Goal: Task Accomplishment & Management: Manage account settings

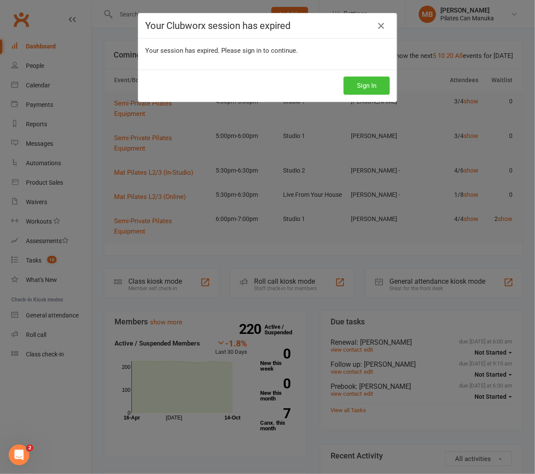
click at [375, 86] on button "Sign In" at bounding box center [367, 86] width 46 height 18
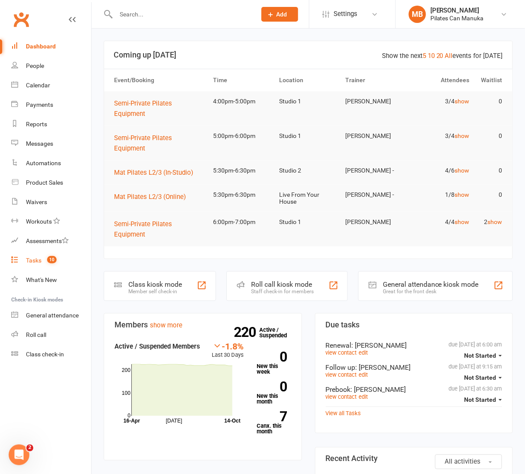
drag, startPoint x: 38, startPoint y: 260, endPoint x: 239, endPoint y: 294, distance: 203.9
click at [38, 258] on div "Tasks" at bounding box center [34, 260] width 16 height 7
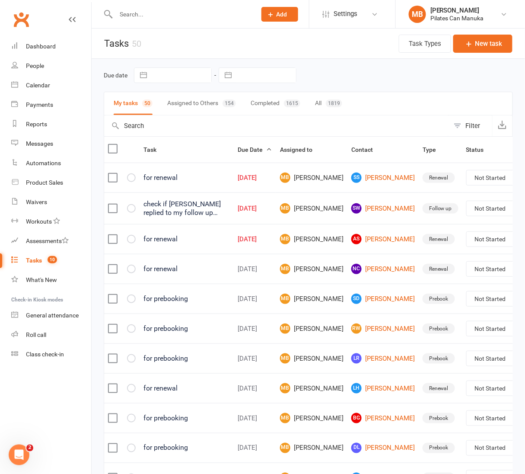
click at [244, 34] on header "Tasks 50 Task Types New task" at bounding box center [309, 44] width 434 height 30
click at [355, 180] on link "SS Sophie Sibley-Westcott" at bounding box center [384, 178] width 64 height 10
click at [359, 214] on link "SW Stephanie West" at bounding box center [384, 208] width 64 height 10
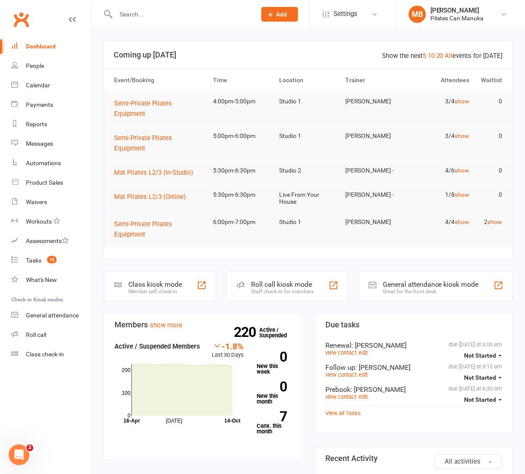
click at [155, 13] on input "text" at bounding box center [181, 14] width 137 height 12
click at [37, 106] on div "Payments" at bounding box center [39, 104] width 27 height 7
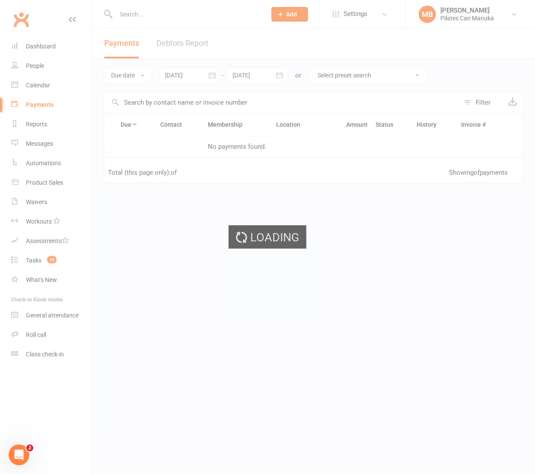
click at [38, 86] on ui-view "Prospect Member Non-attending contact Class / event Appointment Task Add Settin…" at bounding box center [267, 148] width 535 height 293
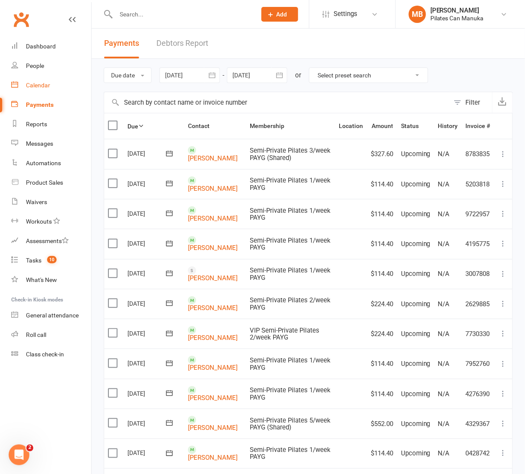
click at [45, 83] on div "Calendar" at bounding box center [38, 85] width 24 height 7
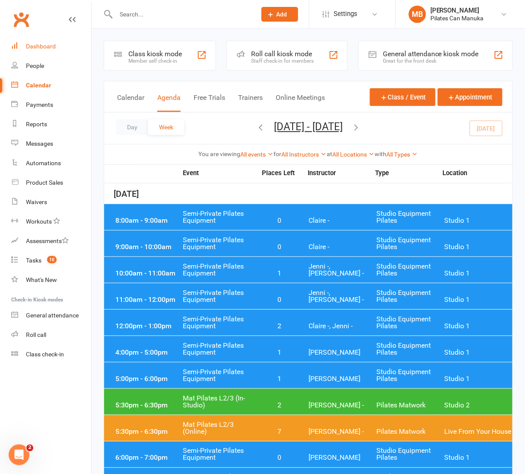
click at [35, 45] on div "Dashboard" at bounding box center [41, 46] width 30 height 7
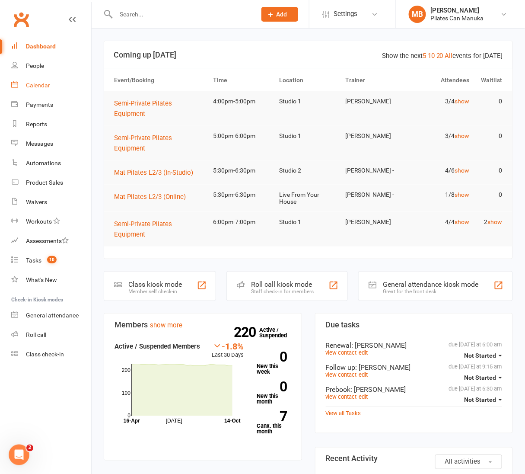
click at [38, 86] on div "Calendar" at bounding box center [38, 85] width 24 height 7
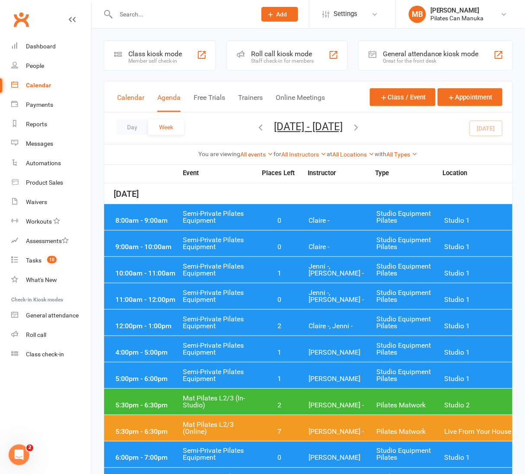
click at [128, 96] on button "Calendar" at bounding box center [130, 102] width 27 height 19
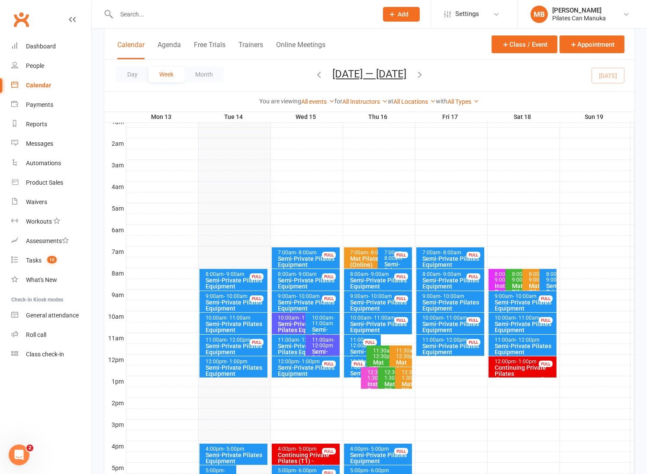
scroll to position [130, 0]
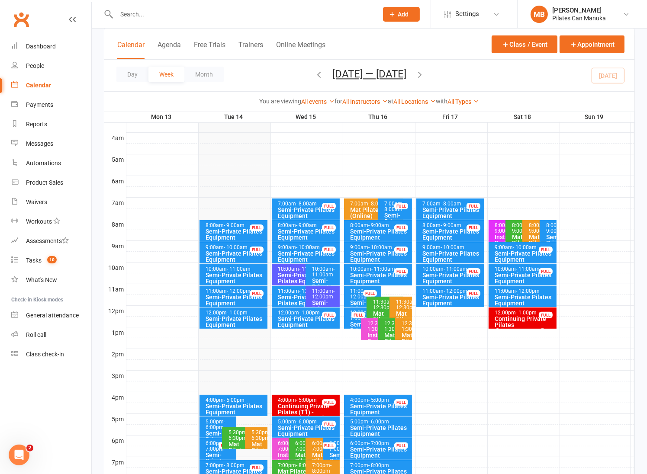
click at [379, 73] on button "Oct 13 — 19 2025" at bounding box center [369, 74] width 74 height 12
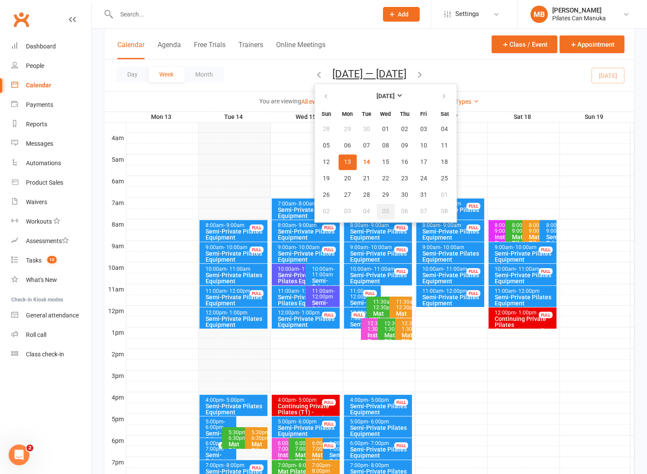
click at [382, 208] on span "05" at bounding box center [385, 211] width 7 height 7
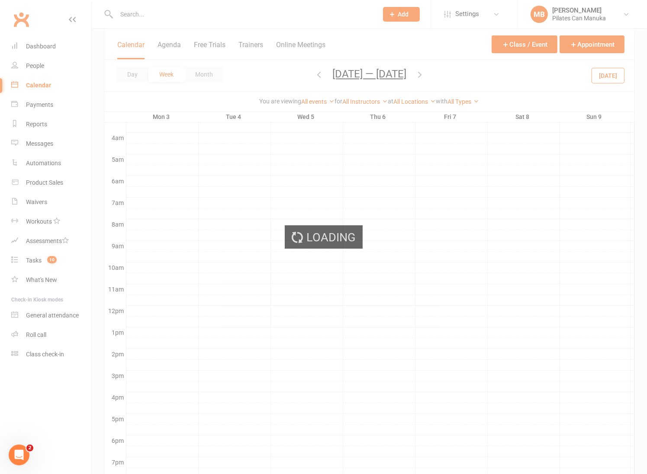
scroll to position [194, 0]
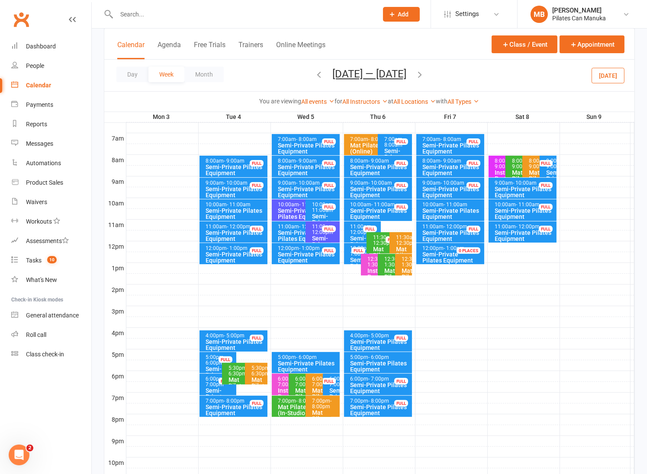
click at [315, 361] on div "Semi-Private Pilates Equipment" at bounding box center [308, 366] width 61 height 12
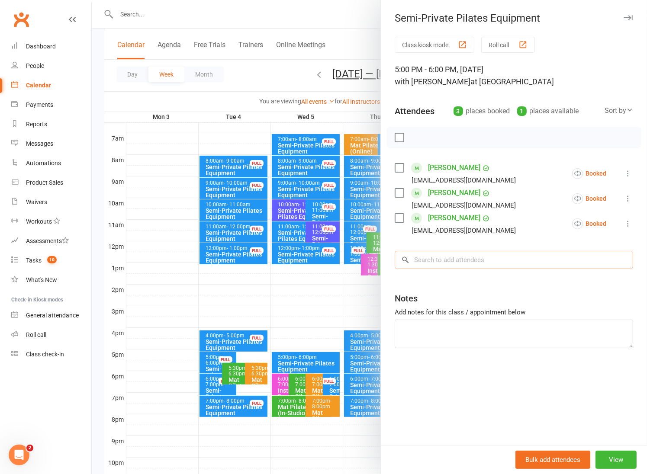
click at [486, 259] on input "search" at bounding box center [513, 260] width 238 height 18
type input "spyrou"
click at [461, 276] on span "[EMAIL_ADDRESS][DOMAIN_NAME]" at bounding box center [505, 277] width 88 height 6
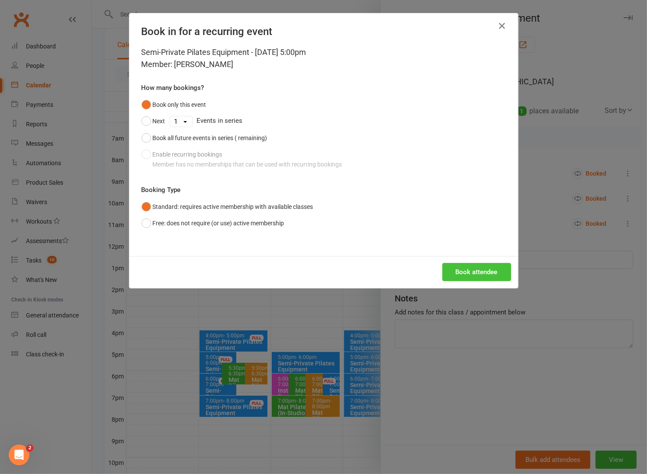
click at [482, 272] on button "Book attendee" at bounding box center [476, 272] width 69 height 18
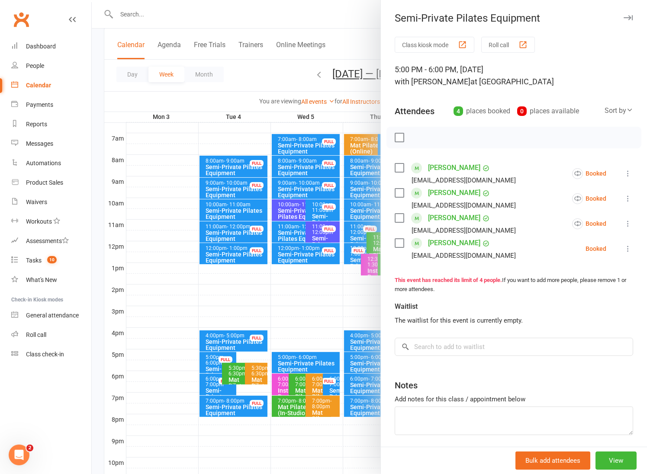
click at [290, 64] on div at bounding box center [369, 237] width 555 height 474
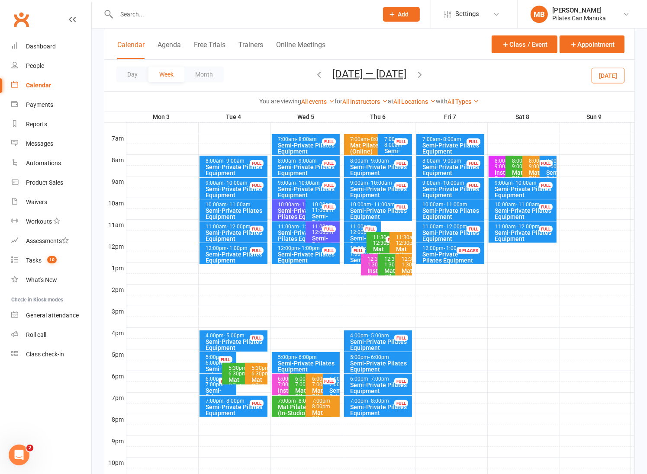
click at [416, 74] on icon "button" at bounding box center [420, 75] width 10 height 10
click at [312, 360] on div "Semi-Private Pilates Equipment" at bounding box center [308, 366] width 61 height 12
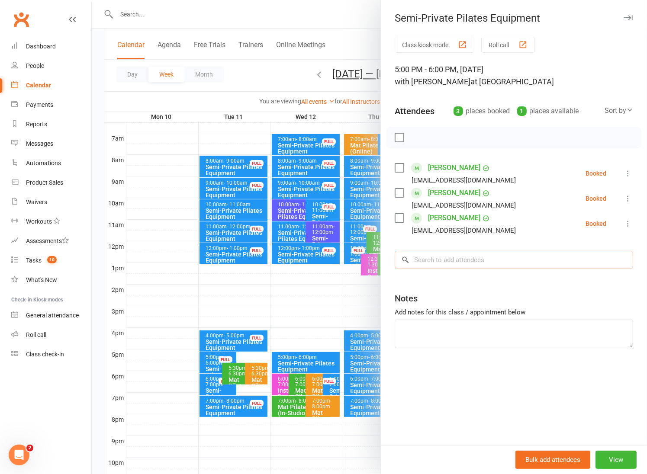
click at [452, 258] on input "search" at bounding box center [513, 260] width 238 height 18
type input "spyro"
click at [491, 276] on span "[EMAIL_ADDRESS][DOMAIN_NAME]" at bounding box center [505, 277] width 88 height 6
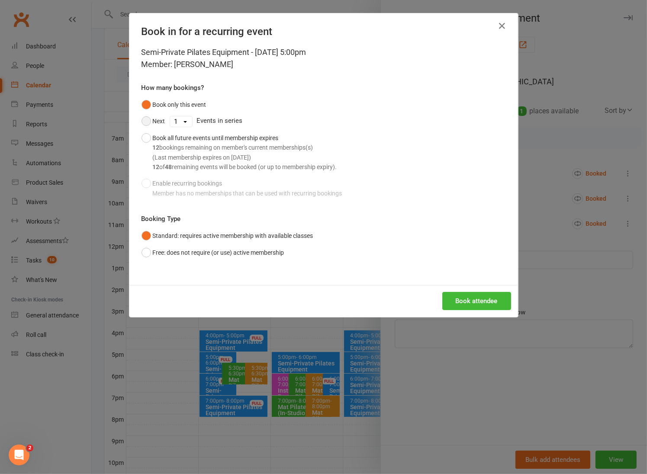
click at [141, 121] on button "Next" at bounding box center [153, 121] width 24 height 16
click at [176, 125] on select "1 2 3 4 5 6 7 8 9 10 11 12 13 14 15 16 17 18 19 20 21 22 23 24 25 26 27 28 29 3…" at bounding box center [181, 121] width 22 height 10
select select "11"
click at [170, 116] on select "1 2 3 4 5 6 7 8 9 10 11 12 13 14 15 16 17 18 19 20 21 22 23 24 25 26 27 28 29 3…" at bounding box center [181, 121] width 22 height 10
click at [478, 302] on button "Book attendee" at bounding box center [476, 301] width 69 height 18
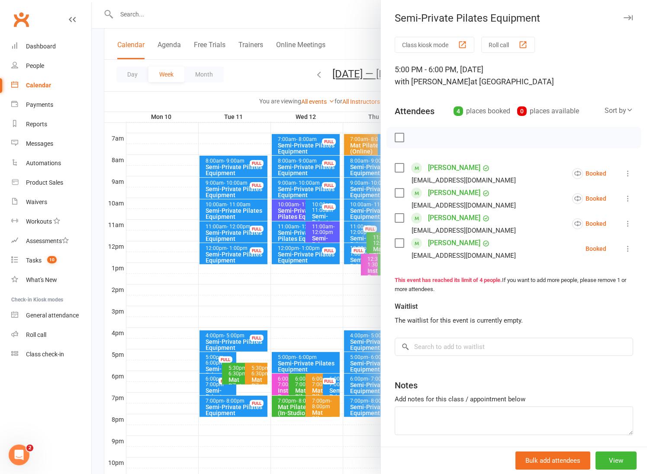
click at [344, 13] on div at bounding box center [369, 237] width 555 height 474
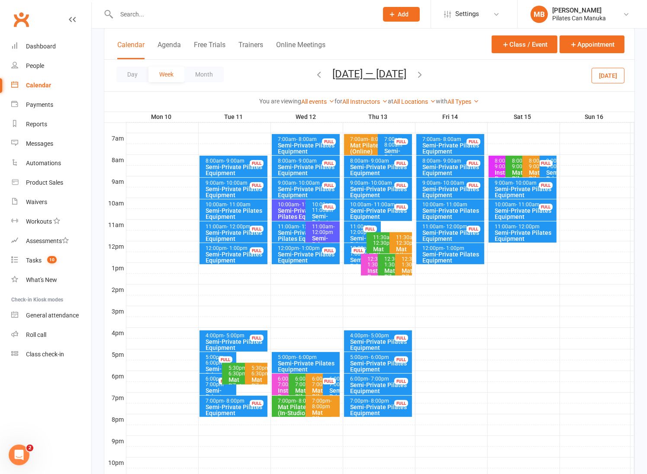
click at [376, 72] on button "Nov 10 — 16 2025" at bounding box center [369, 74] width 74 height 12
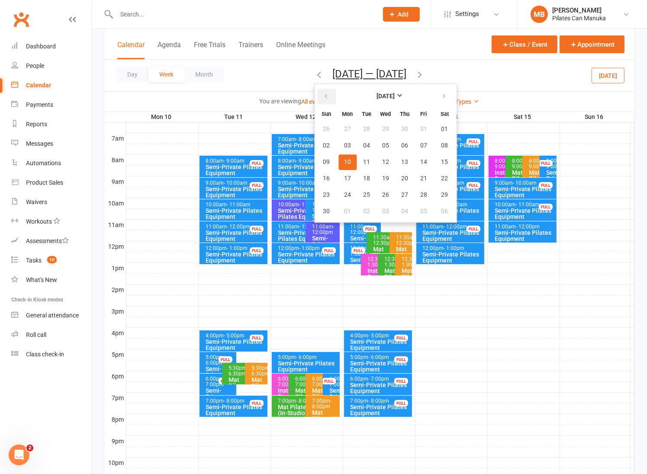
click at [323, 93] on icon "button" at bounding box center [326, 96] width 6 height 7
click at [363, 175] on span "21" at bounding box center [366, 178] width 7 height 7
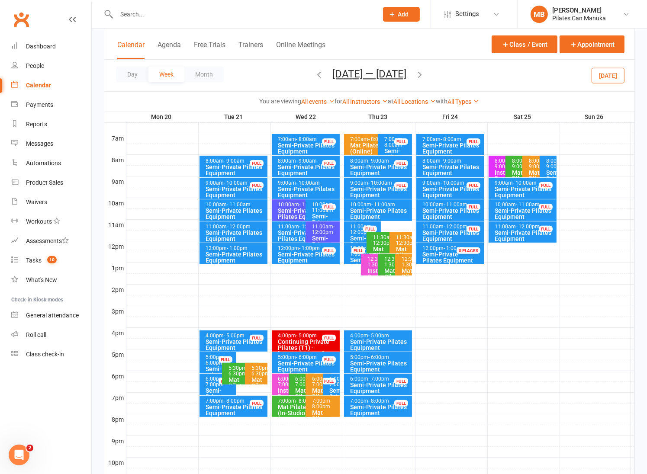
click at [421, 76] on icon "button" at bounding box center [420, 75] width 10 height 10
click at [424, 75] on icon "button" at bounding box center [420, 75] width 10 height 10
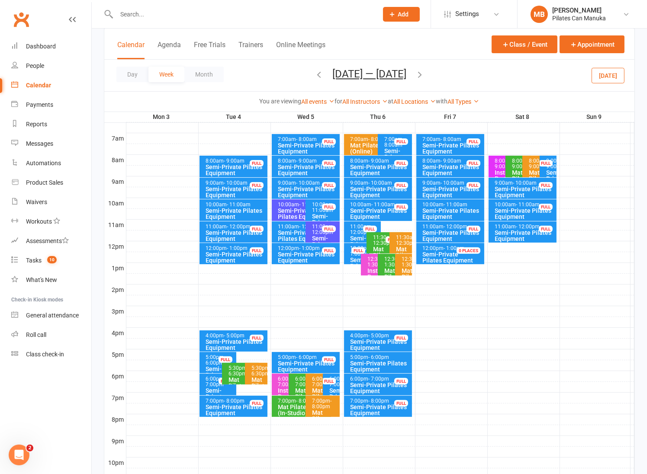
click at [417, 71] on icon "button" at bounding box center [420, 75] width 10 height 10
click at [424, 74] on icon "button" at bounding box center [420, 75] width 10 height 10
click at [424, 79] on icon "button" at bounding box center [420, 75] width 10 height 10
click at [423, 73] on icon "button" at bounding box center [420, 75] width 10 height 10
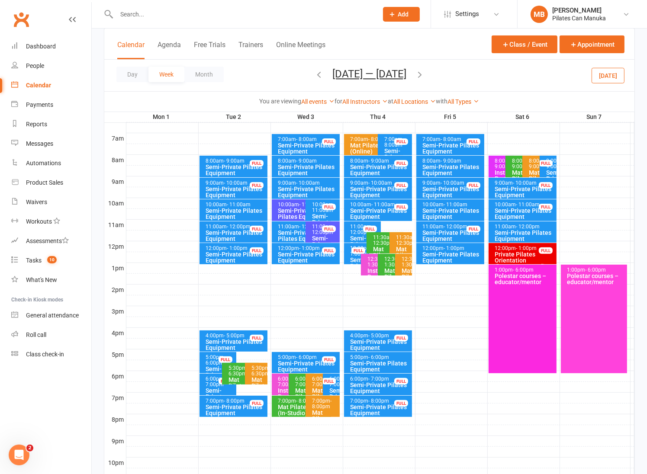
click at [421, 73] on icon "button" at bounding box center [420, 75] width 10 height 10
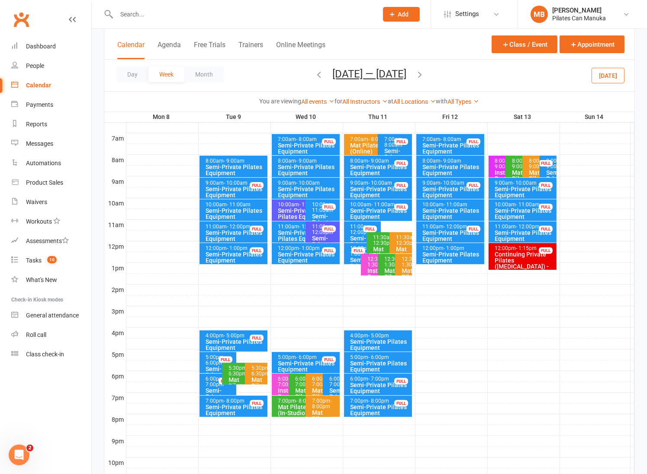
click at [420, 74] on icon "button" at bounding box center [420, 75] width 10 height 10
click at [424, 73] on icon "button" at bounding box center [420, 75] width 10 height 10
click at [424, 74] on icon "button" at bounding box center [420, 75] width 10 height 10
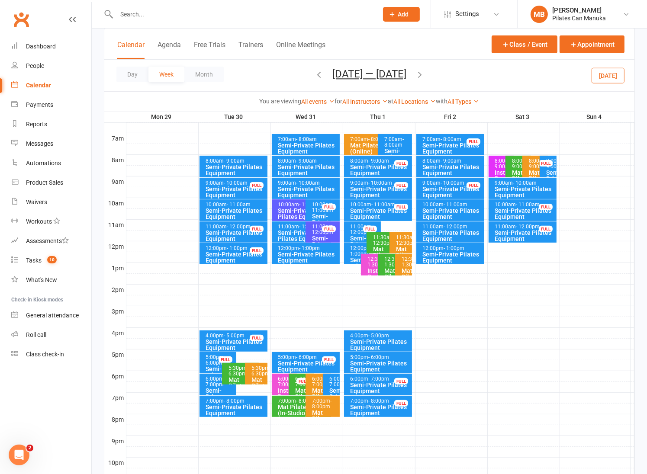
click at [424, 73] on icon "button" at bounding box center [420, 75] width 10 height 10
click at [419, 75] on icon "button" at bounding box center [420, 75] width 10 height 10
click at [421, 77] on icon "button" at bounding box center [420, 75] width 10 height 10
click at [422, 77] on icon "button" at bounding box center [420, 75] width 10 height 10
click at [424, 74] on icon "button" at bounding box center [420, 75] width 10 height 10
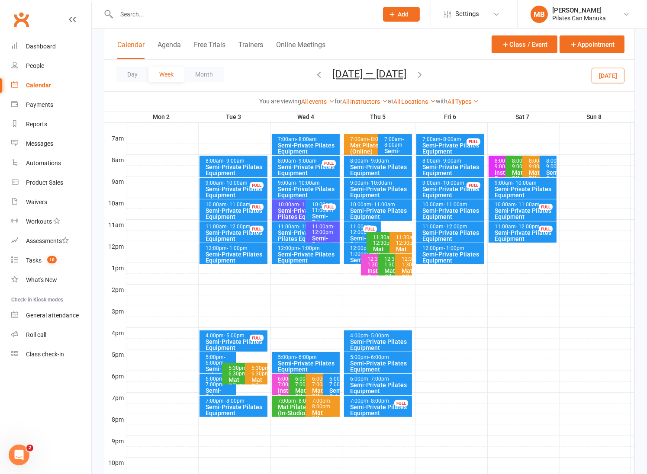
click at [417, 73] on icon "button" at bounding box center [420, 75] width 10 height 10
click at [399, 73] on button "Feb 9 — 15 2026" at bounding box center [369, 74] width 74 height 12
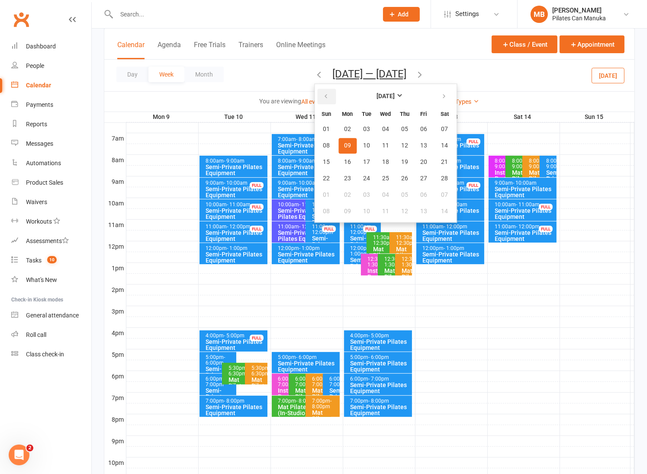
click at [325, 97] on icon "button" at bounding box center [326, 96] width 6 height 7
click at [325, 91] on button "button" at bounding box center [326, 97] width 19 height 16
click at [437, 92] on button "button" at bounding box center [444, 97] width 19 height 16
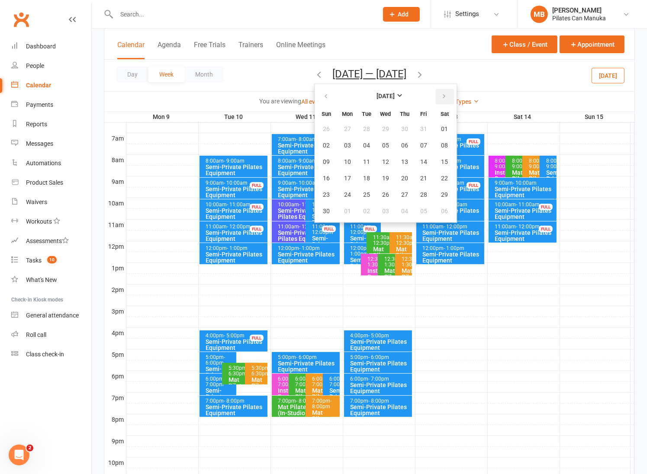
click at [437, 92] on button "button" at bounding box center [444, 97] width 19 height 16
click at [359, 144] on button "09" at bounding box center [366, 146] width 18 height 16
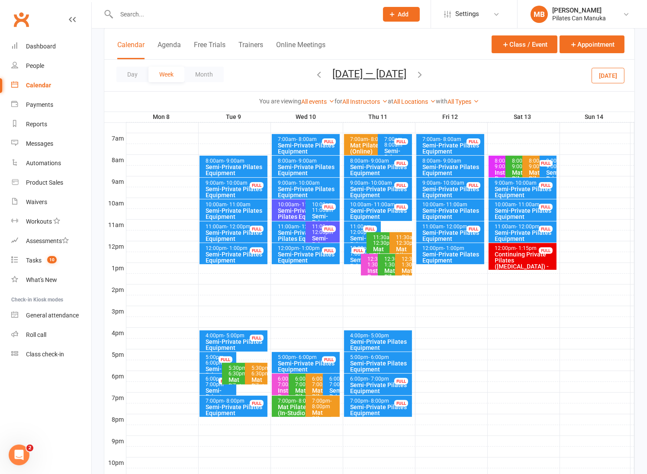
click at [422, 73] on icon "button" at bounding box center [420, 75] width 10 height 10
click at [424, 74] on icon "button" at bounding box center [420, 75] width 10 height 10
click at [421, 75] on icon "button" at bounding box center [420, 75] width 10 height 10
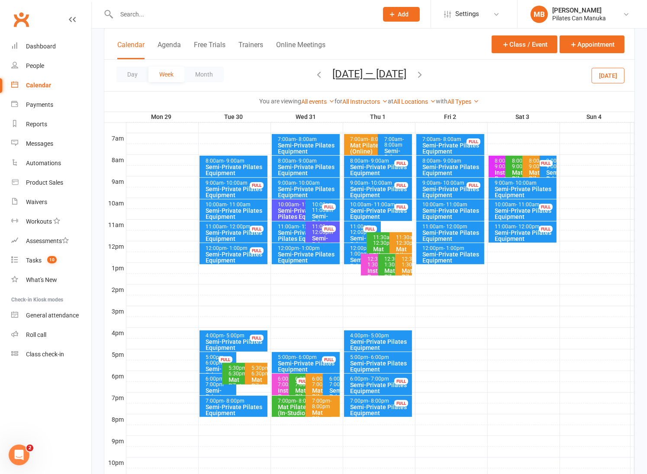
click at [424, 77] on icon "button" at bounding box center [420, 75] width 10 height 10
click at [379, 70] on button "Jan 5 — 11 2026" at bounding box center [369, 74] width 74 height 12
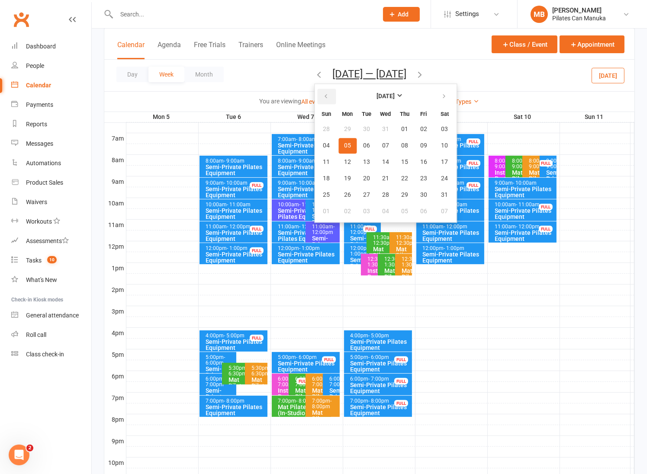
click at [322, 91] on button "button" at bounding box center [326, 97] width 19 height 16
click at [372, 173] on button "21" at bounding box center [366, 179] width 18 height 16
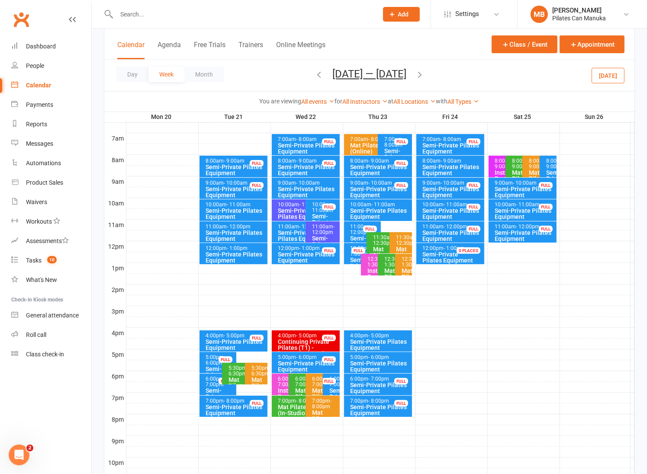
click at [421, 71] on icon "button" at bounding box center [420, 75] width 10 height 10
click at [424, 76] on icon "button" at bounding box center [420, 75] width 10 height 10
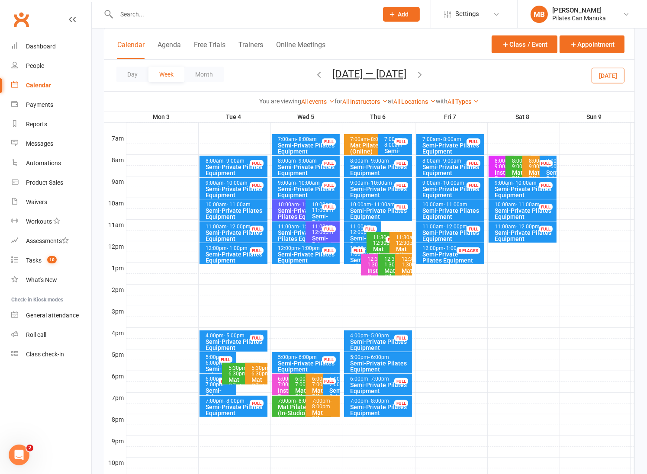
click at [416, 74] on icon "button" at bounding box center [420, 75] width 10 height 10
click at [422, 74] on icon "button" at bounding box center [420, 75] width 10 height 10
click at [424, 74] on icon "button" at bounding box center [420, 75] width 10 height 10
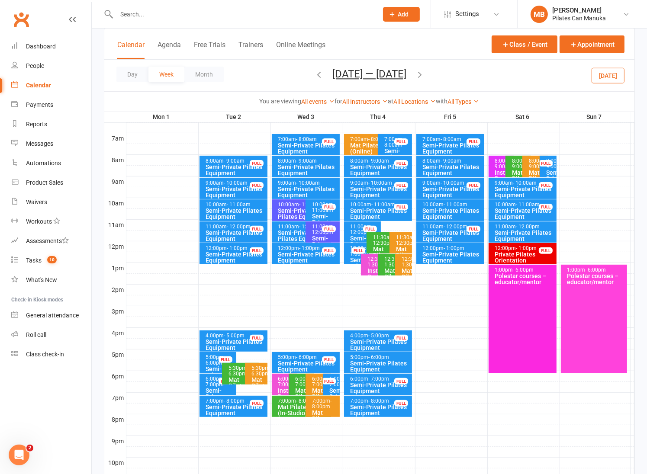
click at [415, 75] on icon "button" at bounding box center [420, 75] width 10 height 10
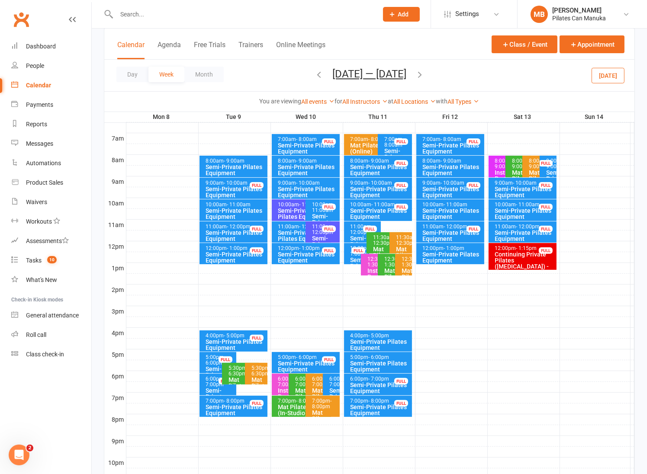
click at [422, 76] on icon "button" at bounding box center [420, 75] width 10 height 10
click at [246, 211] on div "Semi-Private Pilates Equipment" at bounding box center [235, 214] width 61 height 12
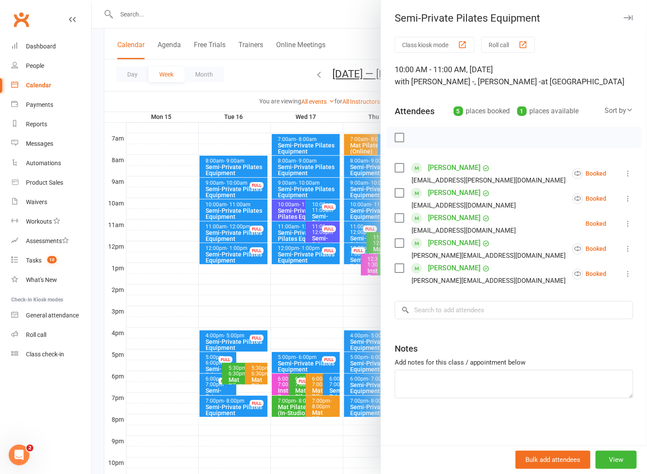
click at [263, 76] on div at bounding box center [369, 237] width 555 height 474
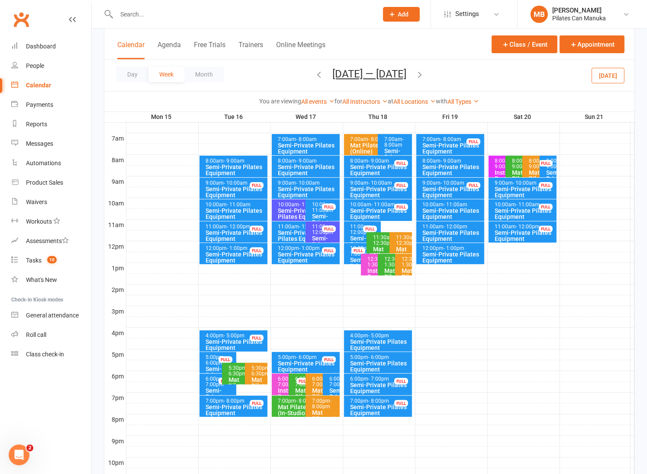
click at [424, 74] on icon "button" at bounding box center [420, 75] width 10 height 10
click at [243, 208] on div "Semi-Private Pilates Equipment" at bounding box center [235, 214] width 61 height 12
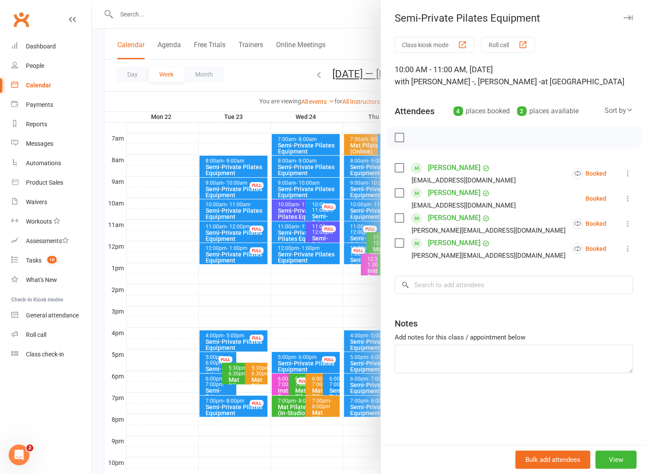
click at [241, 208] on div at bounding box center [369, 237] width 555 height 474
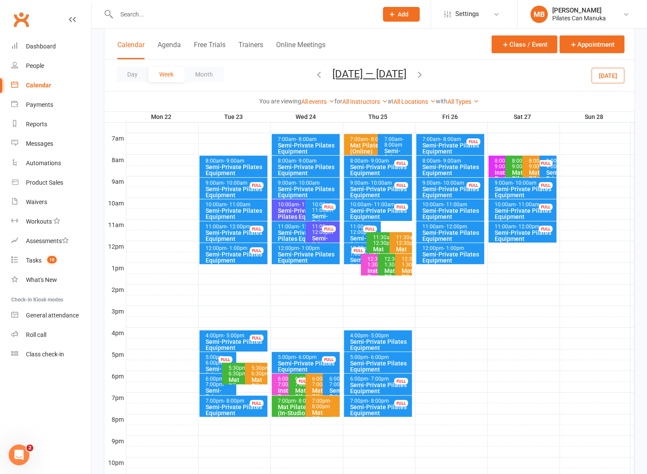
click at [424, 73] on icon "button" at bounding box center [420, 75] width 10 height 10
click at [237, 213] on div "Semi-Private Pilates Equipment" at bounding box center [235, 214] width 61 height 12
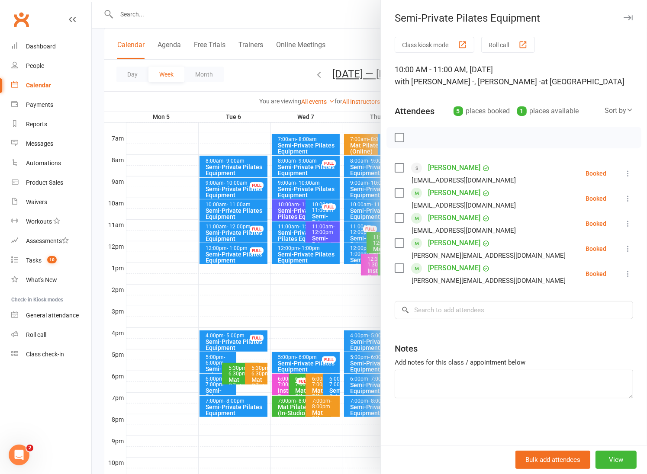
click at [258, 76] on div at bounding box center [369, 237] width 555 height 474
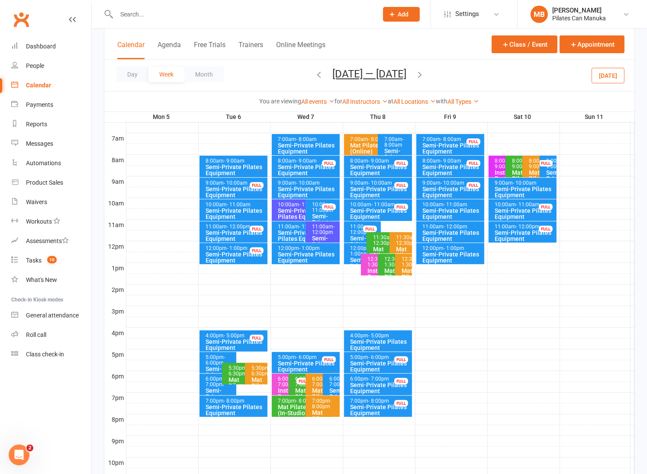
click at [420, 71] on icon "button" at bounding box center [420, 75] width 10 height 10
click at [422, 74] on icon "button" at bounding box center [420, 75] width 10 height 10
click at [424, 74] on icon "button" at bounding box center [420, 75] width 10 height 10
click at [368, 72] on button "Jan 26 — Feb 1 2026" at bounding box center [369, 74] width 74 height 12
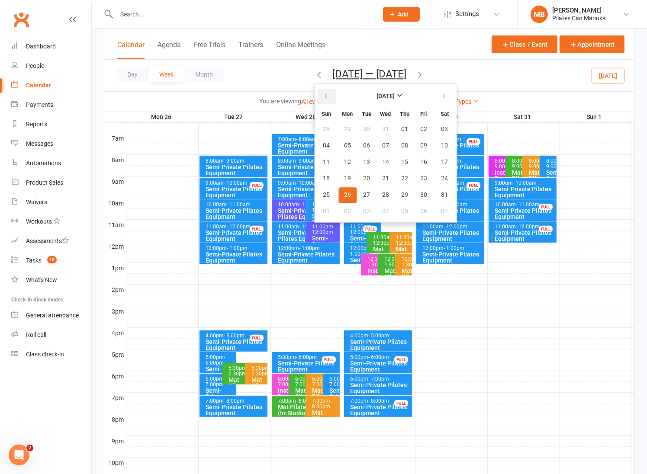
click at [320, 90] on button "button" at bounding box center [326, 97] width 19 height 16
click at [319, 92] on button "button" at bounding box center [326, 97] width 19 height 16
click at [377, 161] on button "15" at bounding box center [385, 162] width 18 height 16
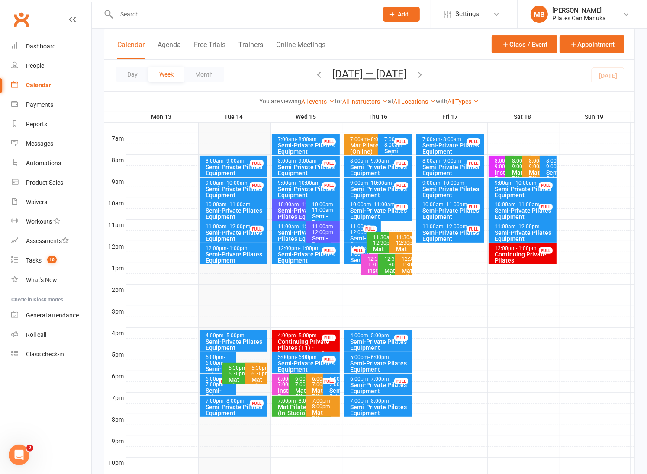
click at [305, 161] on span "- 9:00am" at bounding box center [306, 161] width 21 height 6
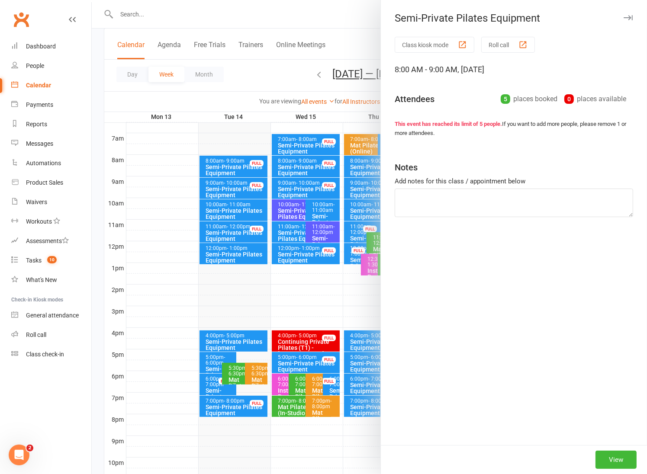
click at [296, 67] on div at bounding box center [369, 237] width 555 height 474
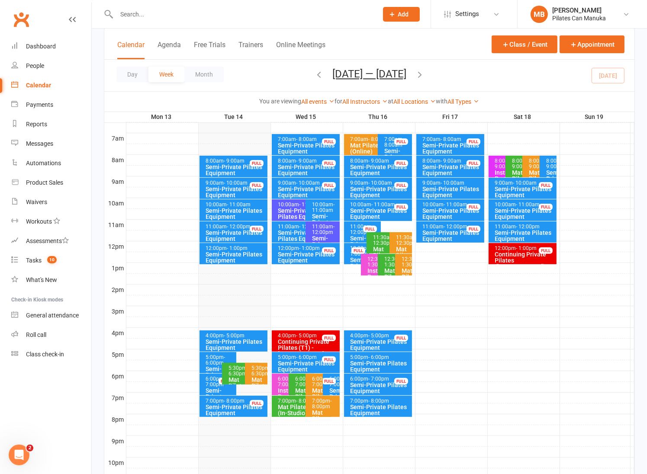
click at [419, 71] on icon "button" at bounding box center [420, 75] width 10 height 10
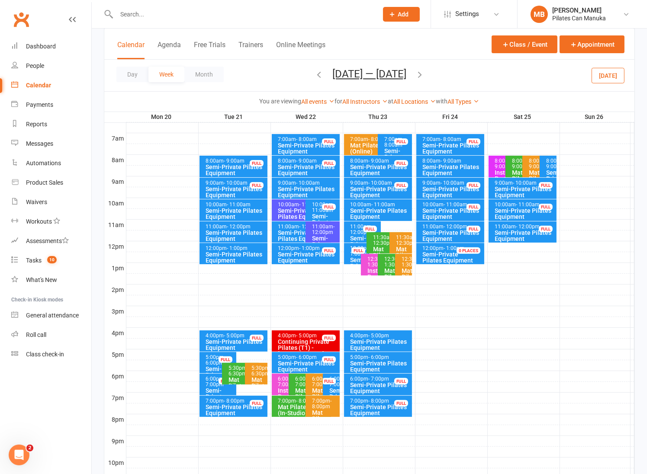
click at [422, 74] on icon "button" at bounding box center [420, 75] width 10 height 10
click at [424, 75] on icon "button" at bounding box center [420, 75] width 10 height 10
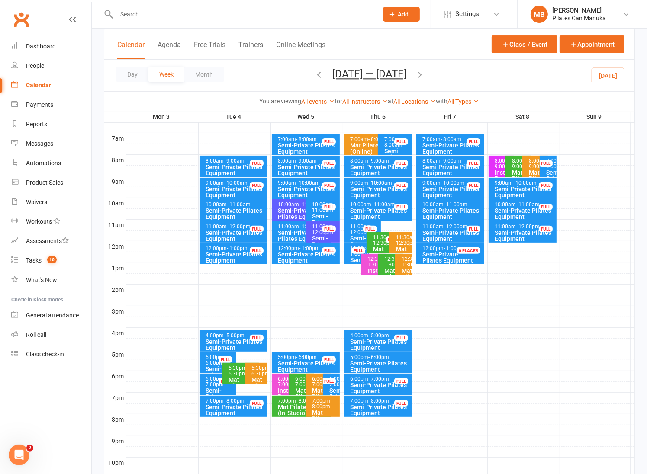
click at [416, 75] on icon "button" at bounding box center [420, 75] width 10 height 10
click at [421, 74] on icon "button" at bounding box center [420, 75] width 10 height 10
click at [423, 70] on icon "button" at bounding box center [420, 75] width 10 height 10
click at [304, 161] on span "- 9:00am" at bounding box center [306, 161] width 21 height 6
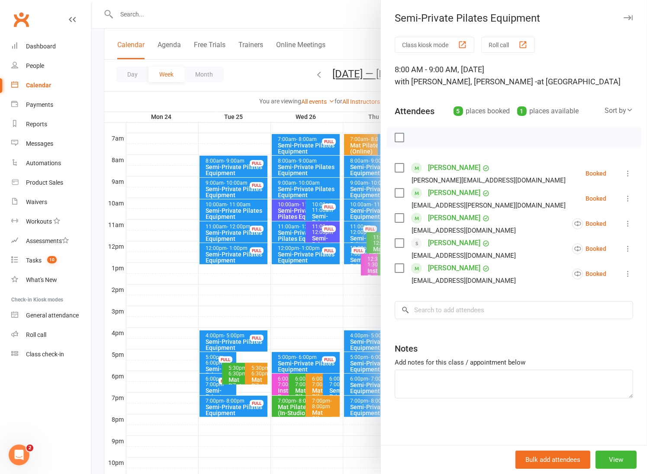
click at [273, 62] on div at bounding box center [369, 237] width 555 height 474
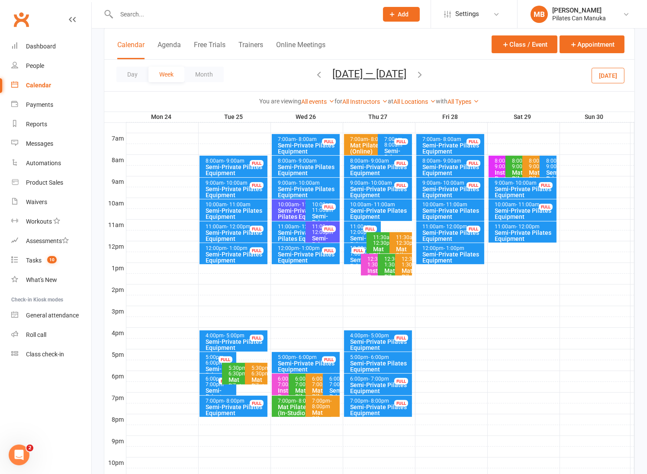
click at [424, 74] on icon "button" at bounding box center [420, 75] width 10 height 10
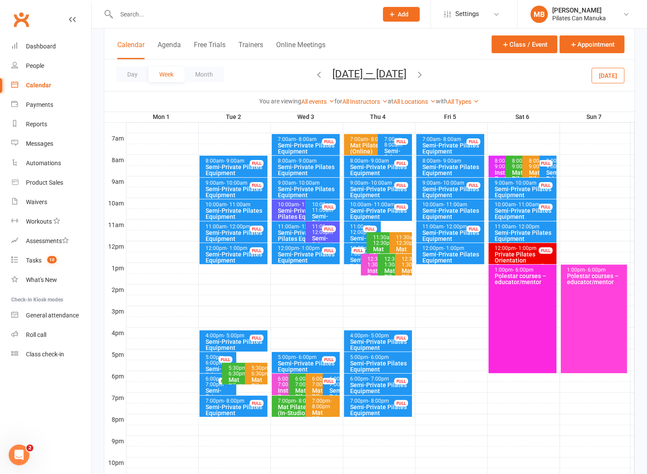
click at [420, 74] on icon "button" at bounding box center [420, 75] width 10 height 10
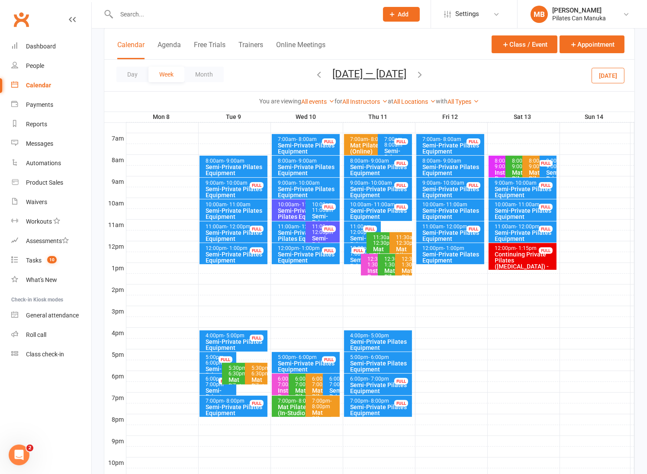
click at [321, 168] on div "Semi-Private Pilates Equipment" at bounding box center [308, 170] width 61 height 12
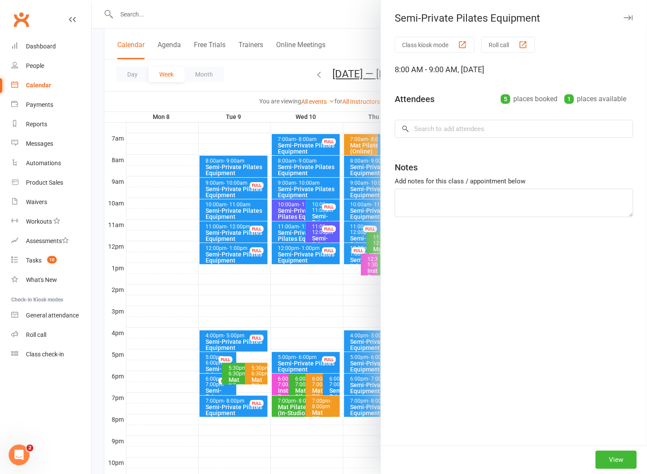
click at [298, 81] on div at bounding box center [369, 237] width 555 height 474
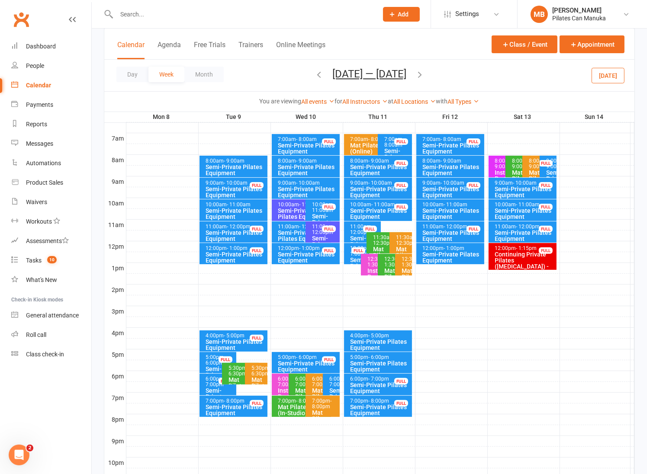
click at [419, 72] on icon "button" at bounding box center [420, 75] width 10 height 10
click at [423, 74] on icon "button" at bounding box center [420, 75] width 10 height 10
click at [314, 166] on div "Semi-Private Pilates Equipment" at bounding box center [308, 170] width 61 height 12
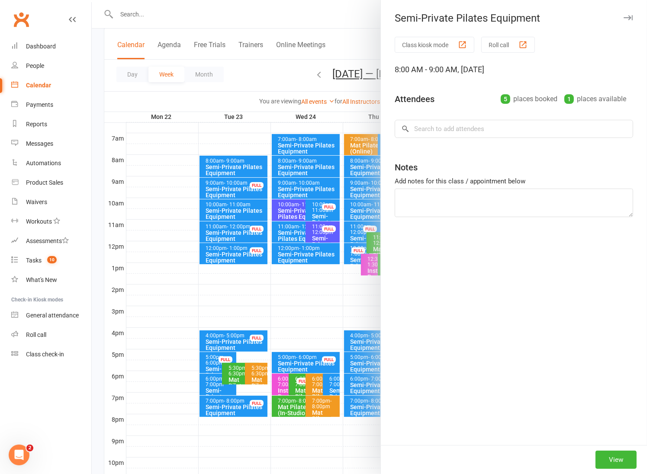
drag, startPoint x: 284, startPoint y: 85, endPoint x: 291, endPoint y: 83, distance: 7.8
click at [284, 84] on div at bounding box center [369, 237] width 555 height 474
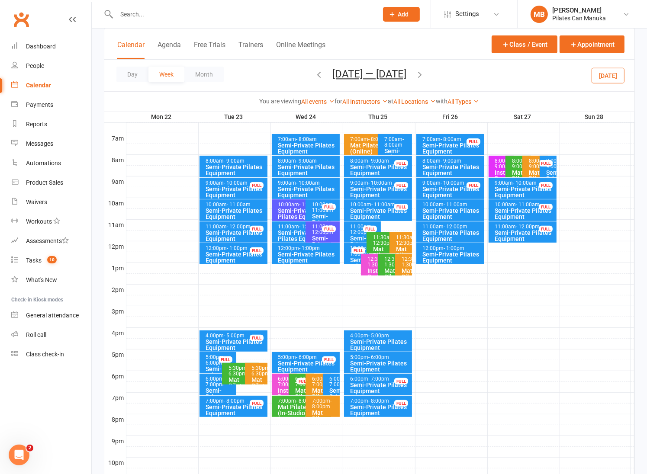
click at [421, 71] on icon "button" at bounding box center [420, 75] width 10 height 10
click at [308, 166] on div "Semi-Private Pilates Equipment" at bounding box center [308, 170] width 61 height 12
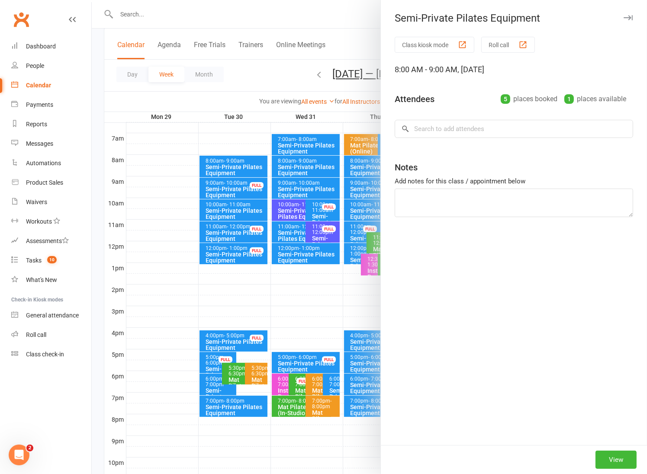
click at [278, 69] on div at bounding box center [369, 237] width 555 height 474
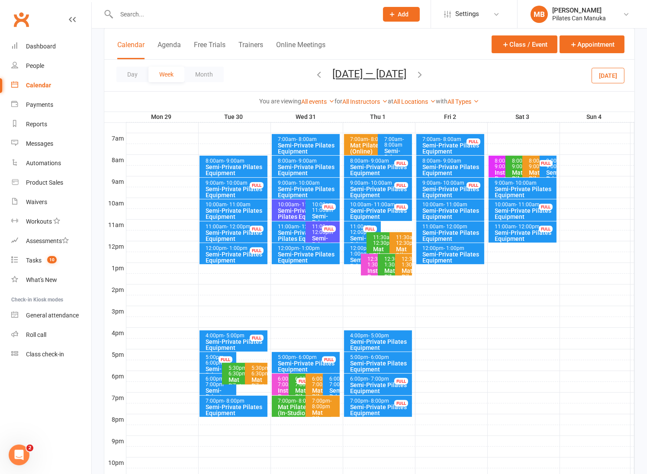
click at [394, 73] on button "Dec 29 2025 — Jan 4 2026" at bounding box center [369, 74] width 74 height 12
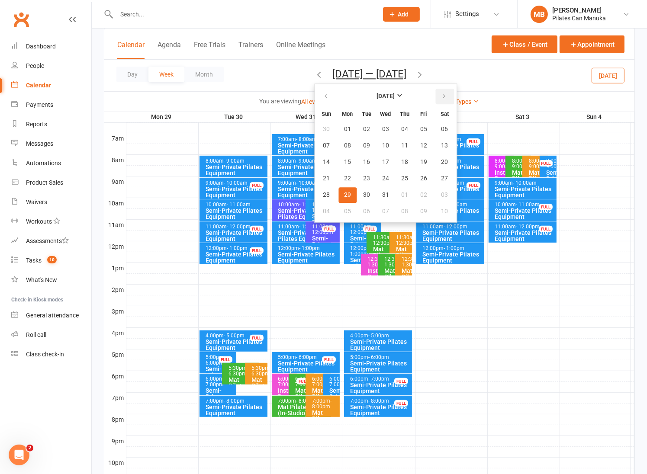
click at [435, 94] on button "button" at bounding box center [444, 97] width 19 height 16
click at [382, 192] on span "29" at bounding box center [385, 195] width 7 height 7
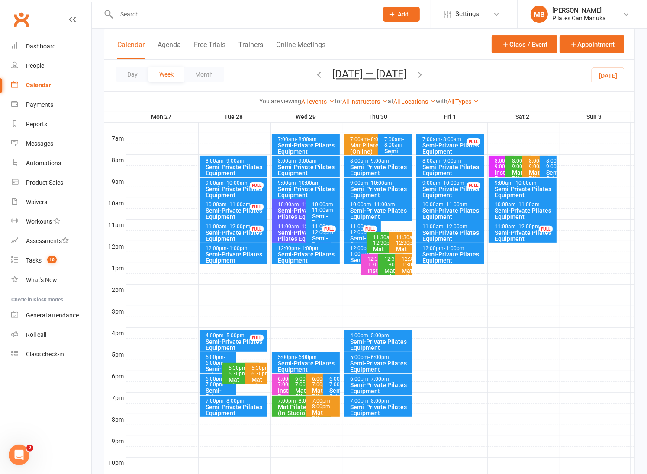
click at [307, 164] on div "Semi-Private Pilates Equipment" at bounding box center [308, 170] width 61 height 12
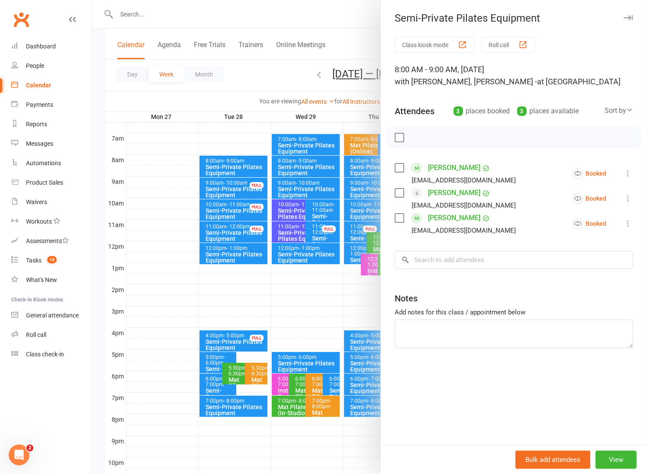
drag, startPoint x: 304, startPoint y: 59, endPoint x: 345, endPoint y: 65, distance: 41.1
click at [305, 58] on div at bounding box center [369, 237] width 555 height 474
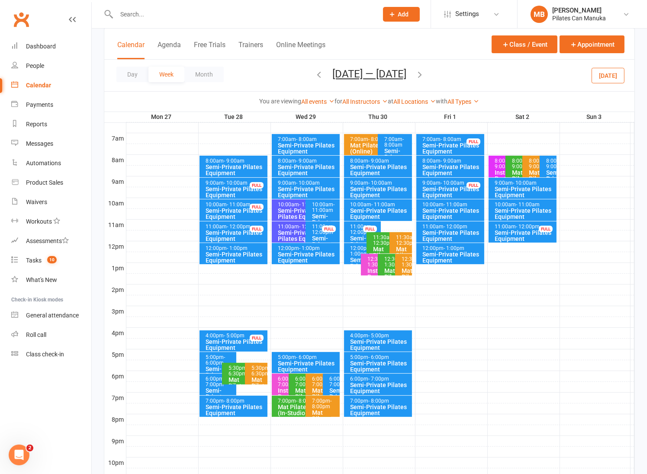
click at [369, 78] on button "Apr 27 — May 3 2026" at bounding box center [369, 74] width 74 height 12
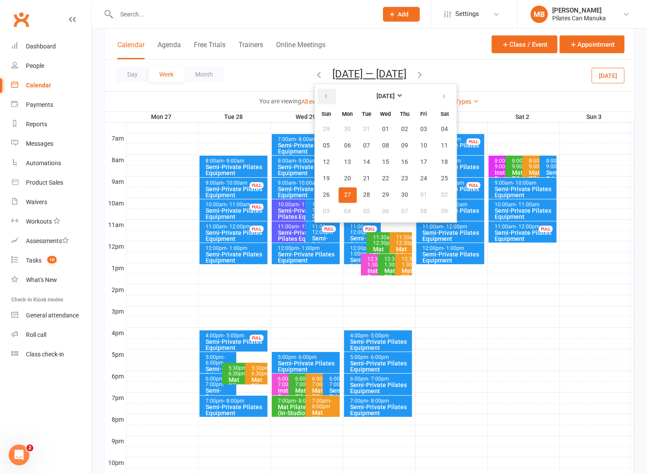
click at [321, 94] on button "button" at bounding box center [326, 97] width 19 height 16
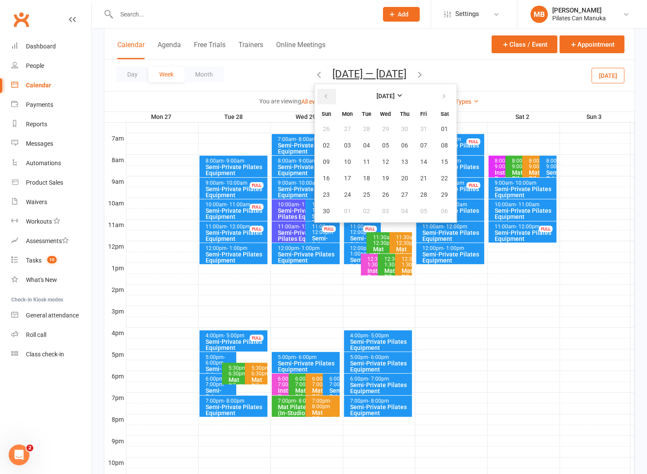
click at [321, 94] on button "button" at bounding box center [326, 97] width 19 height 16
click at [377, 158] on button "15" at bounding box center [385, 162] width 18 height 16
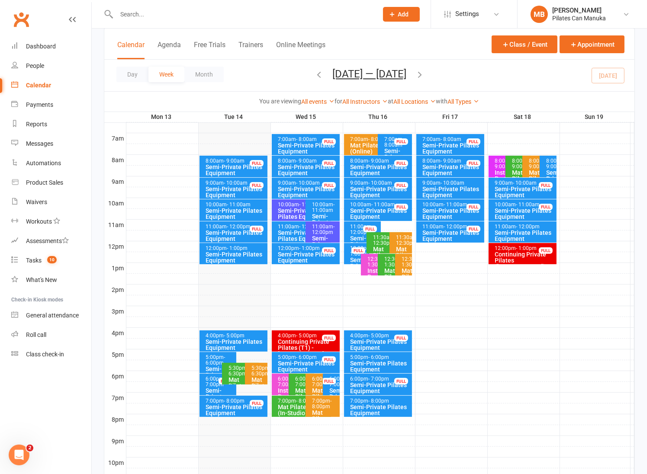
click at [299, 186] on div "Semi-Private Pilates Equipment" at bounding box center [308, 192] width 61 height 12
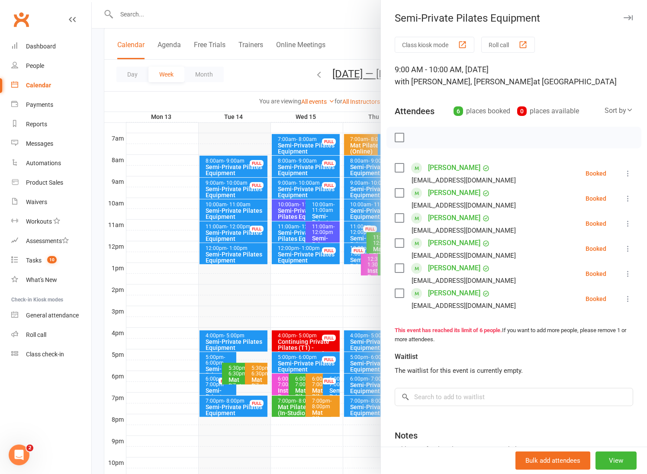
click at [291, 67] on div at bounding box center [369, 237] width 555 height 474
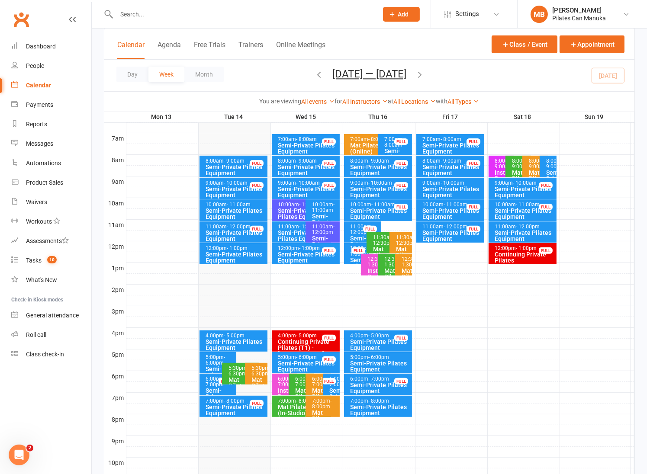
click at [424, 74] on icon "button" at bounding box center [420, 75] width 10 height 10
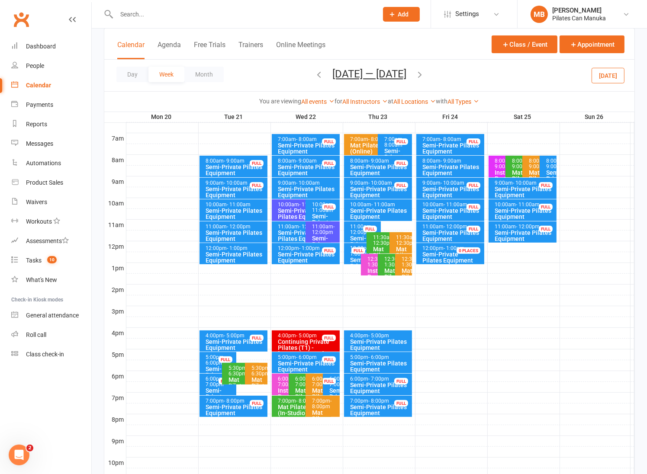
click at [308, 187] on div "Semi-Private Pilates Equipment" at bounding box center [308, 192] width 61 height 12
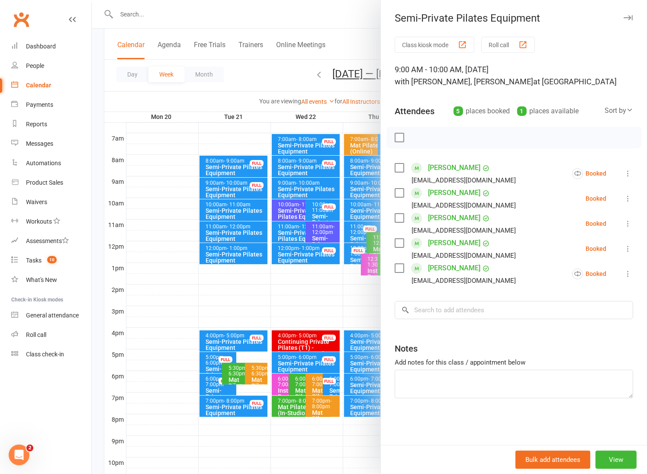
click at [284, 68] on div at bounding box center [369, 237] width 555 height 474
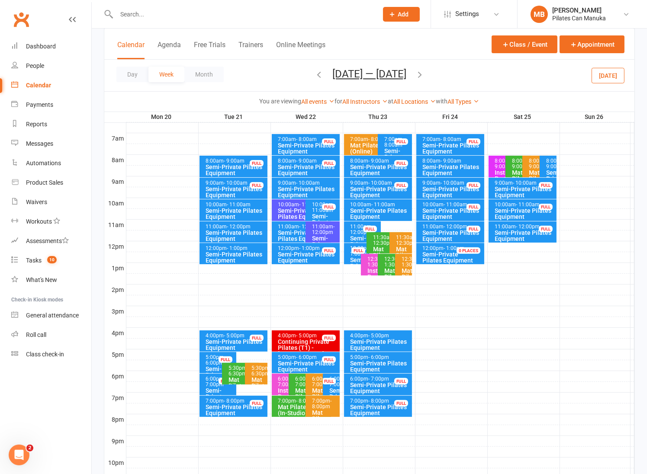
click at [355, 71] on button "Oct 20 — 26 2025" at bounding box center [369, 74] width 74 height 12
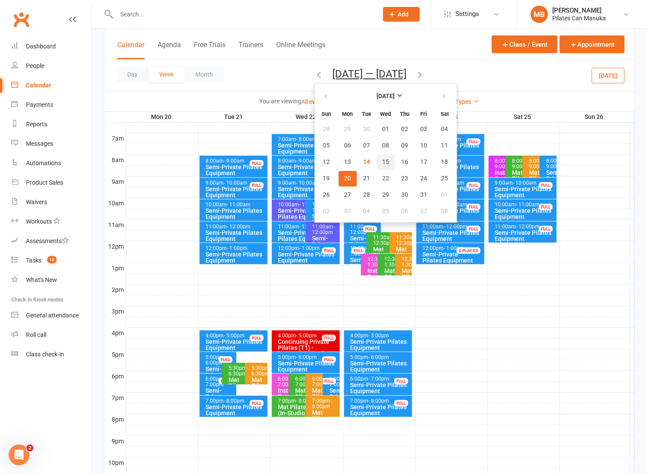
click at [385, 157] on button "15" at bounding box center [385, 162] width 18 height 16
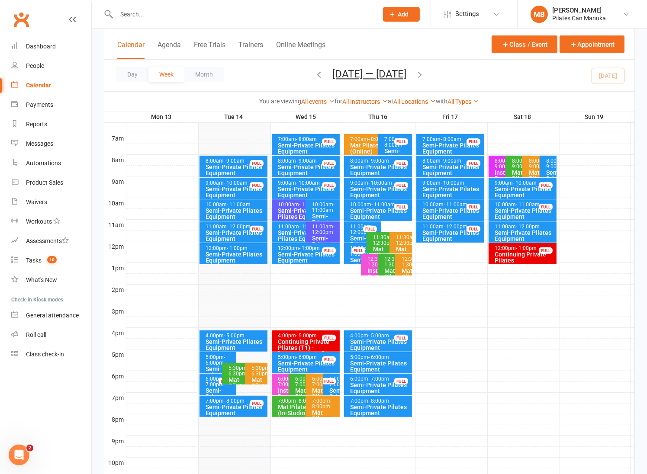
click at [295, 208] on div "Semi-Private Pilates Equipment" at bounding box center [304, 214] width 52 height 12
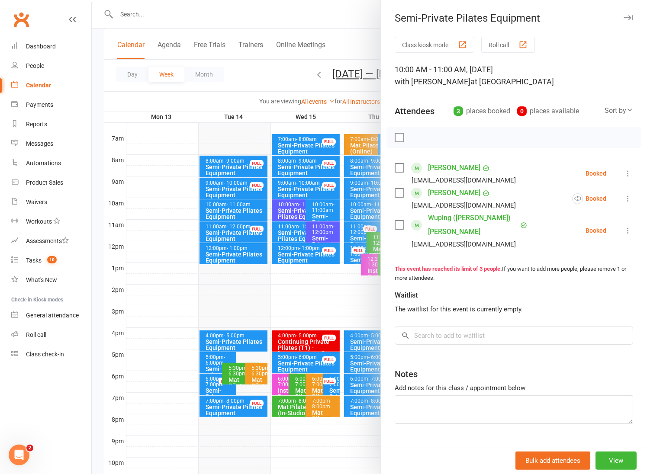
drag, startPoint x: 315, startPoint y: 207, endPoint x: 320, endPoint y: 208, distance: 5.7
click at [316, 206] on div at bounding box center [369, 237] width 555 height 474
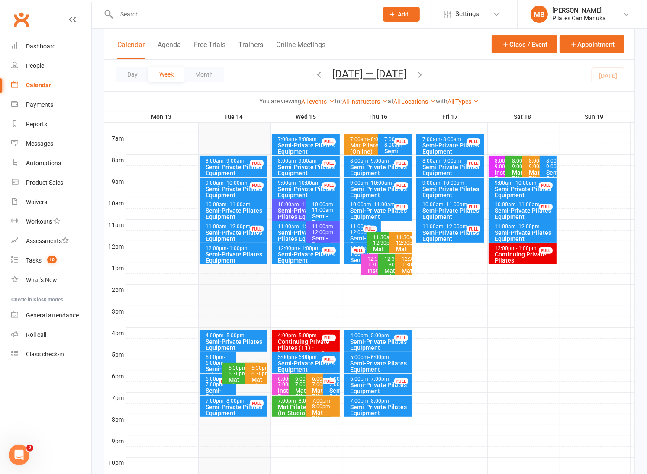
click at [321, 205] on div "10:00am - 11:00am" at bounding box center [324, 207] width 26 height 11
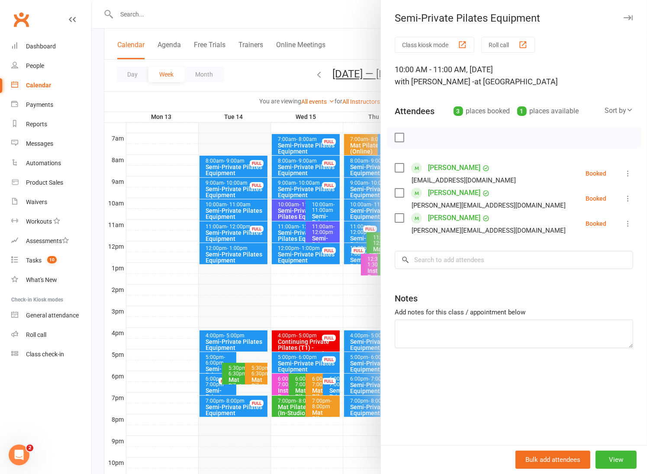
click at [321, 208] on div at bounding box center [369, 237] width 555 height 474
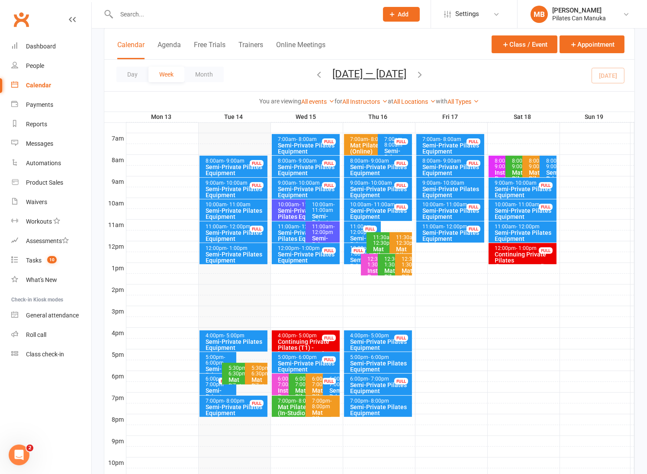
click at [423, 76] on icon "button" at bounding box center [420, 75] width 10 height 10
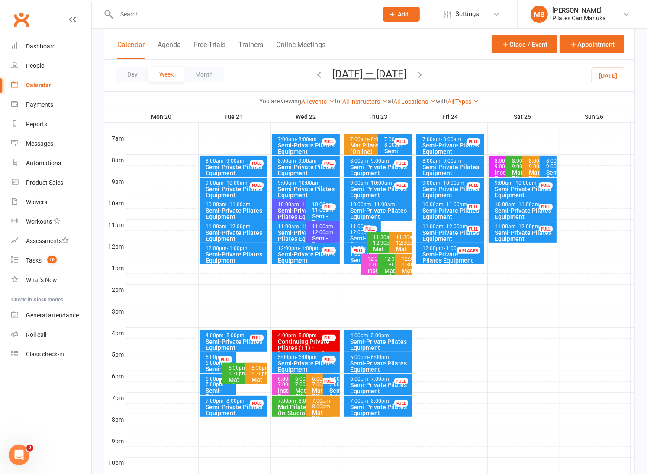
click at [292, 209] on div "Semi-Private Pilates Equipment" at bounding box center [304, 214] width 52 height 12
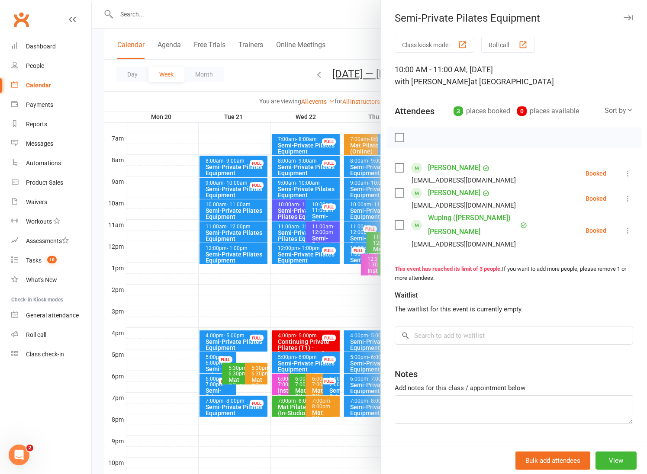
click at [292, 209] on div at bounding box center [369, 237] width 555 height 474
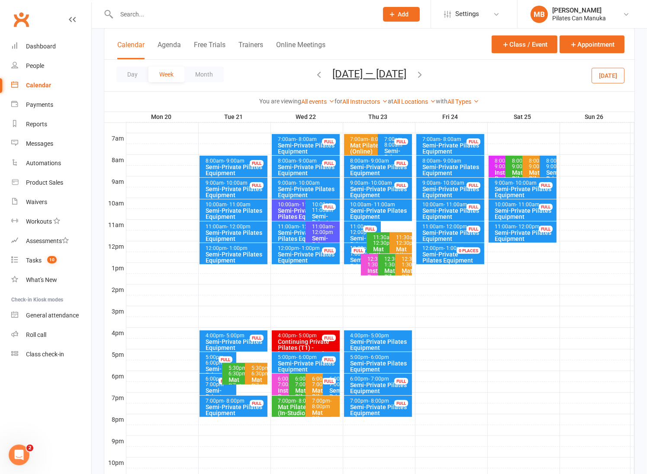
click at [297, 234] on div "Semi-Private Pilates Equipment" at bounding box center [304, 236] width 52 height 12
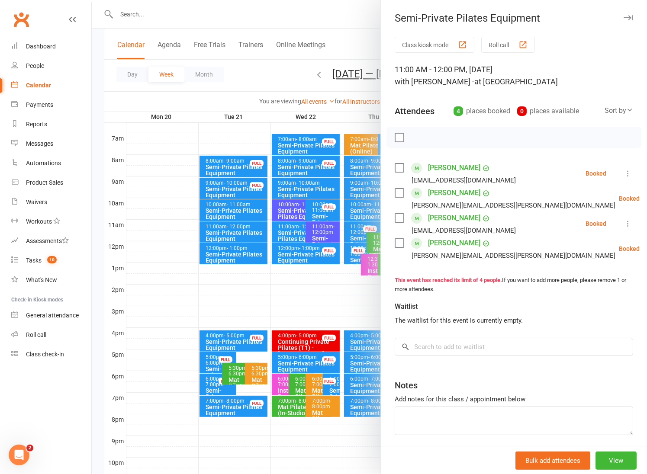
click at [295, 234] on div at bounding box center [369, 237] width 555 height 474
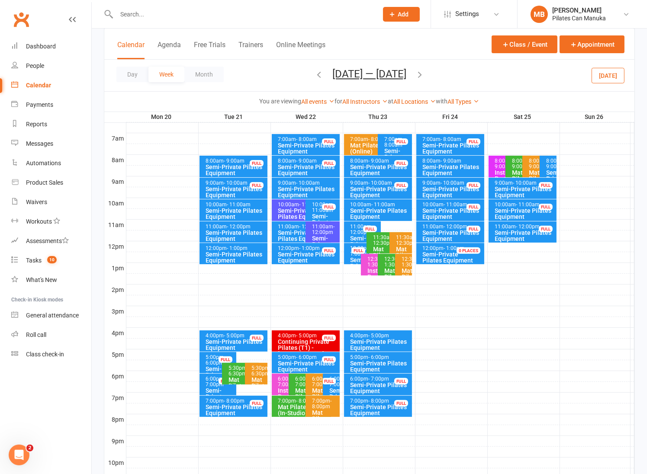
click at [318, 71] on icon "button" at bounding box center [319, 75] width 10 height 10
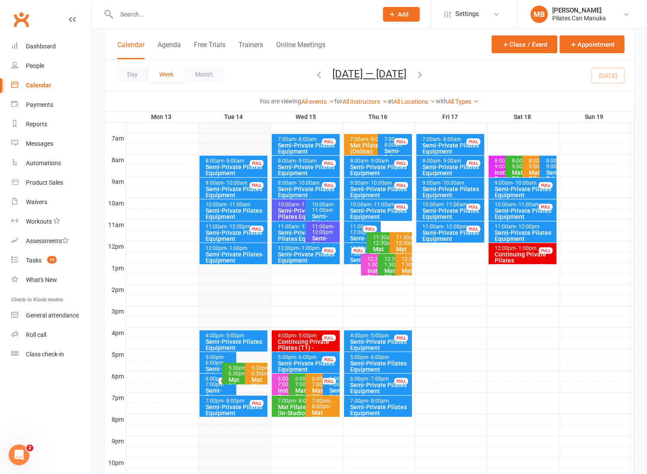
click at [424, 74] on icon "button" at bounding box center [420, 75] width 10 height 10
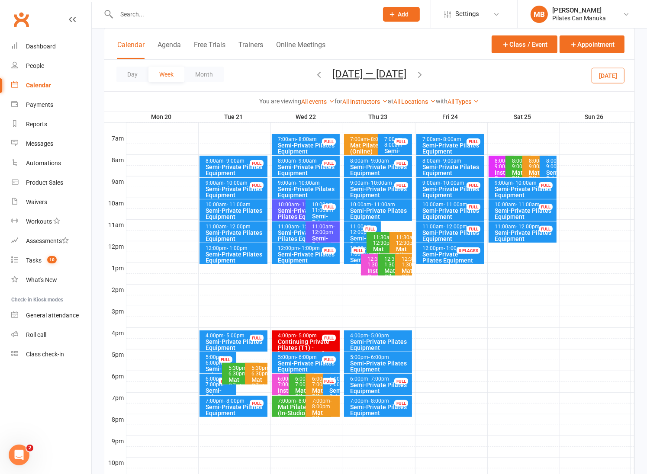
click at [422, 74] on icon "button" at bounding box center [420, 75] width 10 height 10
click at [377, 71] on button "Oct 27 — Nov 2 2025" at bounding box center [369, 74] width 74 height 12
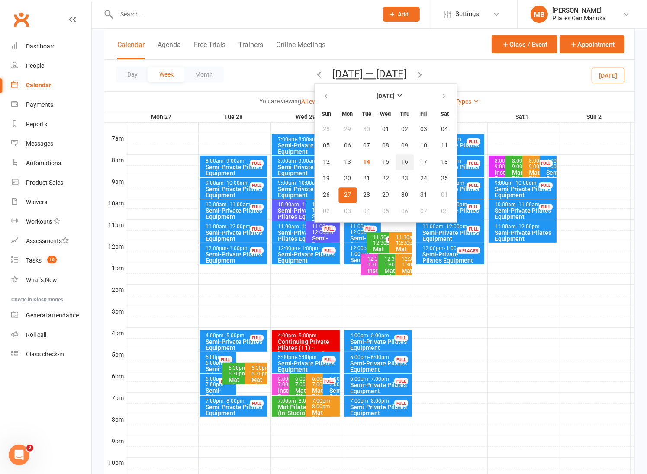
click at [401, 161] on span "16" at bounding box center [404, 162] width 7 height 7
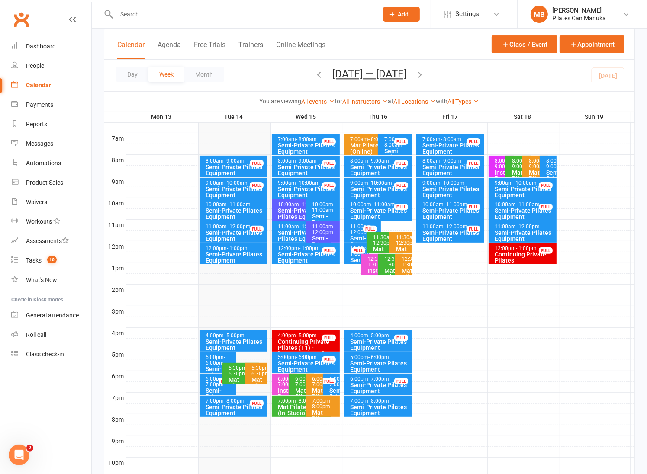
click at [422, 72] on icon "button" at bounding box center [420, 75] width 10 height 10
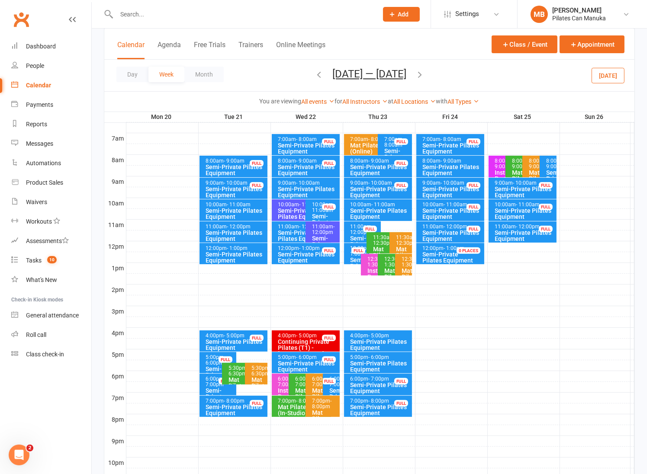
click at [422, 72] on icon "button" at bounding box center [420, 75] width 10 height 10
click at [424, 72] on icon "button" at bounding box center [420, 75] width 10 height 10
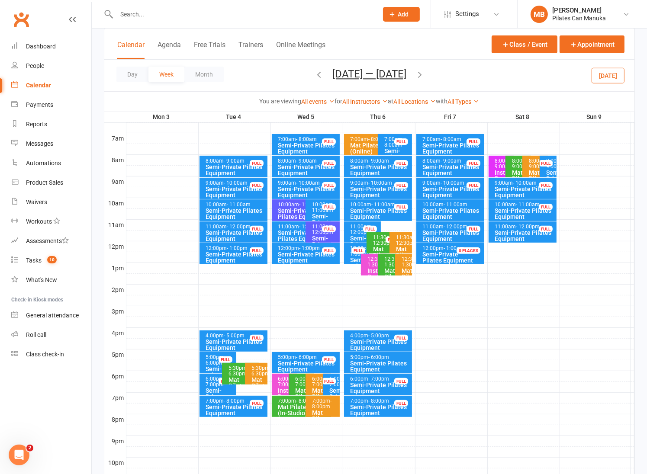
click at [421, 73] on icon "button" at bounding box center [420, 75] width 10 height 10
click at [424, 72] on icon "button" at bounding box center [420, 75] width 10 height 10
click at [424, 71] on icon "button" at bounding box center [420, 75] width 10 height 10
click at [424, 72] on icon "button" at bounding box center [420, 75] width 10 height 10
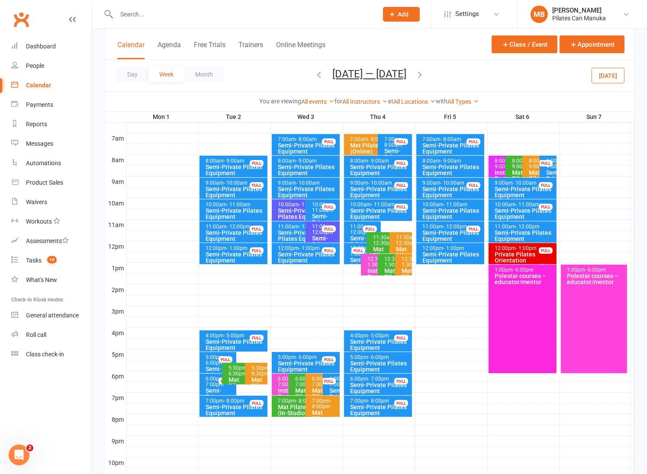
click at [417, 76] on icon "button" at bounding box center [420, 75] width 10 height 10
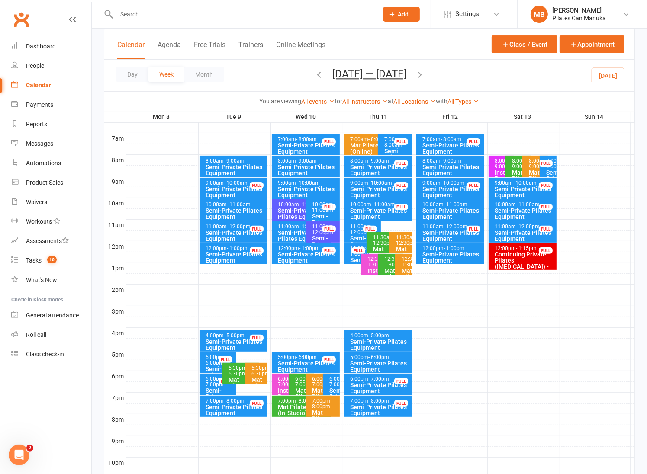
click at [419, 75] on icon "button" at bounding box center [420, 75] width 10 height 10
click at [420, 74] on icon "button" at bounding box center [420, 75] width 10 height 10
click at [422, 74] on icon "button" at bounding box center [420, 75] width 10 height 10
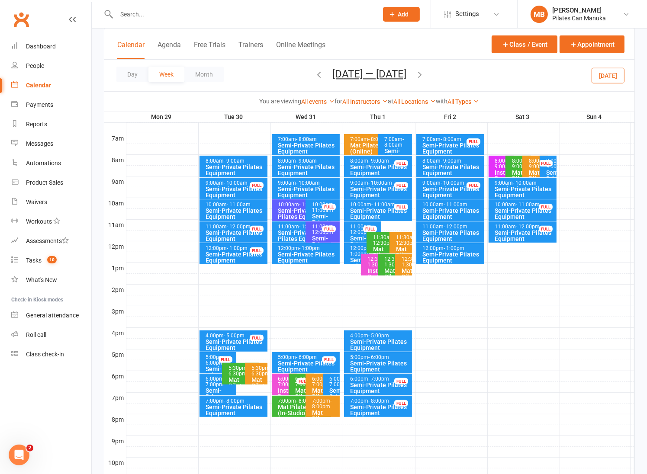
click at [378, 75] on button "Dec 29 2025 — Jan 4 2026" at bounding box center [369, 74] width 74 height 12
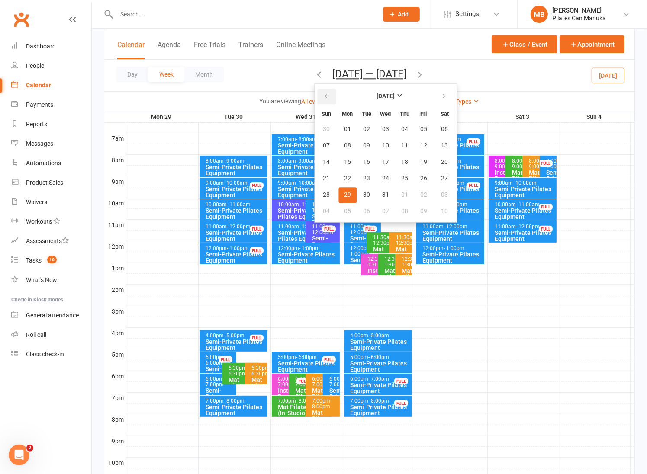
click at [323, 94] on icon "button" at bounding box center [326, 96] width 6 height 7
click at [441, 159] on span "18" at bounding box center [444, 162] width 7 height 7
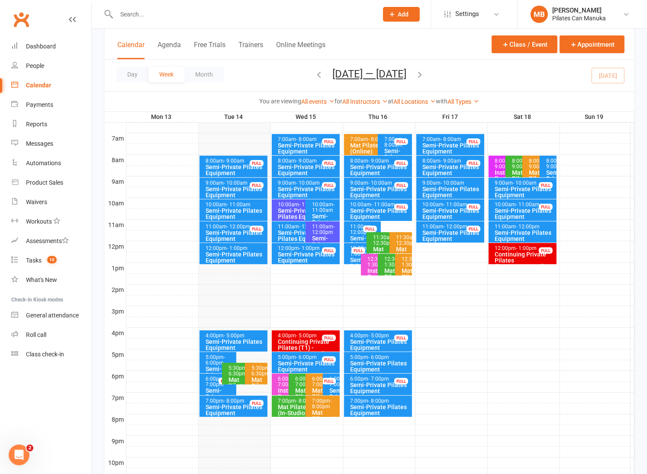
click at [424, 75] on icon "button" at bounding box center [420, 75] width 10 height 10
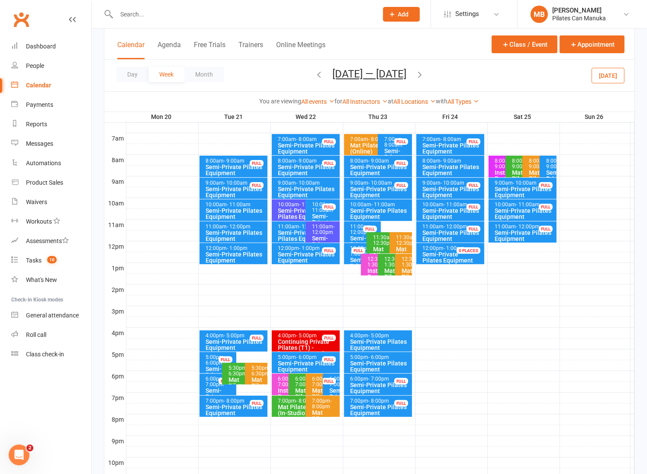
click at [424, 74] on icon "button" at bounding box center [420, 75] width 10 height 10
click at [371, 77] on button "Oct 27 — Nov 2 2025" at bounding box center [369, 74] width 74 height 12
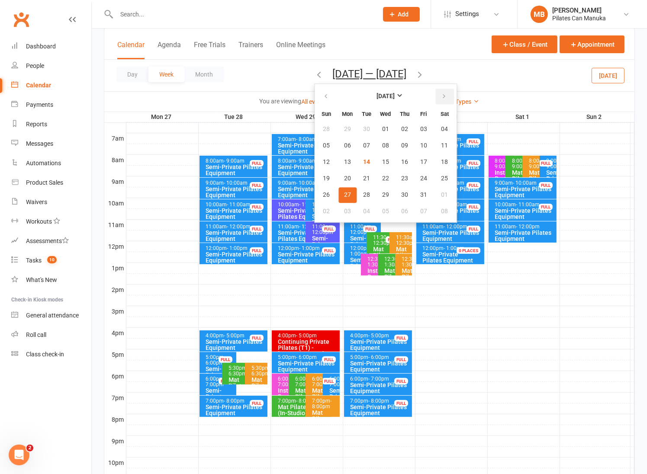
click at [441, 94] on icon "button" at bounding box center [444, 96] width 6 height 7
click at [420, 129] on span "05" at bounding box center [423, 129] width 7 height 7
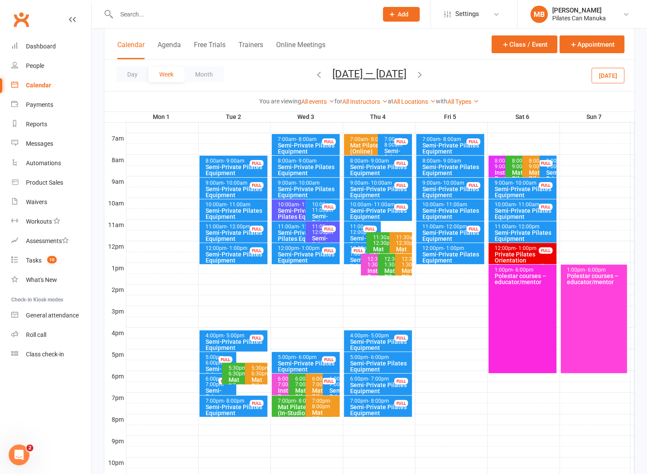
click at [418, 75] on icon "button" at bounding box center [420, 75] width 10 height 10
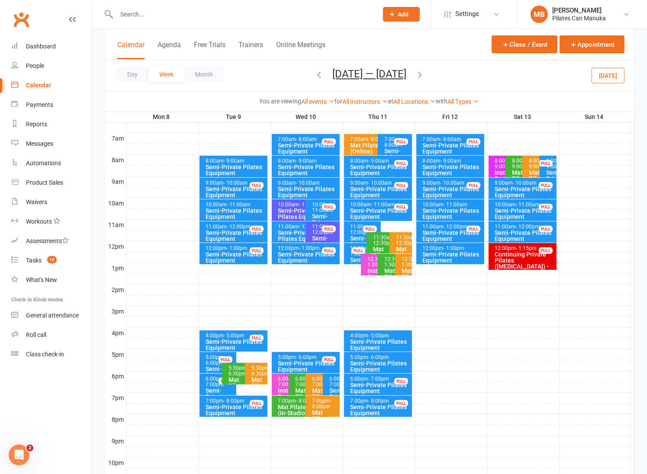
click at [418, 75] on icon "button" at bounding box center [420, 75] width 10 height 10
click at [422, 75] on icon "button" at bounding box center [420, 75] width 10 height 10
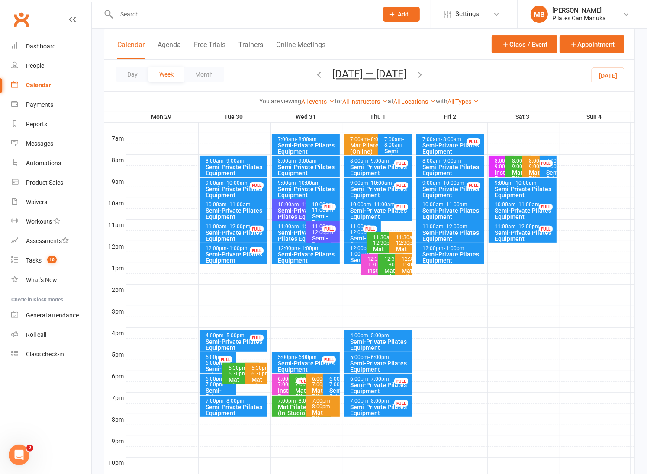
click at [385, 77] on button "Dec 29 2025 — Jan 4 2026" at bounding box center [369, 74] width 74 height 12
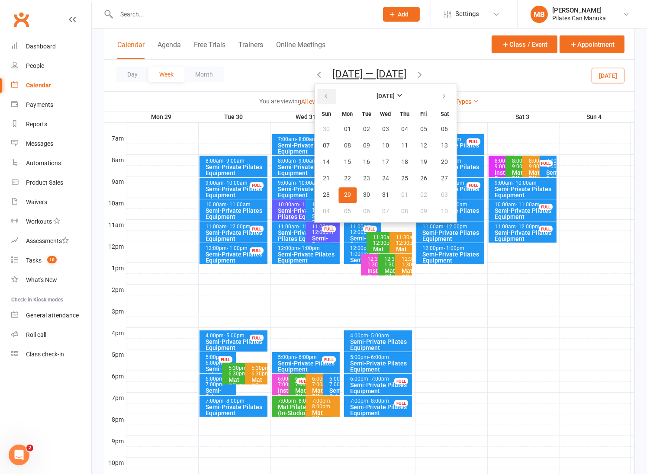
click at [323, 99] on icon "button" at bounding box center [326, 96] width 6 height 7
click at [414, 162] on button "17" at bounding box center [423, 162] width 18 height 16
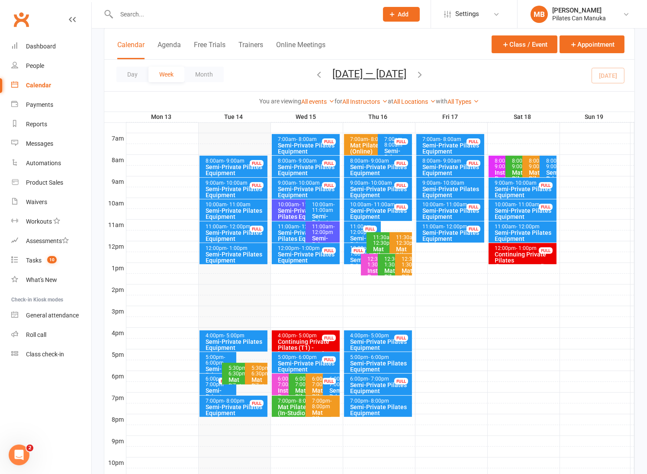
click at [423, 73] on icon "button" at bounding box center [420, 75] width 10 height 10
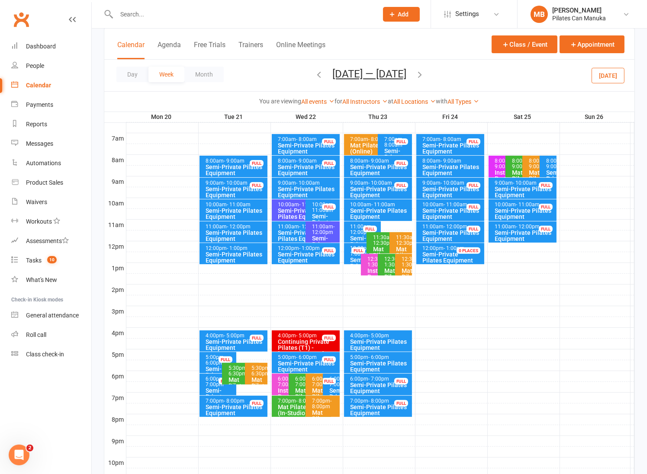
click at [420, 73] on icon "button" at bounding box center [420, 75] width 10 height 10
click at [424, 74] on icon "button" at bounding box center [420, 75] width 10 height 10
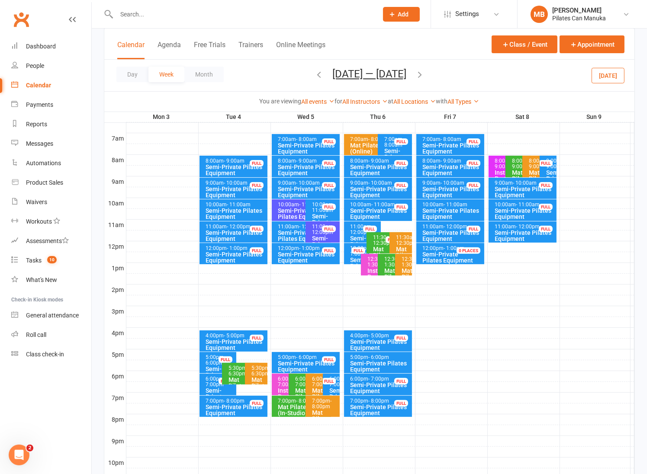
click at [367, 74] on button "Nov 3 — 9 2025" at bounding box center [369, 74] width 74 height 12
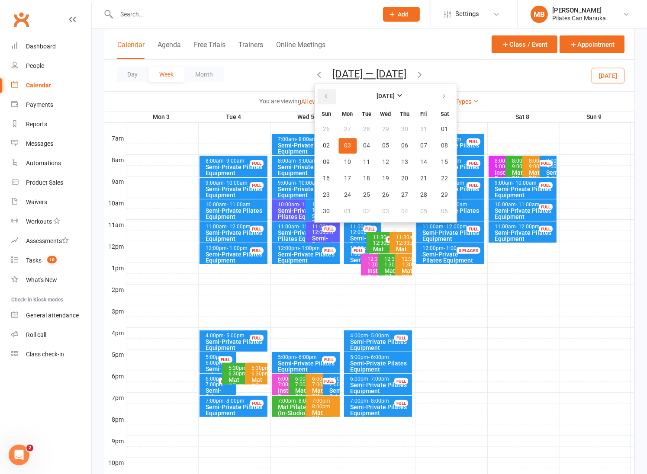
click at [331, 96] on button "button" at bounding box center [326, 97] width 19 height 16
click at [421, 178] on span "24" at bounding box center [423, 178] width 7 height 7
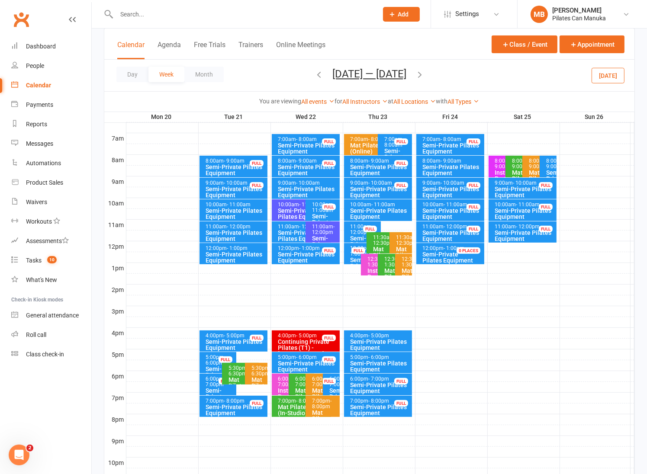
click at [448, 186] on div "Semi-Private Pilates Equipment" at bounding box center [452, 192] width 61 height 12
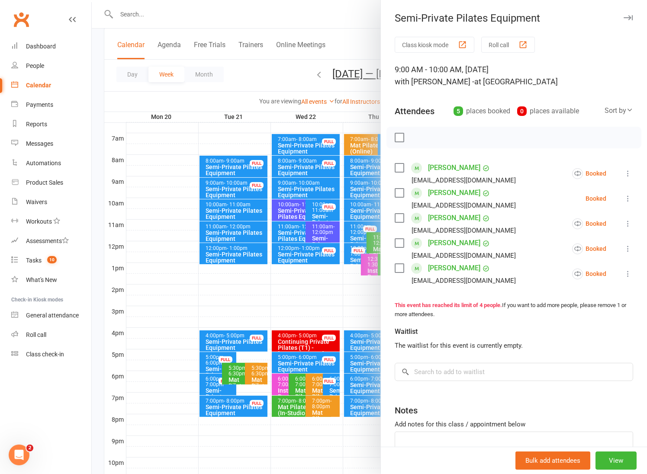
click at [286, 66] on div at bounding box center [369, 237] width 555 height 474
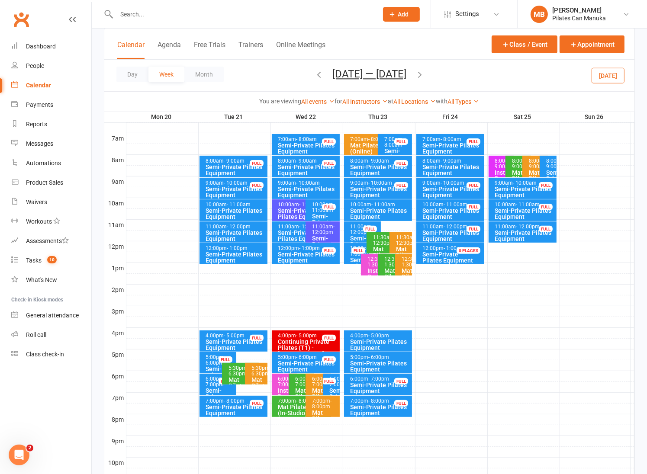
click at [423, 75] on icon "button" at bounding box center [420, 75] width 10 height 10
click at [453, 186] on div "Semi-Private Pilates Equipment" at bounding box center [452, 192] width 61 height 12
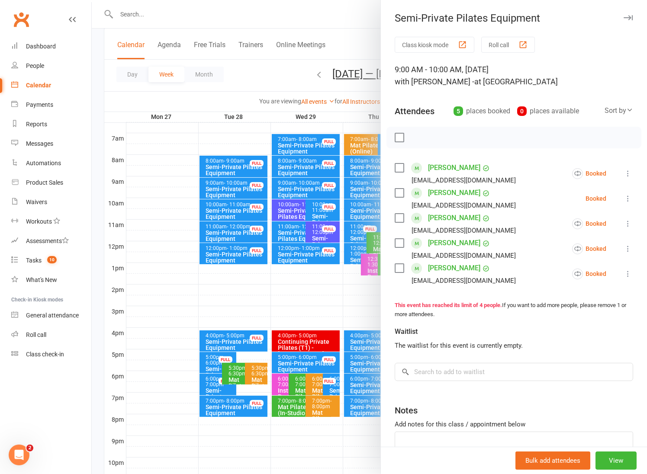
click at [311, 41] on div at bounding box center [369, 237] width 555 height 474
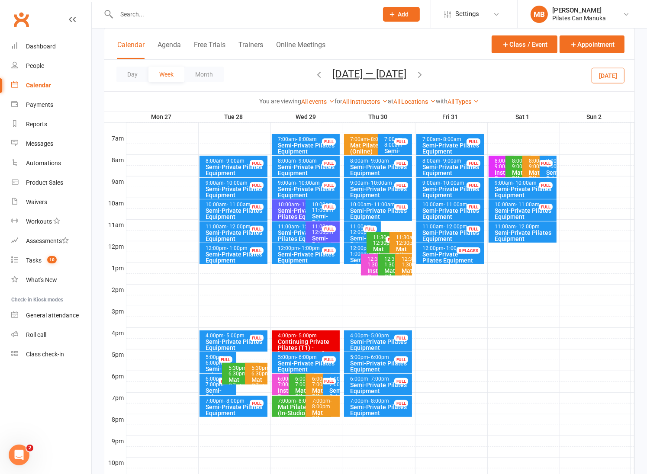
click at [424, 72] on icon "button" at bounding box center [420, 75] width 10 height 10
click at [447, 186] on div "Semi-Private Pilates Equipment" at bounding box center [452, 192] width 61 height 12
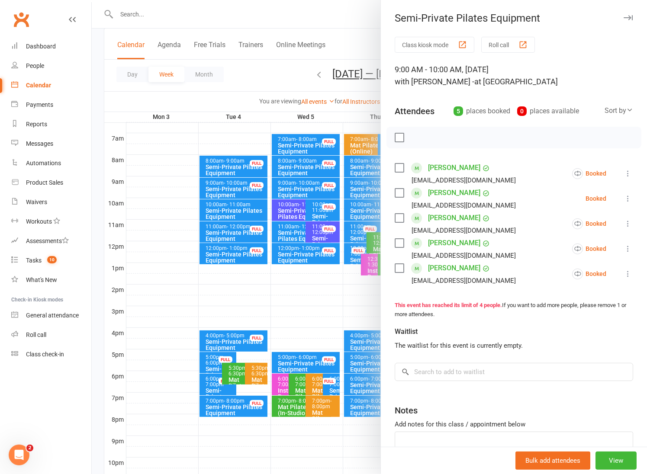
click at [265, 71] on div at bounding box center [369, 237] width 555 height 474
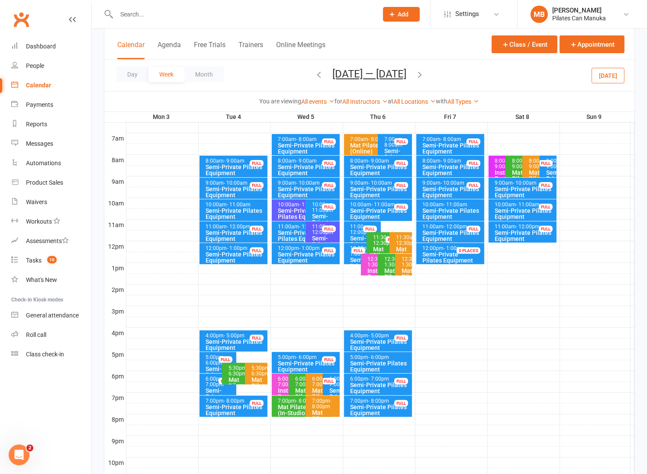
click at [384, 76] on button "Nov 3 — 9 2025" at bounding box center [369, 74] width 74 height 12
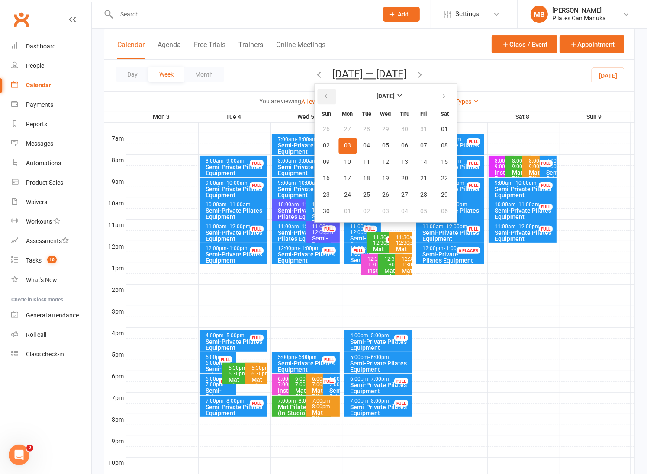
click at [329, 96] on icon "button" at bounding box center [326, 96] width 6 height 7
click at [442, 159] on span "18" at bounding box center [444, 162] width 7 height 7
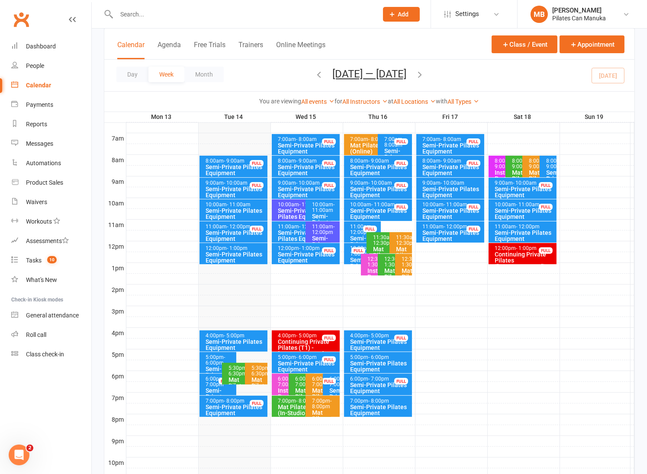
click at [423, 77] on icon "button" at bounding box center [420, 75] width 10 height 10
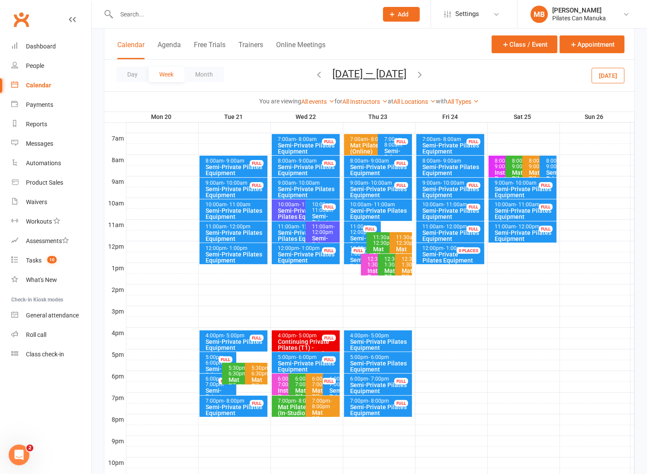
click at [422, 74] on icon "button" at bounding box center [420, 75] width 10 height 10
click at [424, 75] on icon "button" at bounding box center [420, 75] width 10 height 10
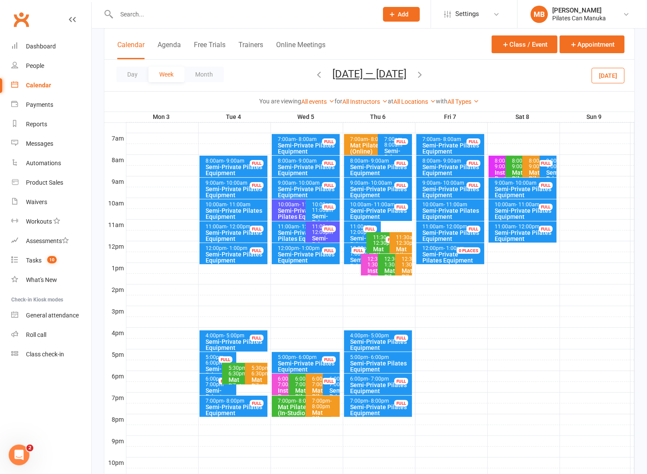
click at [417, 71] on icon "button" at bounding box center [420, 75] width 10 height 10
click at [424, 75] on icon "button" at bounding box center [420, 75] width 10 height 10
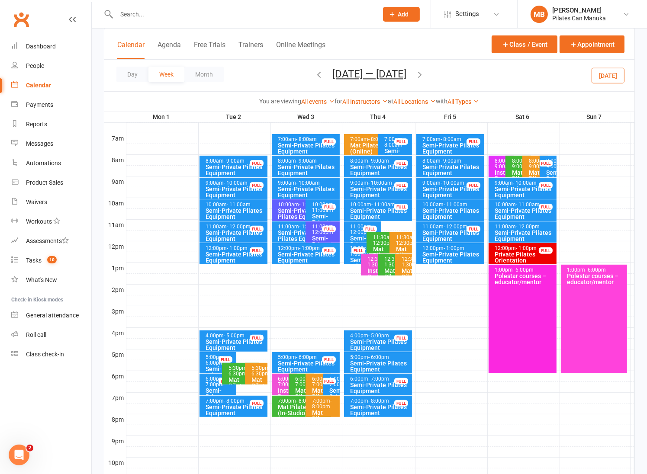
click at [422, 74] on icon "button" at bounding box center [420, 75] width 10 height 10
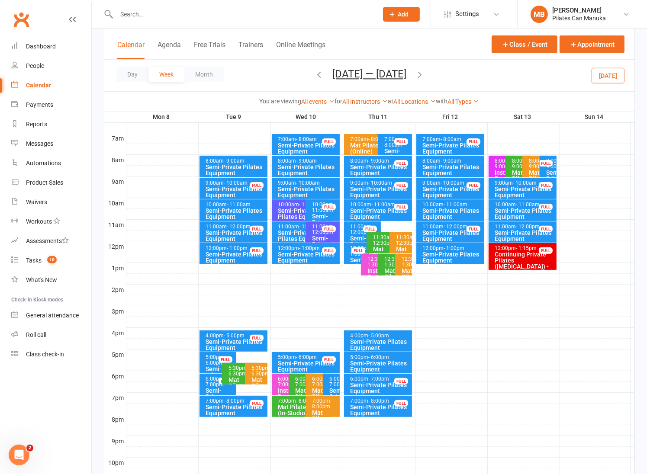
click at [375, 70] on button "Dec 8 — 14 2025" at bounding box center [369, 74] width 74 height 12
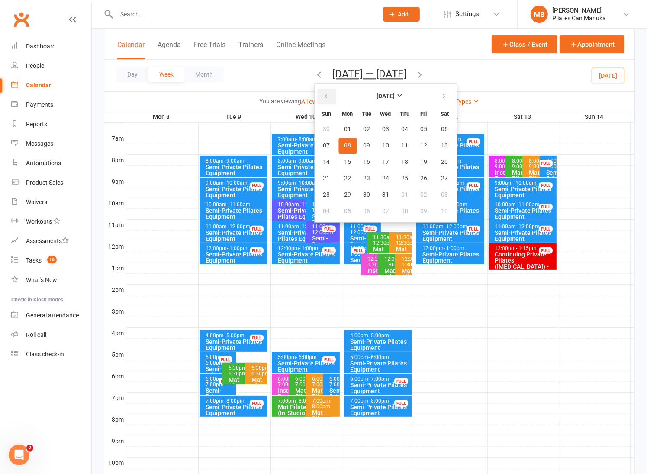
click at [326, 96] on icon "button" at bounding box center [326, 96] width 6 height 7
click at [384, 161] on span "15" at bounding box center [385, 162] width 7 height 7
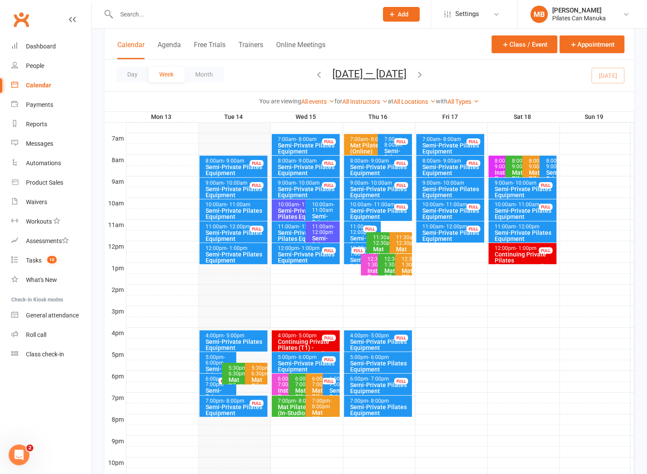
click at [291, 210] on div "Semi-Private Pilates Equipment" at bounding box center [304, 214] width 52 height 12
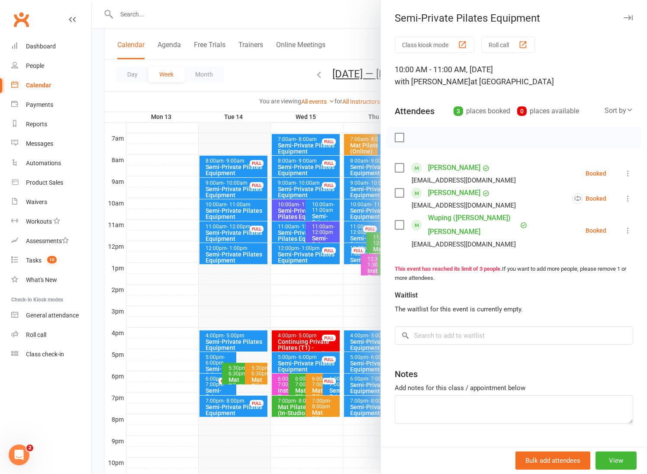
click at [289, 208] on div at bounding box center [369, 237] width 555 height 474
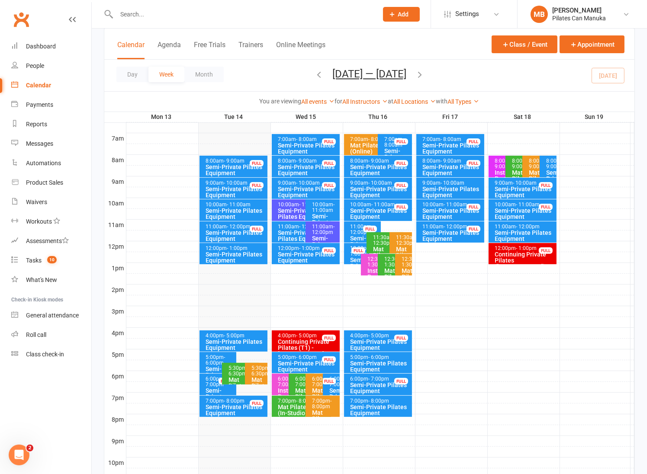
click at [326, 208] on span "- 11:00am" at bounding box center [323, 208] width 22 height 12
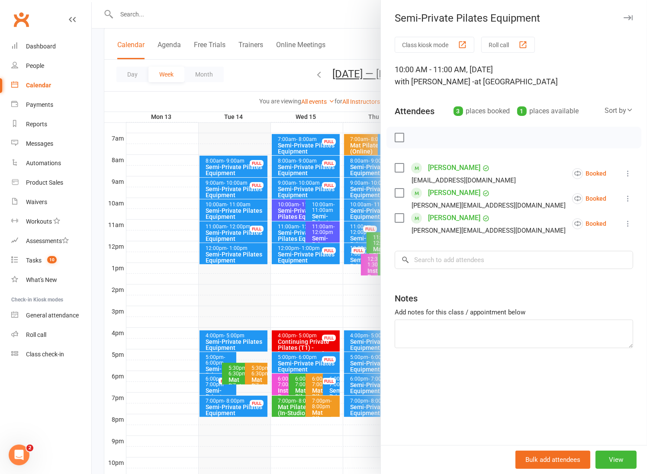
click at [294, 229] on div at bounding box center [369, 237] width 555 height 474
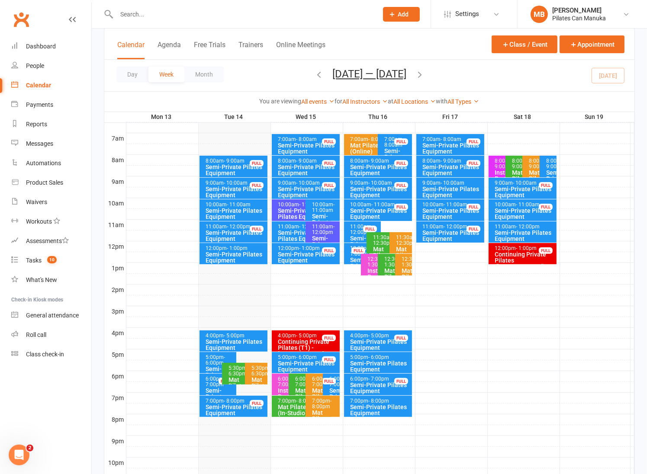
click at [291, 231] on div "Semi-Private Pilates Equipment" at bounding box center [304, 236] width 52 height 12
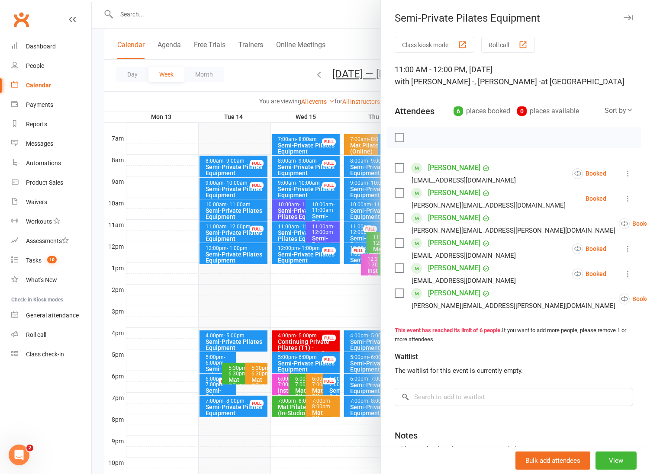
click at [291, 231] on div at bounding box center [369, 237] width 555 height 474
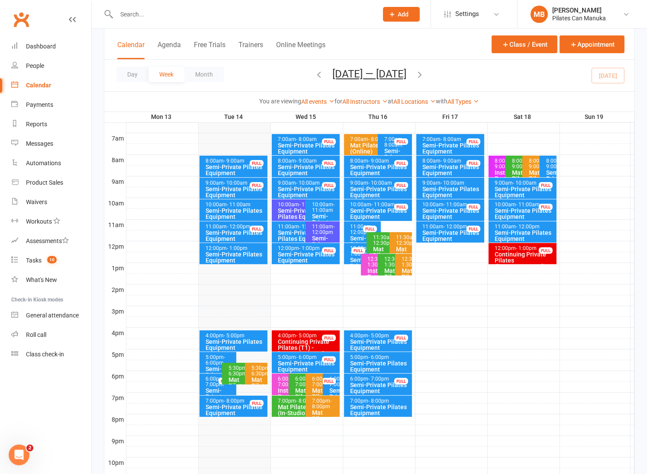
click at [388, 408] on div "Semi-Private Pilates Equipment" at bounding box center [380, 410] width 61 height 12
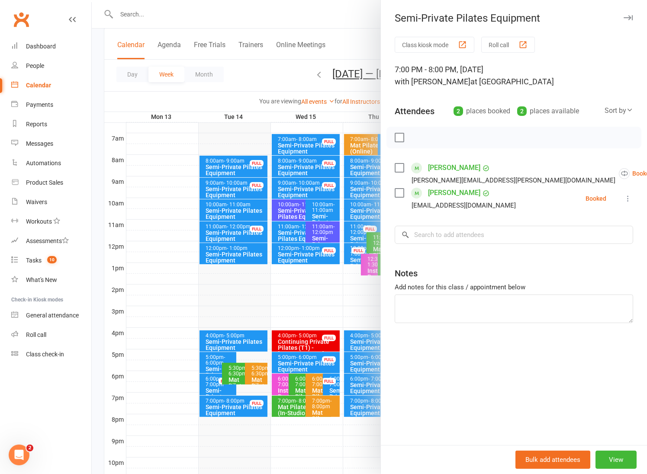
click at [279, 66] on div at bounding box center [369, 237] width 555 height 474
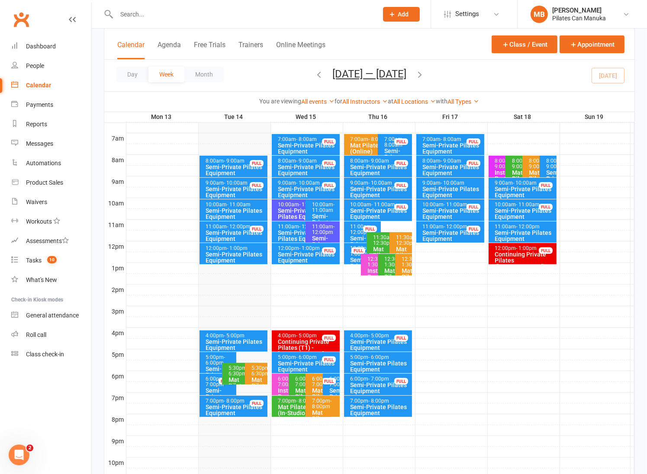
click at [455, 186] on div "Semi-Private Pilates Equipment" at bounding box center [452, 192] width 61 height 12
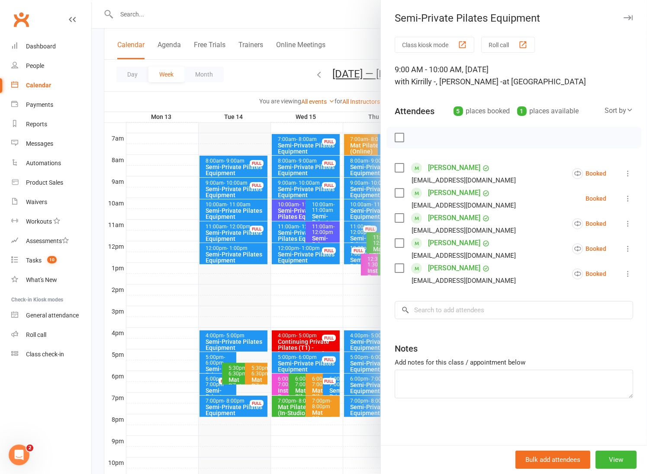
click at [350, 36] on div at bounding box center [369, 237] width 555 height 474
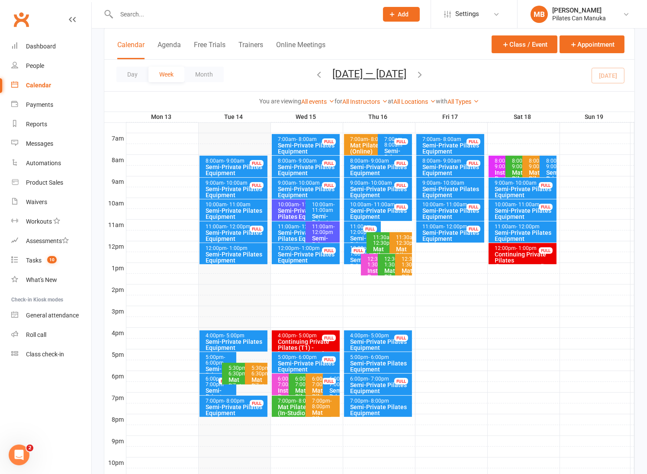
click at [421, 76] on icon "button" at bounding box center [420, 75] width 10 height 10
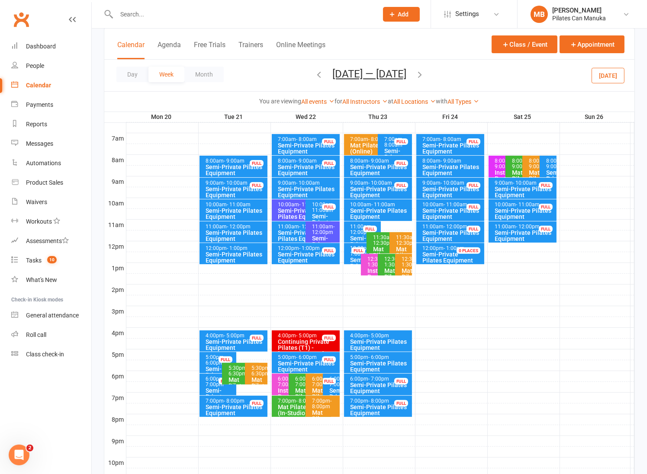
click at [450, 188] on div "Semi-Private Pilates Equipment" at bounding box center [452, 192] width 61 height 12
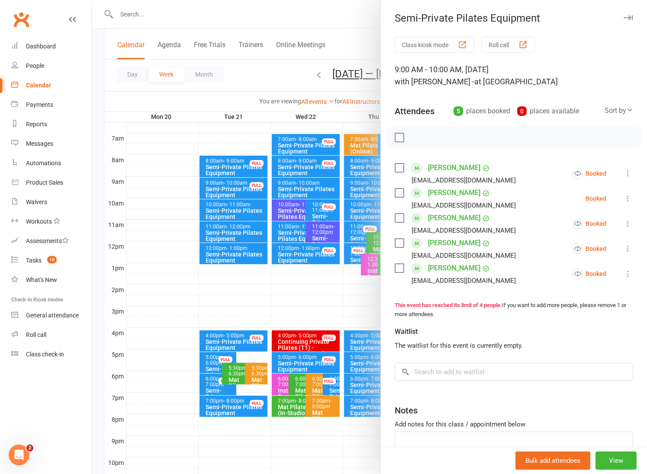
click at [344, 38] on div at bounding box center [369, 237] width 555 height 474
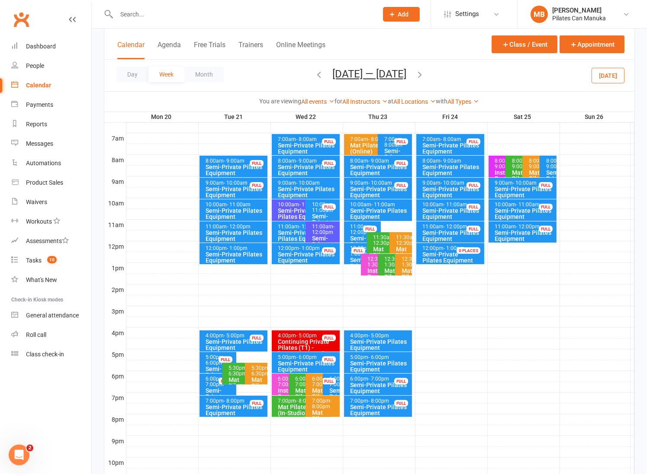
drag, startPoint x: 311, startPoint y: 74, endPoint x: 438, endPoint y: 117, distance: 134.3
click at [314, 74] on icon "button" at bounding box center [319, 75] width 10 height 10
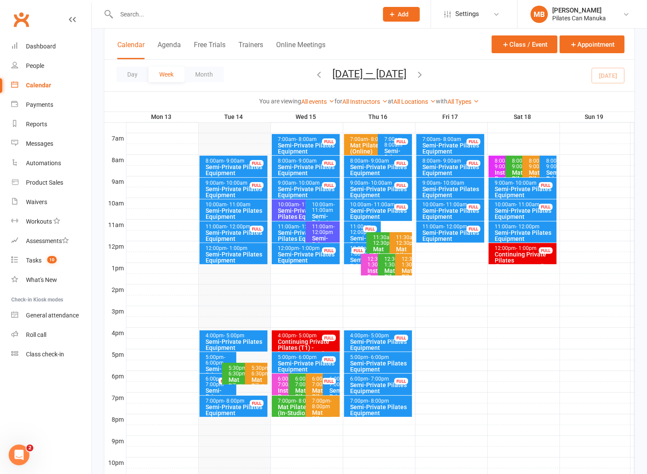
click at [535, 230] on div "Semi-Private Pilates Equipment" at bounding box center [524, 236] width 61 height 12
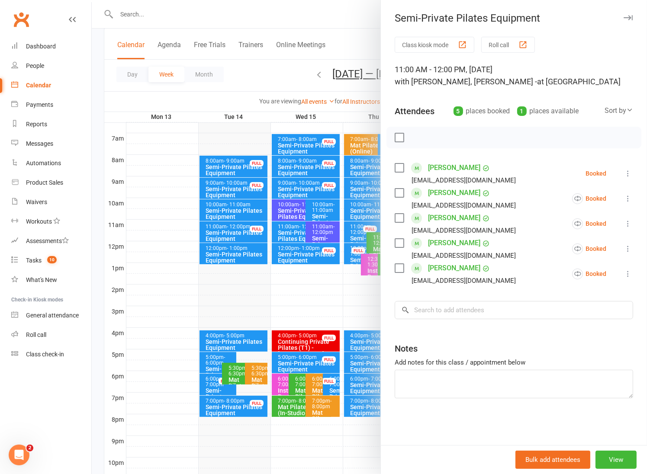
click at [301, 57] on div at bounding box center [369, 237] width 555 height 474
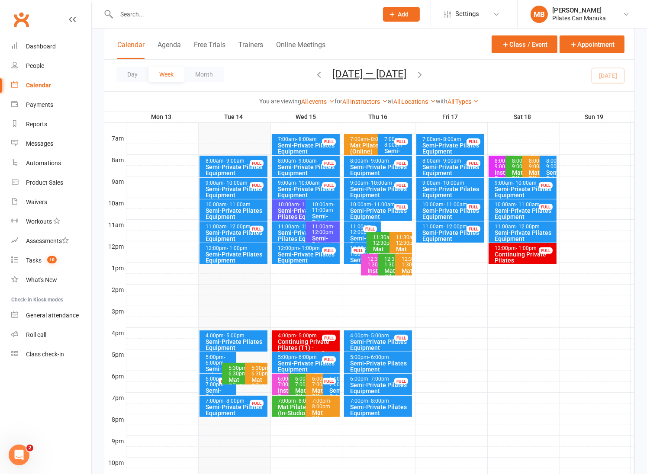
click at [424, 75] on icon "button" at bounding box center [420, 75] width 10 height 10
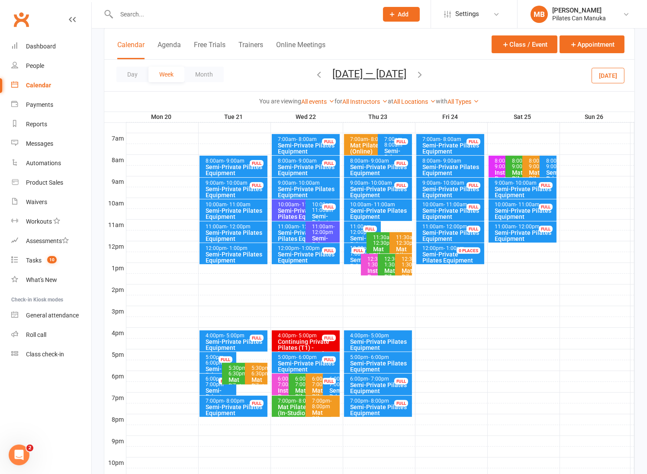
click at [234, 234] on div "Semi-Private Pilates Equipment" at bounding box center [235, 236] width 61 height 12
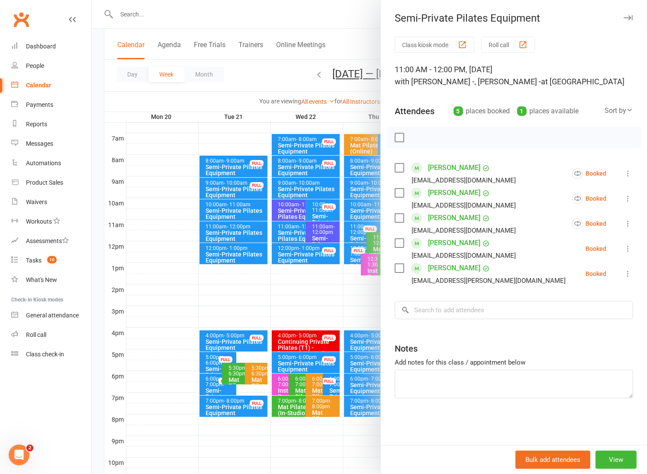
click at [240, 254] on div at bounding box center [369, 237] width 555 height 474
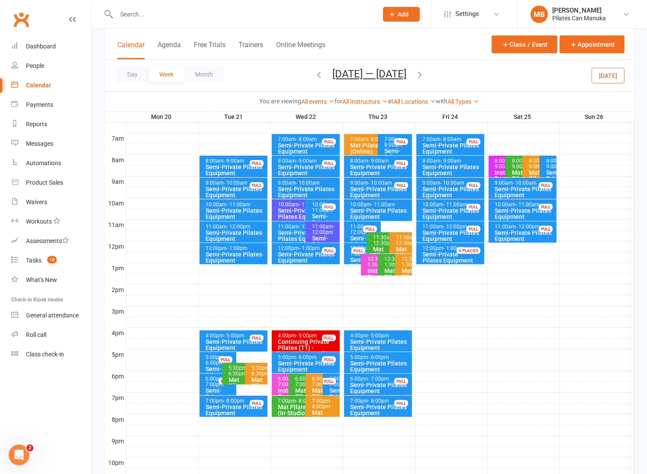
click at [243, 251] on div "Semi-Private Pilates Equipment" at bounding box center [235, 257] width 61 height 12
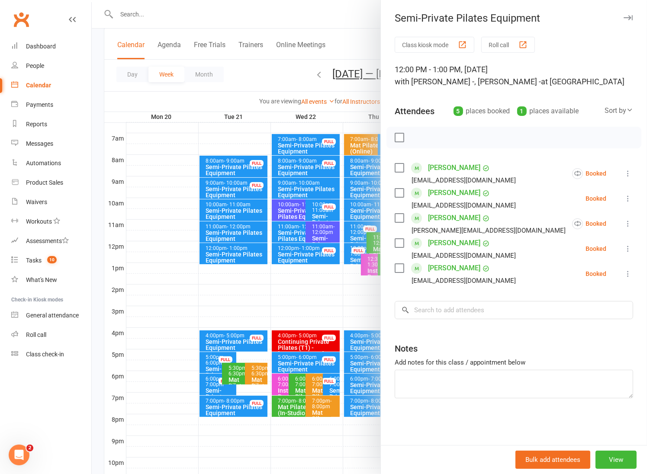
click at [245, 85] on div at bounding box center [369, 237] width 555 height 474
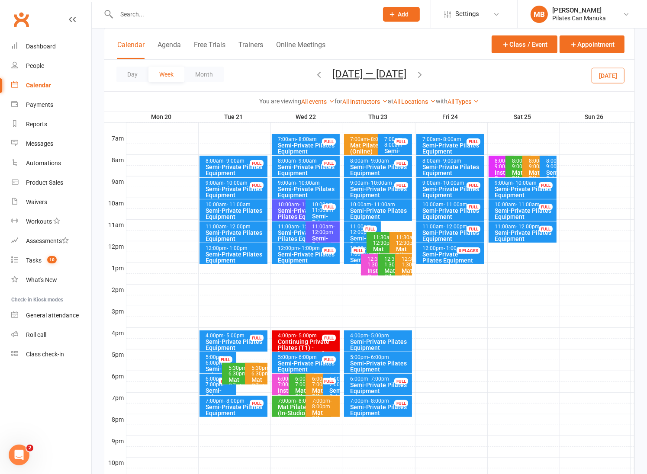
click at [287, 209] on div "Semi-Private Pilates Equipment" at bounding box center [304, 214] width 52 height 12
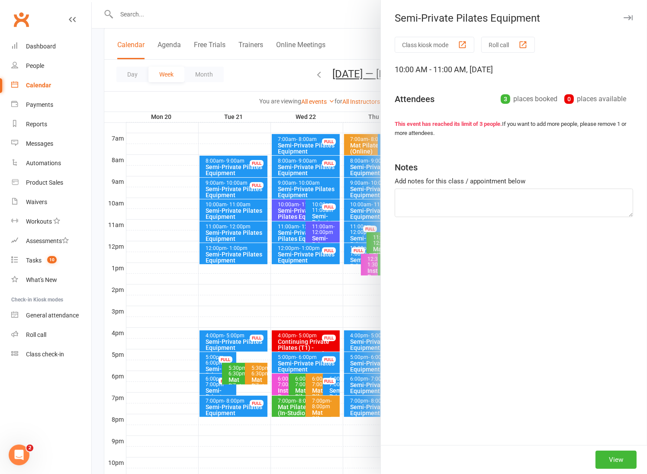
click at [292, 223] on div at bounding box center [369, 237] width 555 height 474
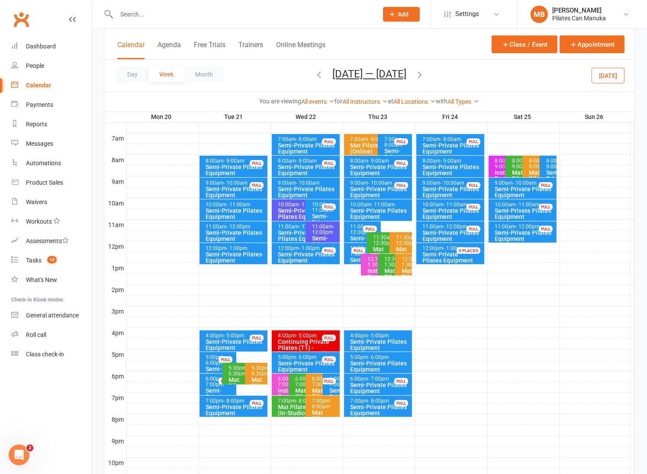
click at [294, 230] on div "Semi-Private Pilates Equipment" at bounding box center [304, 236] width 52 height 12
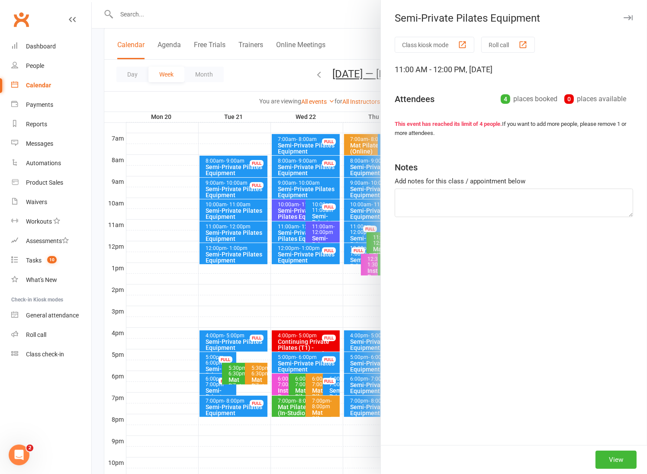
click at [292, 229] on div at bounding box center [369, 237] width 555 height 474
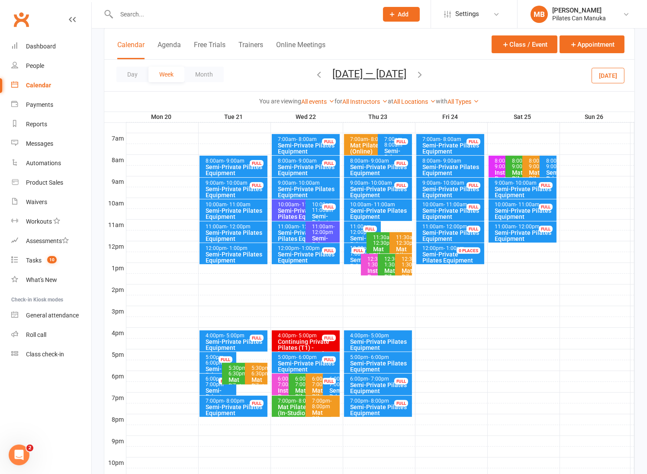
click at [369, 208] on div "Semi-Private Pilates Equipment" at bounding box center [380, 214] width 61 height 12
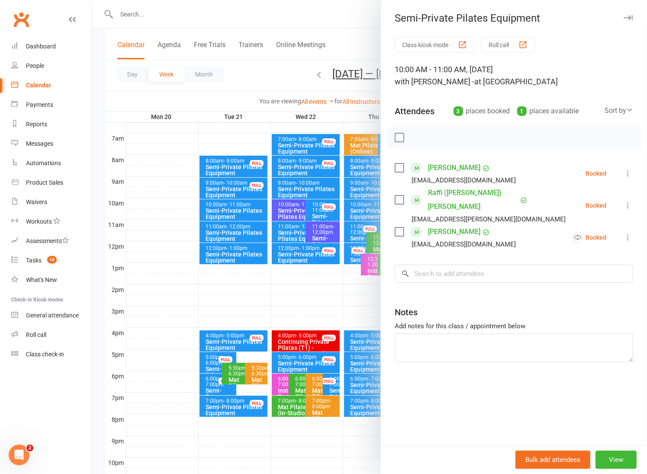
click at [288, 63] on div at bounding box center [369, 237] width 555 height 474
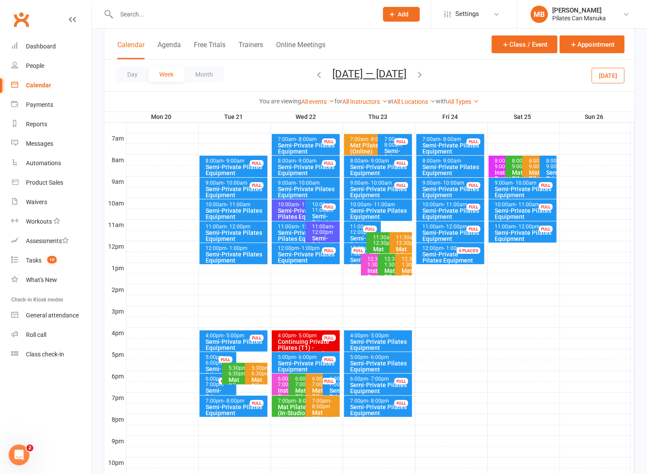
click at [381, 335] on span "- 5:00pm" at bounding box center [378, 336] width 21 height 6
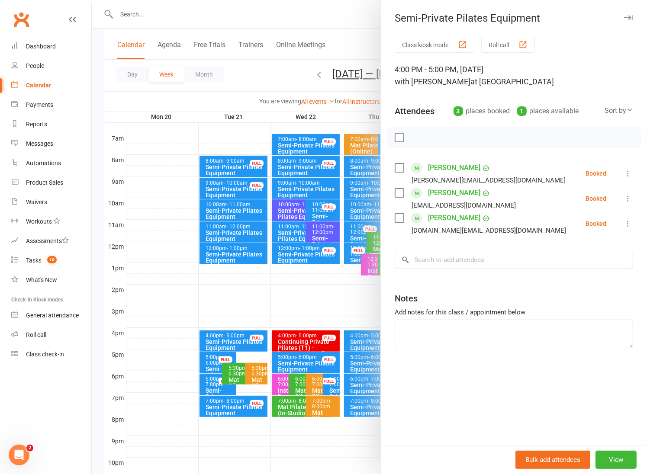
click at [274, 71] on div at bounding box center [369, 237] width 555 height 474
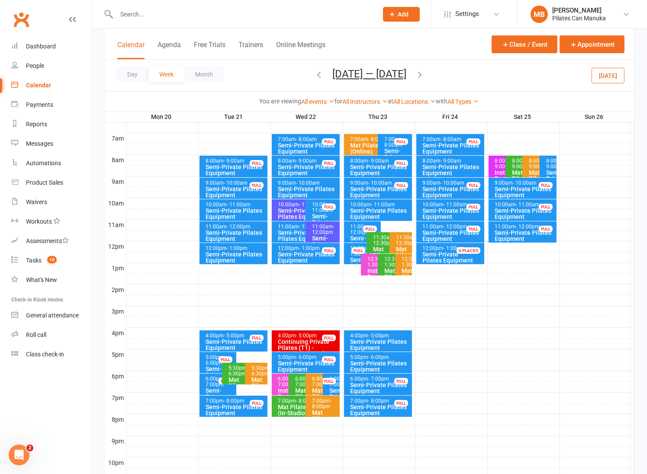
click at [452, 158] on span "- 9:00am" at bounding box center [451, 161] width 21 height 6
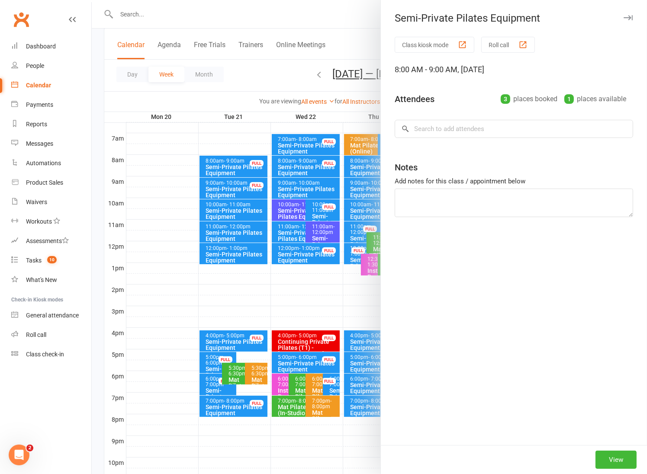
click at [535, 357] on div "Class kiosk mode Roll call 8:00 AM - 9:00 AM, Friday, October, 24, 2025 Attende…" at bounding box center [514, 241] width 266 height 408
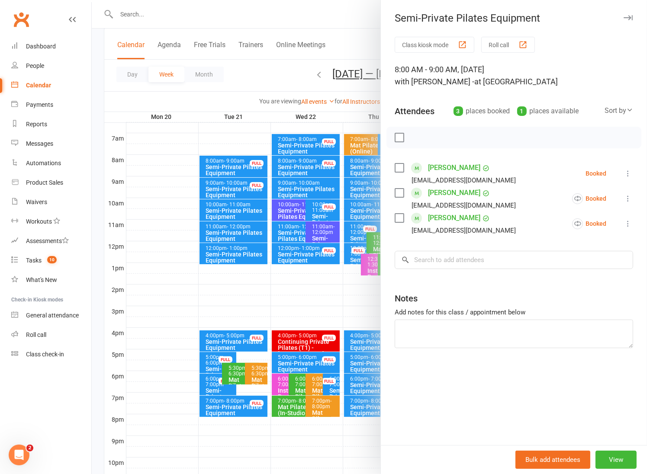
click at [266, 66] on div at bounding box center [369, 237] width 555 height 474
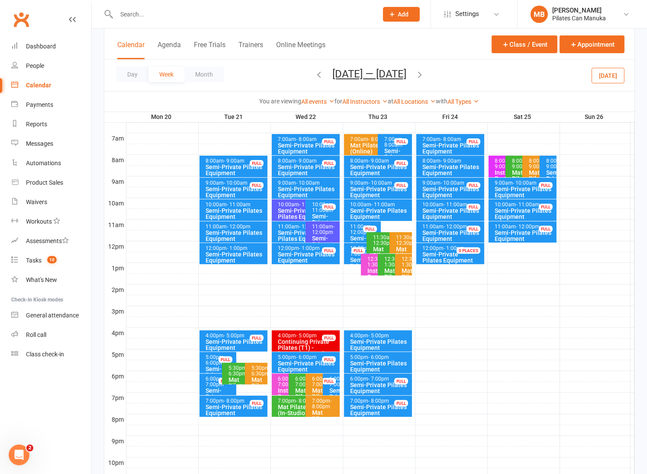
click at [424, 70] on icon "button" at bounding box center [420, 75] width 10 height 10
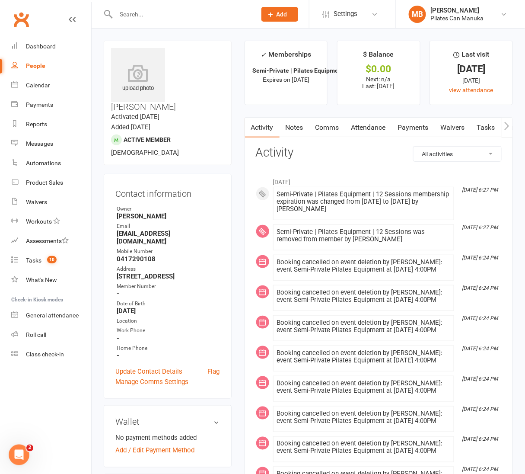
scroll to position [65, 0]
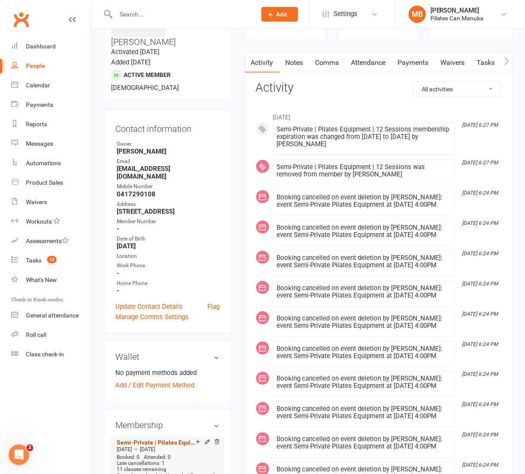
click at [172, 439] on link "Semi-Private | Pilates Equipment | 12 Sessions" at bounding box center [156, 442] width 79 height 7
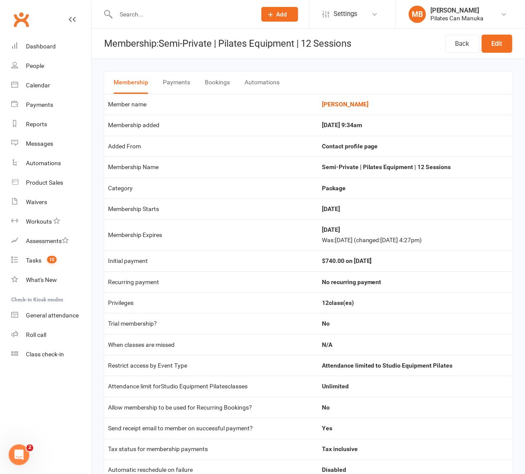
click at [224, 81] on button "Bookings" at bounding box center [217, 82] width 25 height 22
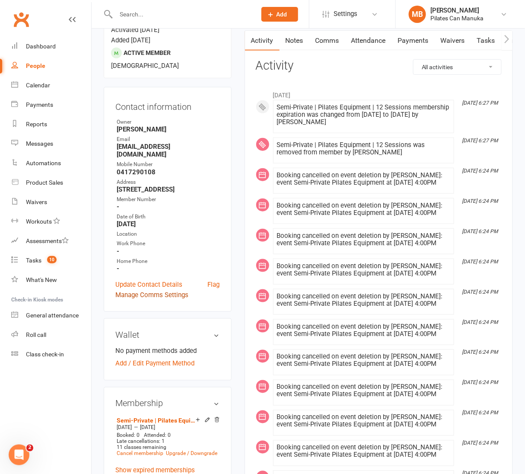
scroll to position [194, 0]
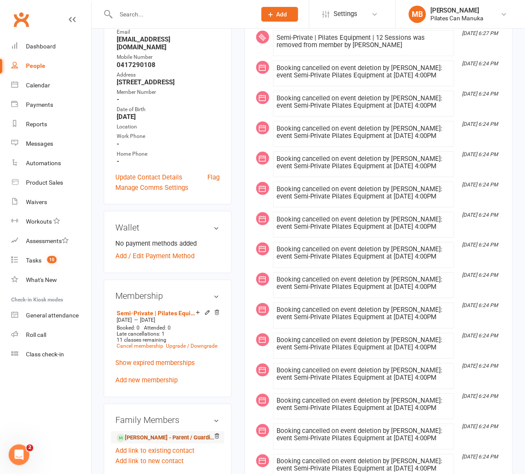
click at [159, 434] on link "Eleanor Westcott - Parent / Guardian" at bounding box center [166, 438] width 99 height 9
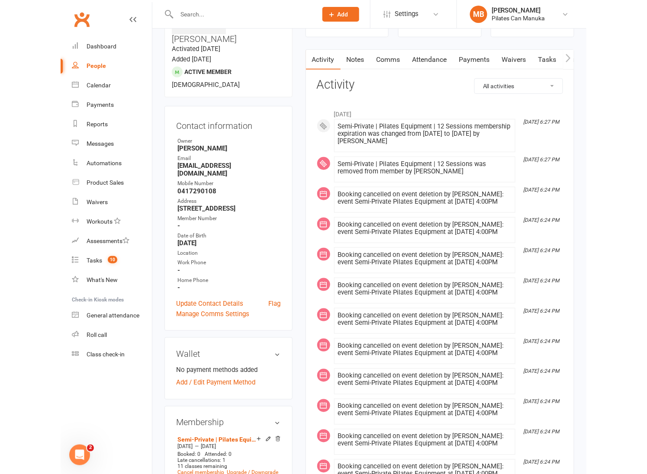
scroll to position [0, 0]
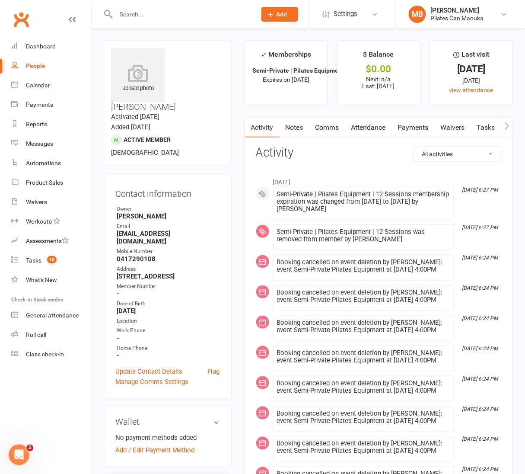
click at [487, 127] on link "Tasks" at bounding box center [486, 128] width 30 height 20
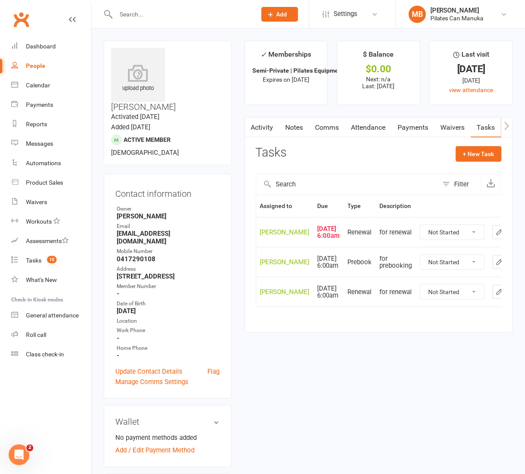
click at [496, 236] on icon "button" at bounding box center [500, 232] width 8 height 8
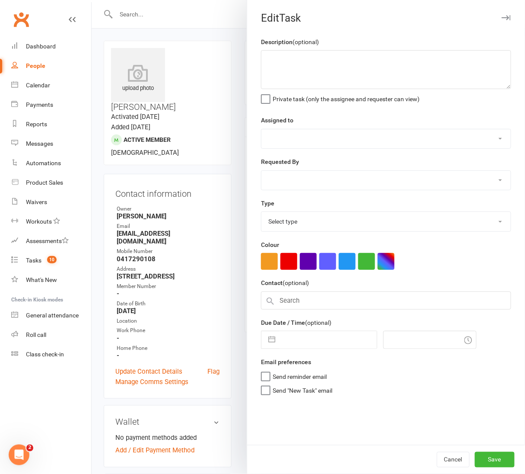
type textarea "for renewal"
select select "51663"
type input "09 Oct 2025"
type input "9:00am"
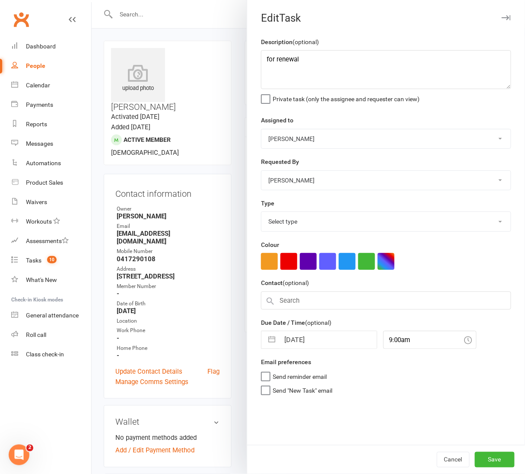
select select "29081"
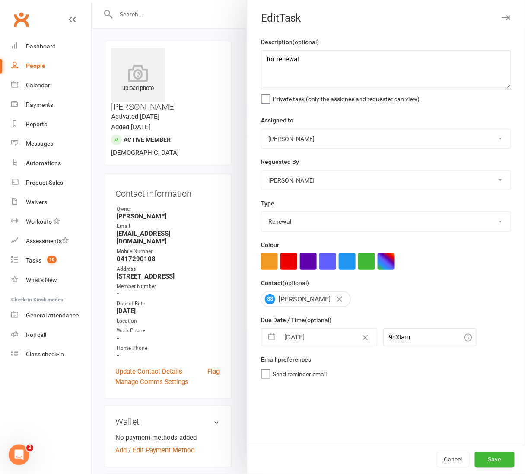
click at [264, 343] on button "button" at bounding box center [272, 337] width 16 height 17
select select "8"
select select "2025"
select select "9"
select select "2025"
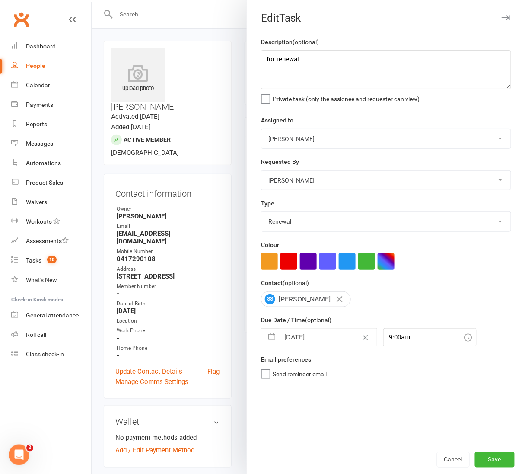
select select "10"
select select "2025"
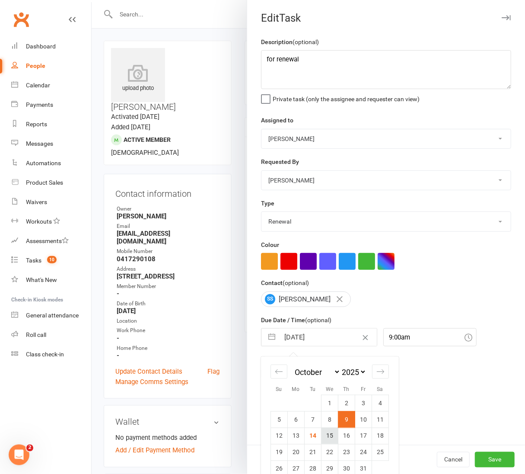
click at [322, 442] on td "15" at bounding box center [330, 436] width 17 height 16
type input "15 Oct 2025"
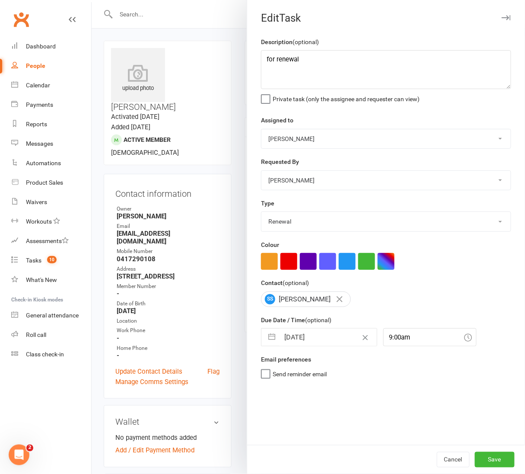
click at [266, 345] on button "button" at bounding box center [272, 337] width 16 height 17
select select "8"
select select "2025"
select select "9"
select select "2025"
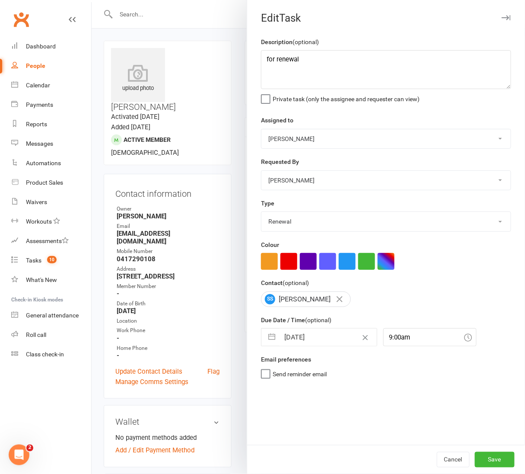
select select "10"
select select "2025"
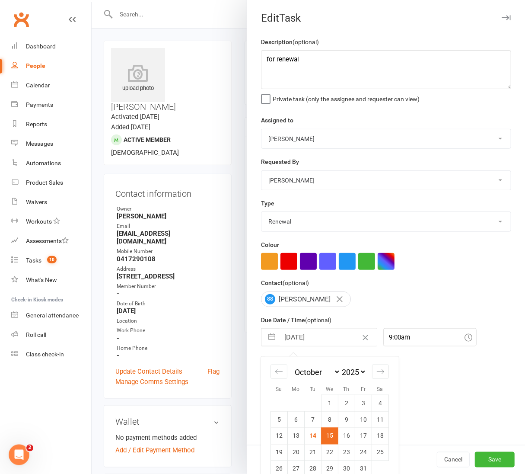
drag, startPoint x: 304, startPoint y: 438, endPoint x: 367, endPoint y: 456, distance: 65.3
click at [305, 438] on td "14" at bounding box center [313, 436] width 17 height 16
type input "[DATE]"
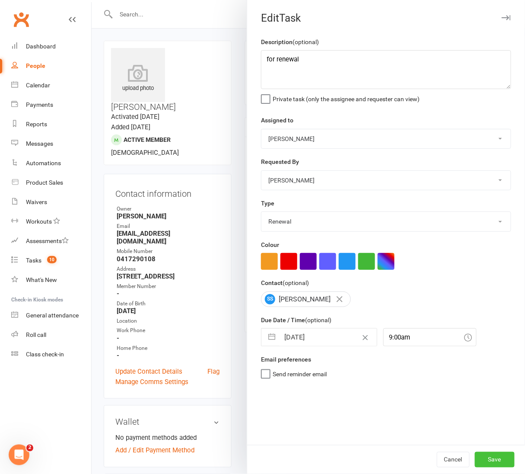
drag, startPoint x: 494, startPoint y: 454, endPoint x: 489, endPoint y: 446, distance: 9.6
click at [494, 454] on button "Save" at bounding box center [495, 460] width 40 height 16
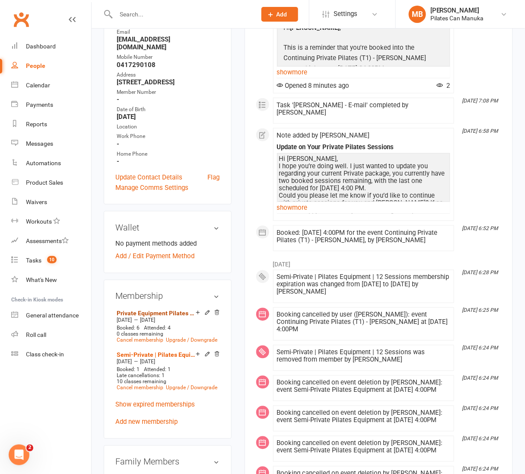
click at [156, 310] on link "Private Equipment Pilates Continuing 6 Sessions" at bounding box center [156, 313] width 79 height 7
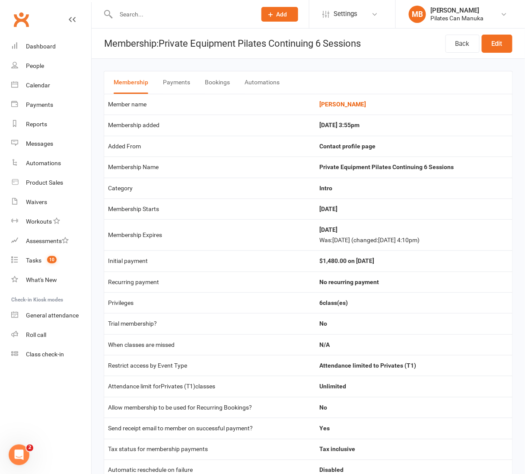
click at [209, 80] on button "Bookings" at bounding box center [217, 82] width 25 height 22
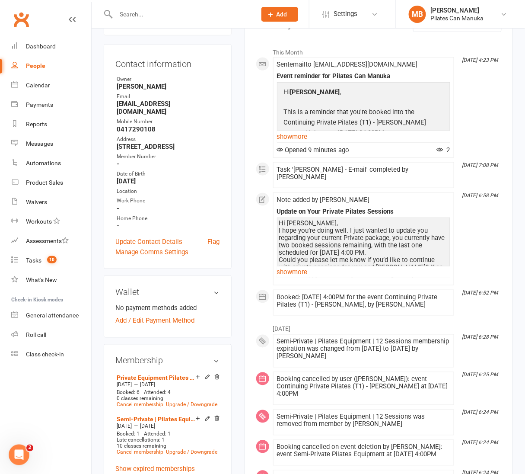
scroll to position [194, 0]
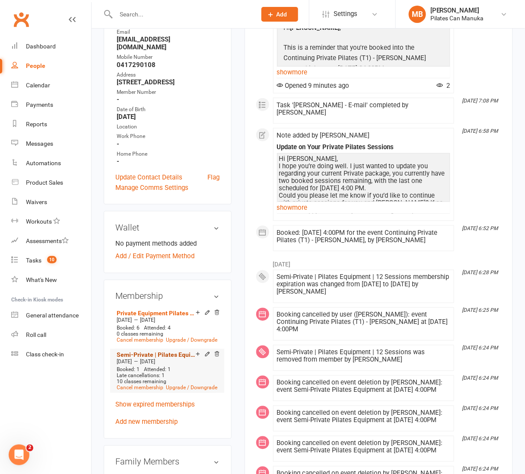
click at [160, 352] on link "Semi-Private | Pilates Equipment | 12 Sessions" at bounding box center [156, 355] width 79 height 7
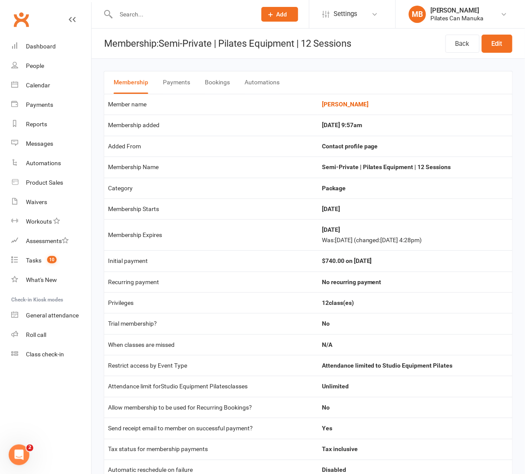
click at [224, 75] on button "Bookings" at bounding box center [217, 82] width 25 height 22
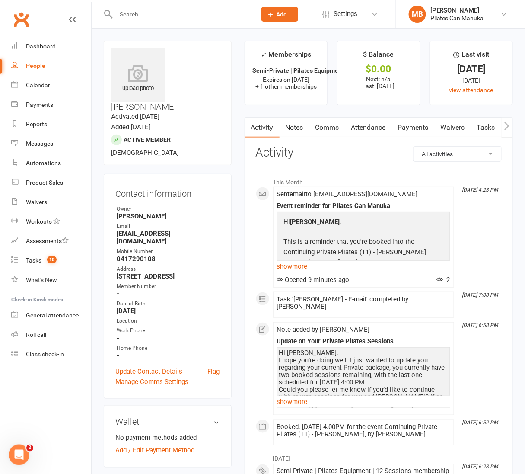
click at [492, 126] on link "Tasks" at bounding box center [486, 128] width 30 height 20
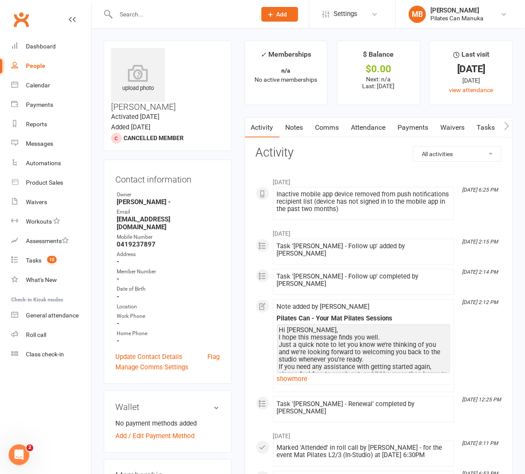
click at [487, 128] on link "Tasks" at bounding box center [486, 128] width 30 height 20
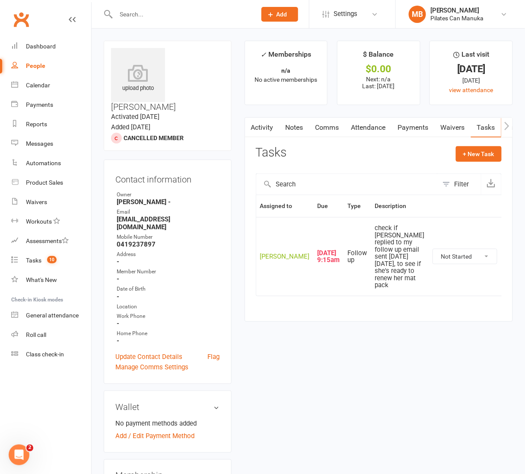
click at [509, 260] on icon "button" at bounding box center [513, 257] width 8 height 8
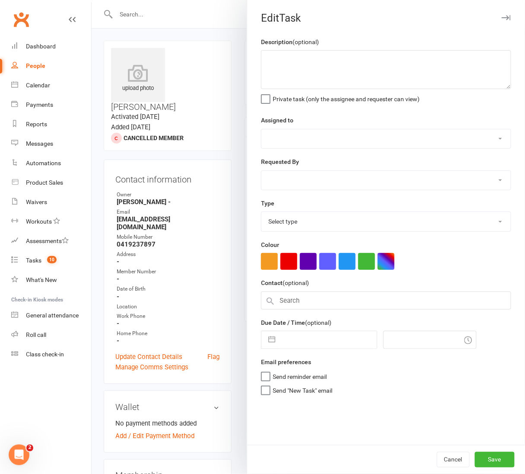
type textarea "check if [PERSON_NAME] replied to my follow up email sent [DATE][DATE], to see …"
select select "51663"
type input "13 Oct 2025"
type input "12:15pm"
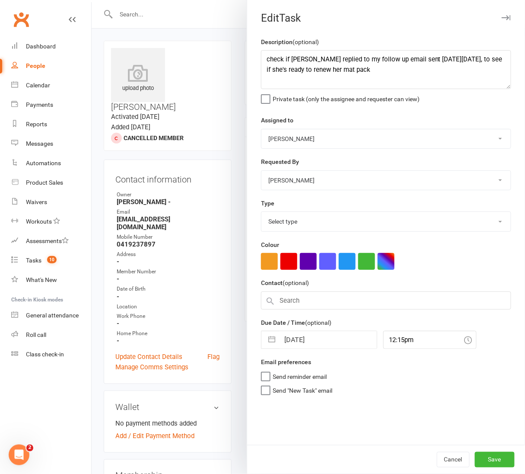
select select "34407"
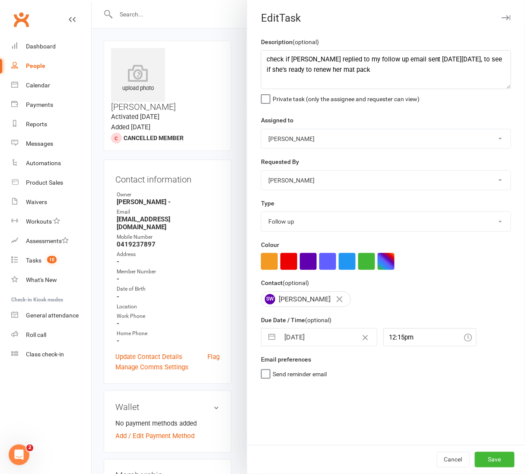
click at [264, 341] on button "button" at bounding box center [272, 337] width 16 height 17
select select "8"
select select "2025"
select select "9"
select select "2025"
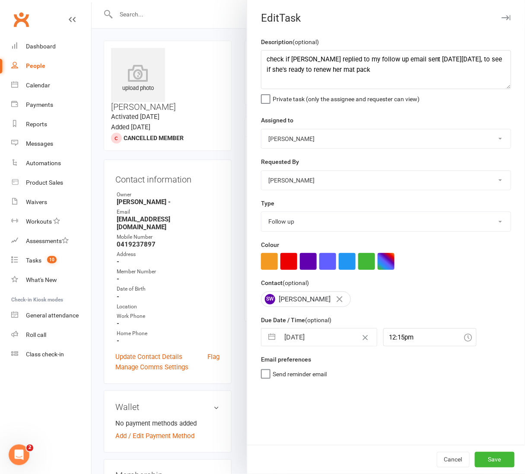
select select "10"
select select "2025"
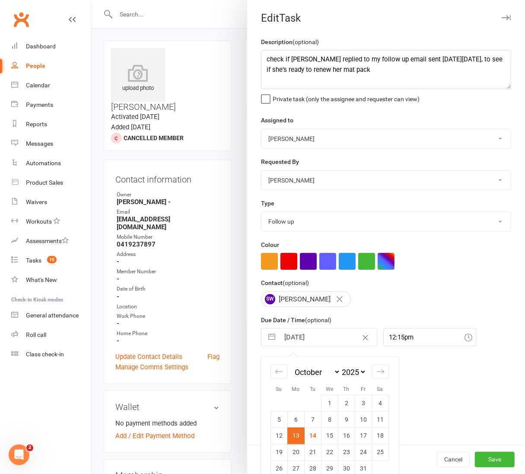
drag, startPoint x: 317, startPoint y: 439, endPoint x: 341, endPoint y: 441, distance: 23.5
click at [322, 437] on td "15" at bounding box center [330, 436] width 17 height 16
type input "15 Oct 2025"
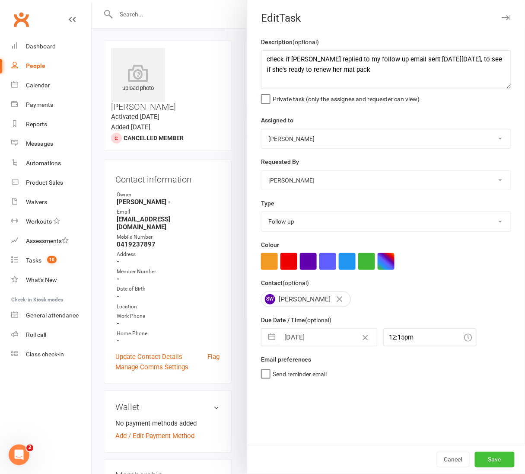
drag, startPoint x: 499, startPoint y: 461, endPoint x: 499, endPoint y: 467, distance: 5.6
click at [499, 464] on button "Save" at bounding box center [495, 460] width 40 height 16
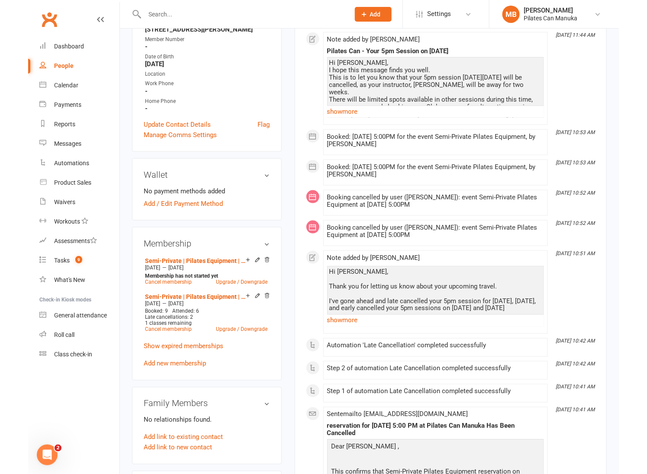
scroll to position [164, 0]
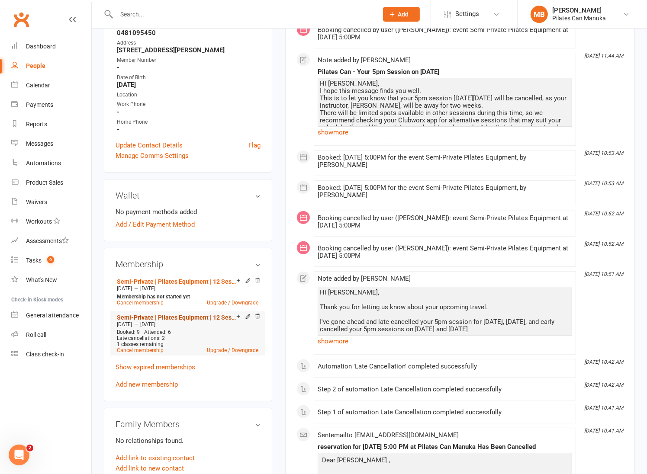
click at [181, 317] on link "Semi-Private | Pilates Equipment | 12 Sessions" at bounding box center [176, 317] width 119 height 7
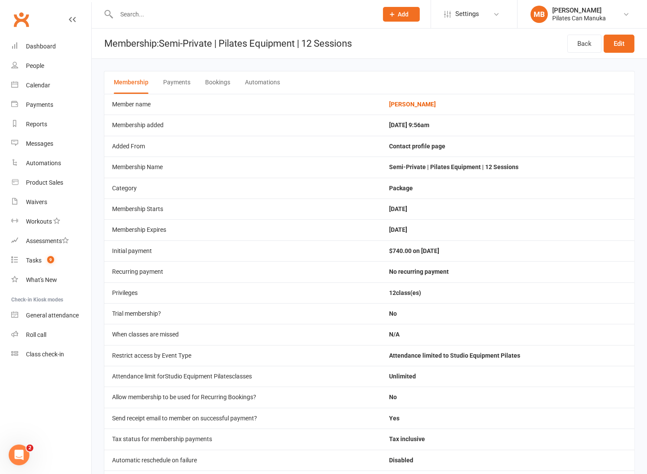
click at [212, 78] on button "Bookings" at bounding box center [217, 82] width 25 height 22
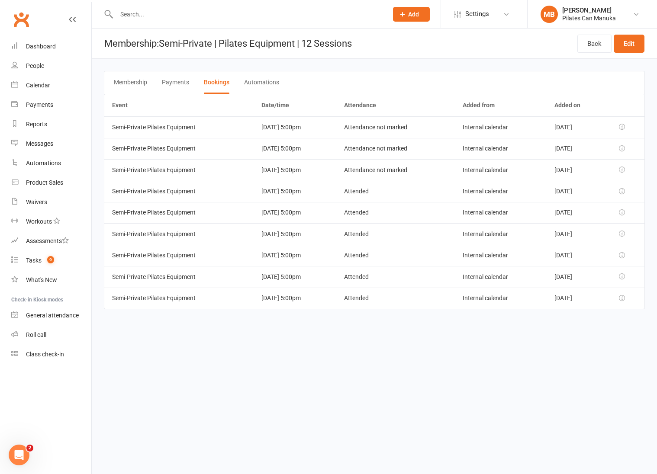
drag, startPoint x: 309, startPoint y: 380, endPoint x: 326, endPoint y: 351, distance: 33.5
click at [310, 333] on html "Prospect Member Non-attending contact Class / event Appointment Task Add Settin…" at bounding box center [328, 166] width 657 height 333
click at [234, 333] on html "Prospect Member Non-attending contact Class / event Appointment Task Add Settin…" at bounding box center [328, 166] width 657 height 333
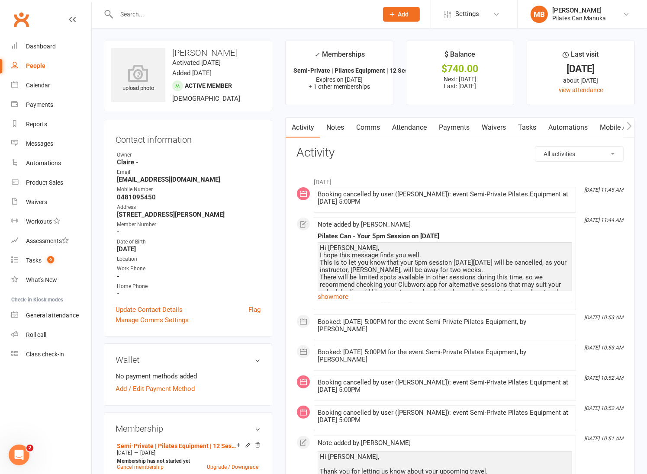
click at [411, 122] on link "Attendance" at bounding box center [409, 128] width 47 height 20
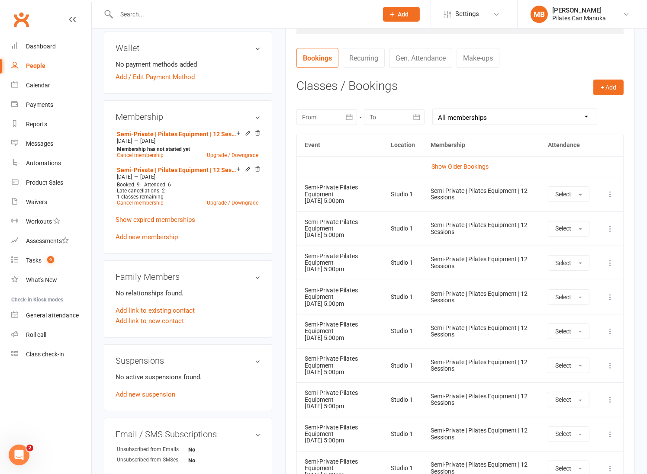
scroll to position [331, 0]
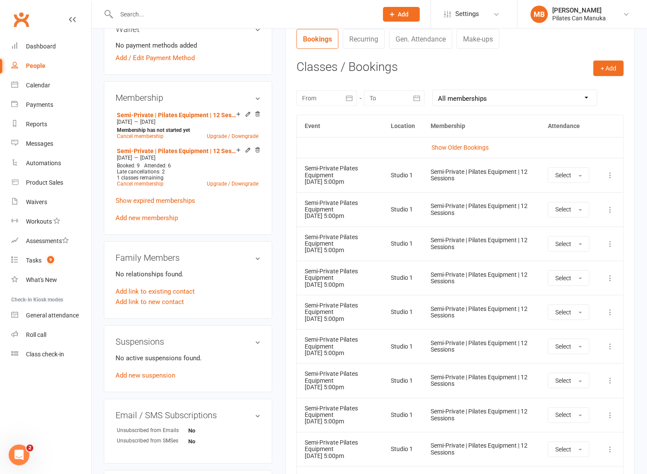
click at [525, 278] on icon at bounding box center [609, 278] width 9 height 9
click at [525, 333] on link "Remove booking" at bounding box center [572, 329] width 86 height 17
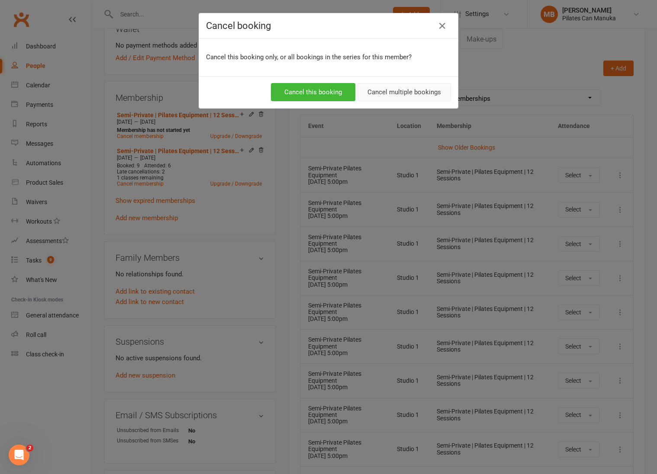
click at [408, 94] on button "Cancel multiple bookings" at bounding box center [403, 92] width 93 height 18
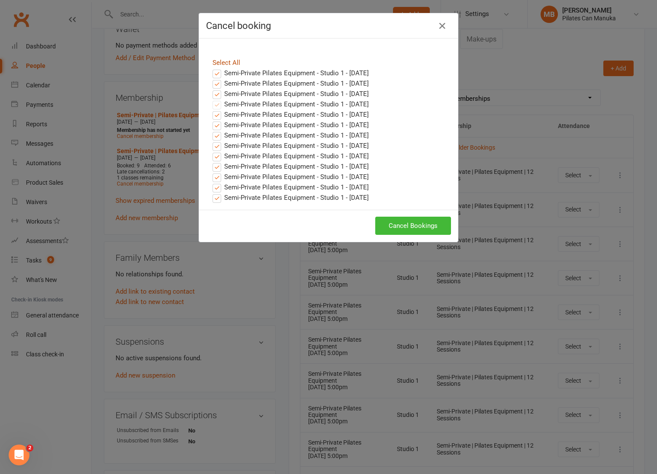
click at [224, 62] on link "Select All" at bounding box center [226, 63] width 28 height 8
click at [221, 61] on link "Select All" at bounding box center [226, 63] width 28 height 8
click at [212, 91] on label "Semi-Private Pilates Equipment - Studio 1 - Oct 29, 2025" at bounding box center [290, 94] width 156 height 10
click at [211, 89] on input "Semi-Private Pilates Equipment - Studio 1 - Oct 29, 2025" at bounding box center [209, 89] width 6 height 0
click at [212, 86] on label "Semi-Private Pilates Equipment - Studio 1 - Oct 22, 2025" at bounding box center [290, 83] width 156 height 10
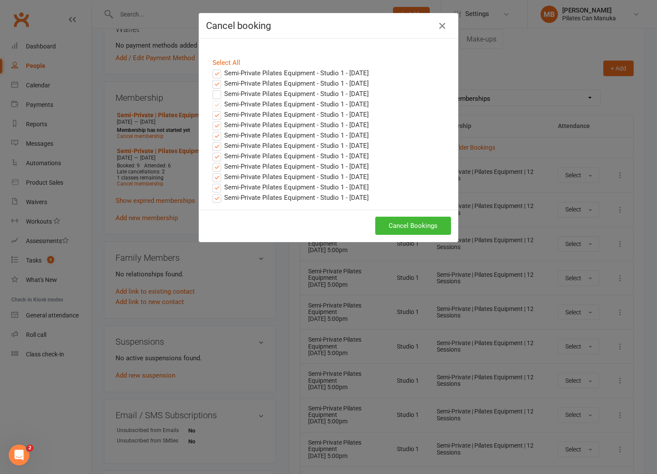
click at [211, 78] on input "Semi-Private Pilates Equipment - Studio 1 - Oct 22, 2025" at bounding box center [209, 78] width 6 height 0
click at [212, 70] on label "Semi-Private Pilates Equipment - Studio 1 - Oct 15, 2025" at bounding box center [290, 73] width 156 height 10
click at [211, 68] on input "Semi-Private Pilates Equipment - Studio 1 - Oct 15, 2025" at bounding box center [209, 68] width 6 height 0
click at [409, 157] on div "Semi-Private Pilates Equipment - Studio 1 - Dec 10, 2025" at bounding box center [328, 156] width 245 height 10
click at [414, 224] on button "Cancel Bookings" at bounding box center [413, 226] width 76 height 18
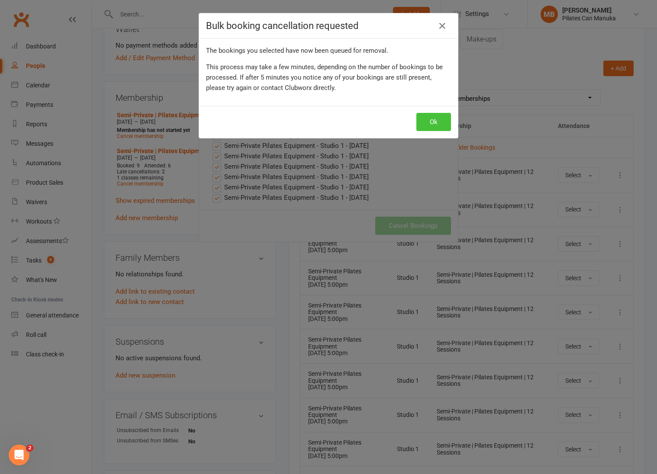
click at [429, 118] on button "Ok" at bounding box center [433, 122] width 35 height 18
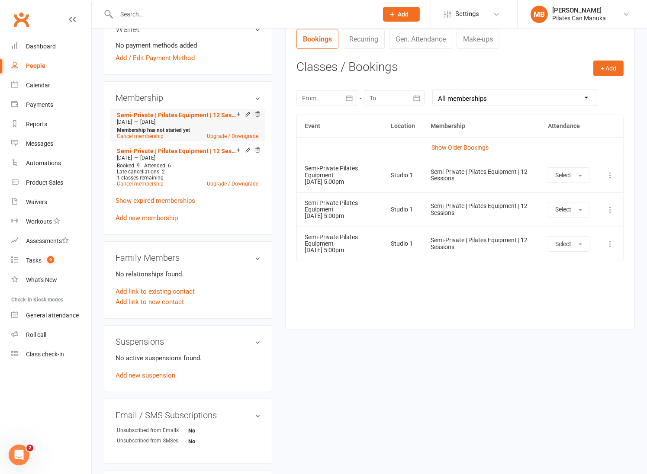
click at [155, 119] on span "Feb 21 2026" at bounding box center [147, 122] width 15 height 6
click at [192, 112] on link "Semi-Private | Pilates Equipment | 12 Sessions" at bounding box center [176, 115] width 119 height 7
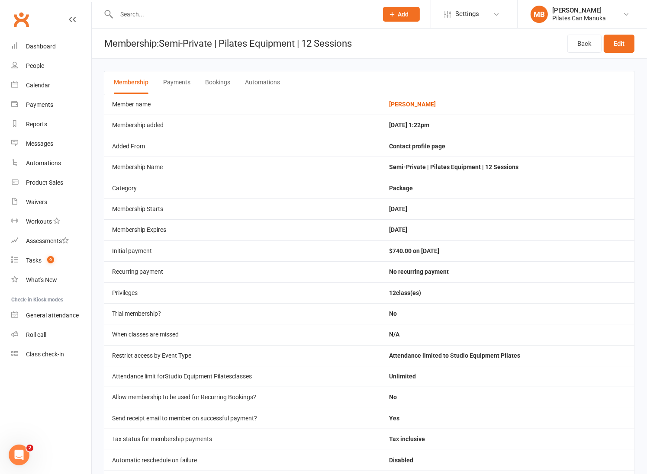
click at [221, 80] on button "Bookings" at bounding box center [217, 82] width 25 height 22
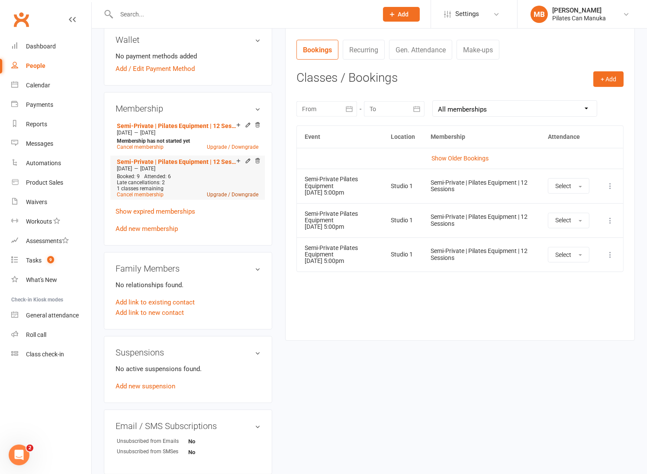
scroll to position [259, 0]
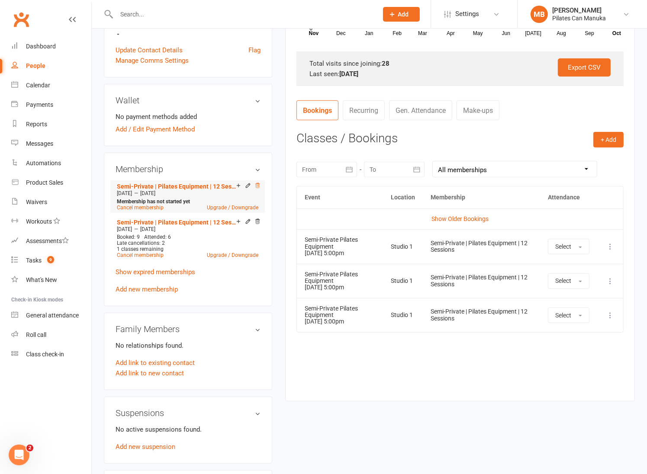
click at [256, 187] on icon at bounding box center [257, 186] width 6 height 6
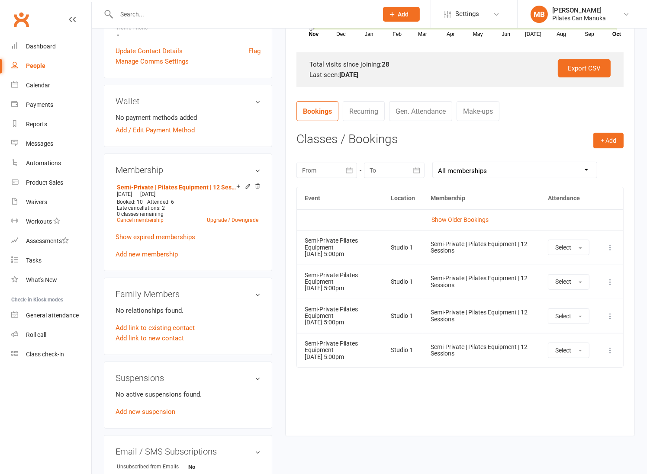
click at [140, 259] on div "Semi-Private | Pilates Equipment | 12 Sessions [DATE] — [DATE] Booked: 10 Atten…" at bounding box center [187, 220] width 145 height 78
click at [144, 257] on link "Add new membership" at bounding box center [146, 254] width 62 height 8
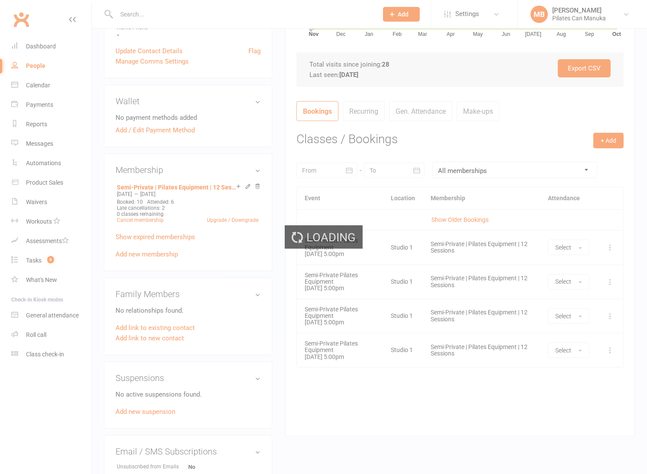
scroll to position [109, 0]
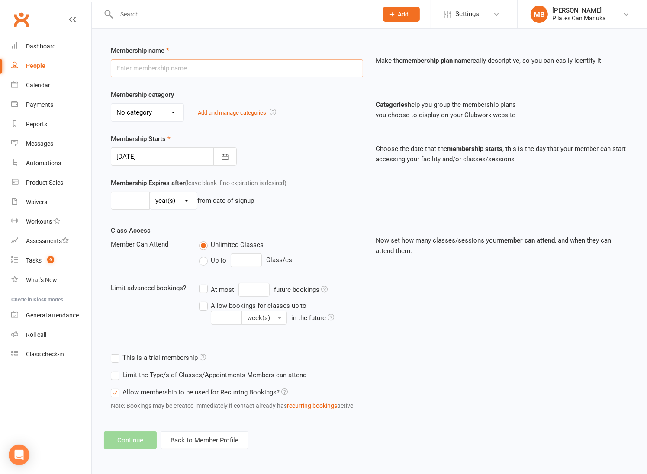
click at [209, 73] on input "text" at bounding box center [237, 68] width 252 height 18
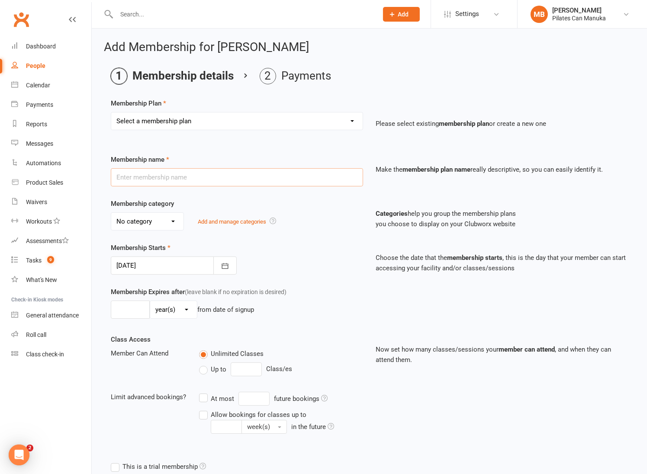
scroll to position [0, 0]
click at [220, 115] on select "Select a membership plan Private Equipment Pilates Introductory 2 Pack (T1) Pri…" at bounding box center [236, 120] width 251 height 17
select select "4"
click at [111, 112] on select "Select a membership plan Private Equipment Pilates Introductory 2 Pack (T1) Pri…" at bounding box center [236, 120] width 251 height 17
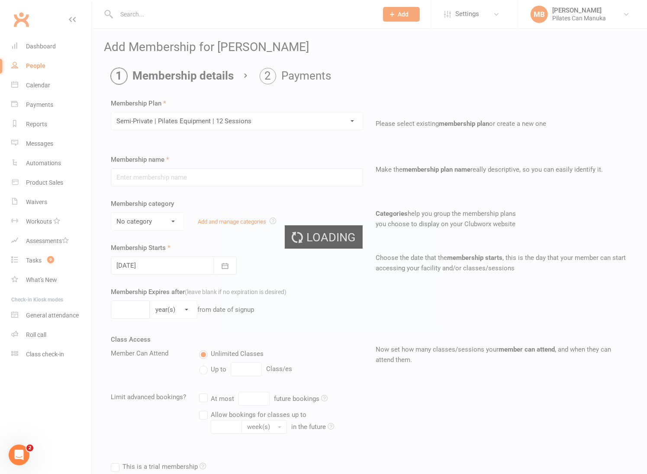
type input "Semi-Private | Pilates Equipment | 12 Sessions"
select select "2"
type input "4"
select select "2"
type input "12"
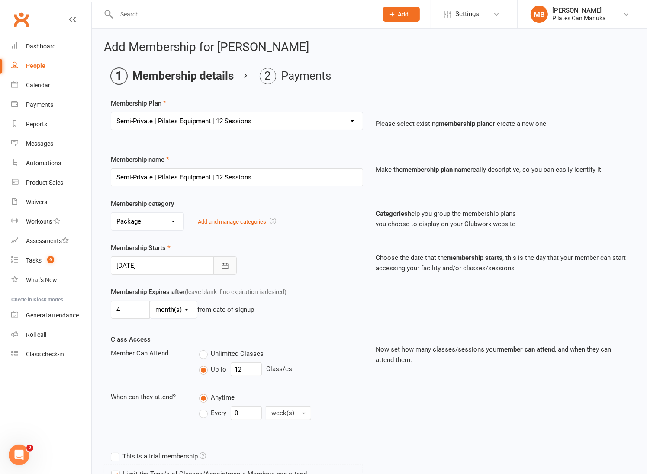
click at [221, 263] on icon "button" at bounding box center [225, 266] width 9 height 9
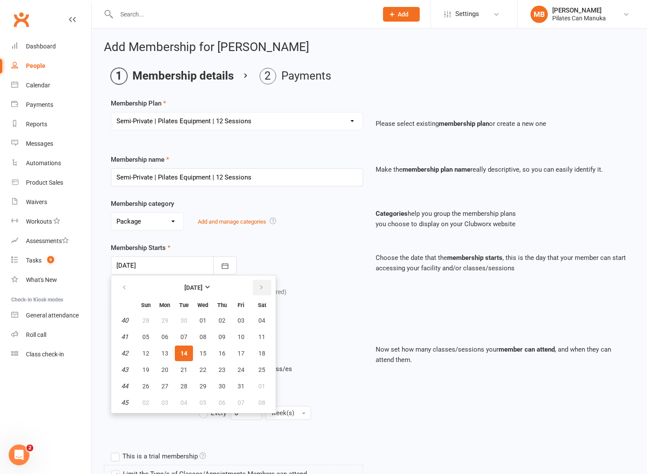
click at [262, 286] on button "button" at bounding box center [262, 288] width 19 height 16
click at [202, 352] on span "12" at bounding box center [202, 353] width 7 height 7
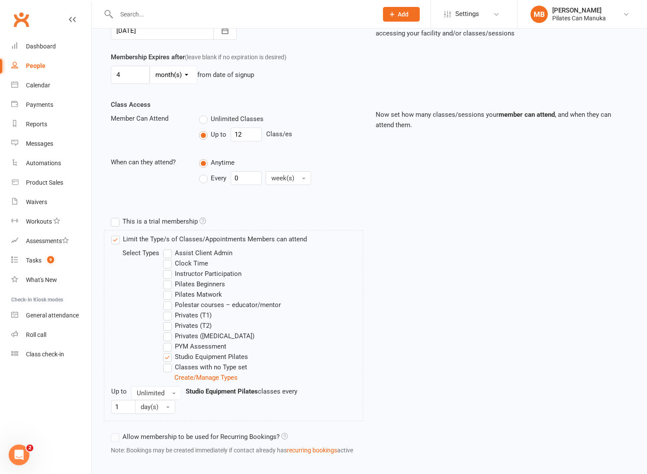
scroll to position [281, 0]
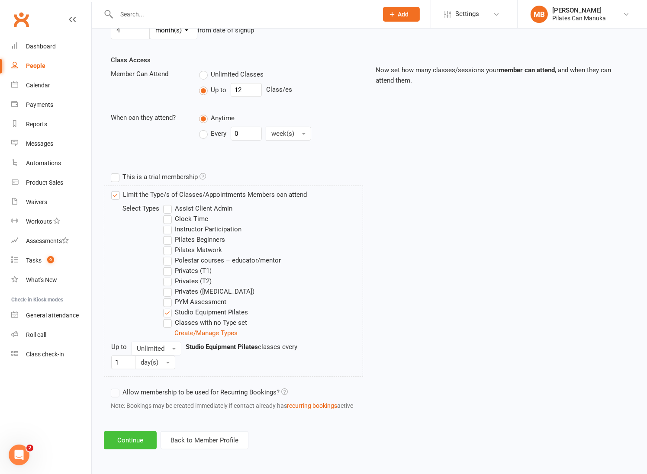
click at [131, 443] on button "Continue" at bounding box center [130, 440] width 53 height 18
type input "[DATE]"
click at [135, 439] on button "Continue" at bounding box center [130, 440] width 53 height 18
click at [133, 439] on button "Continue" at bounding box center [130, 440] width 53 height 18
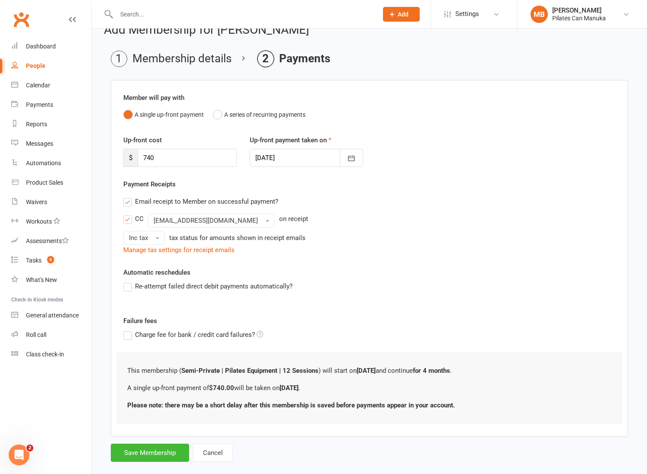
scroll to position [32, 0]
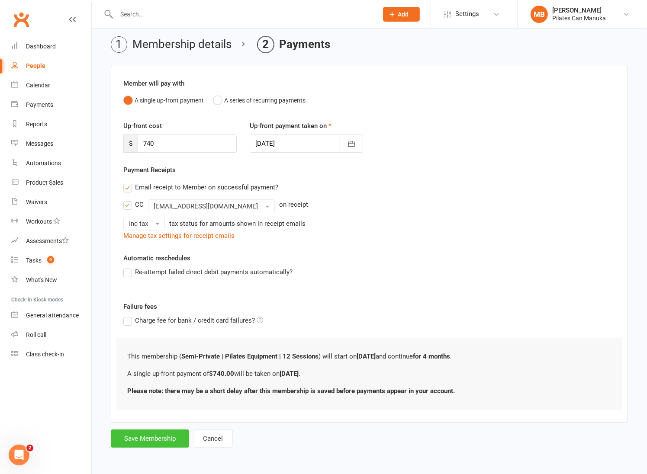
click at [150, 436] on button "Save Membership" at bounding box center [150, 438] width 78 height 18
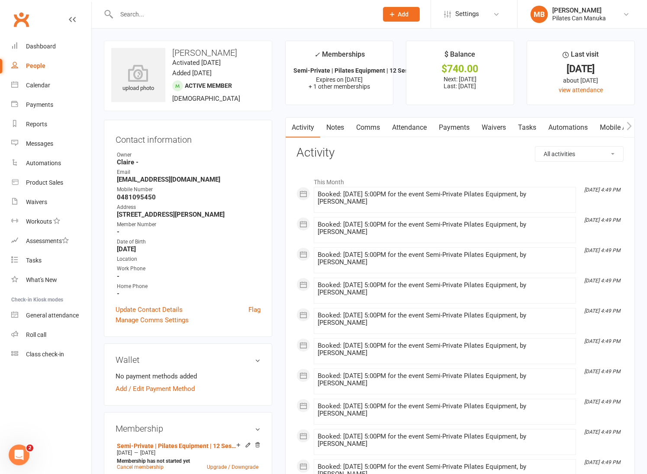
click at [454, 128] on link "Payments" at bounding box center [453, 128] width 43 height 20
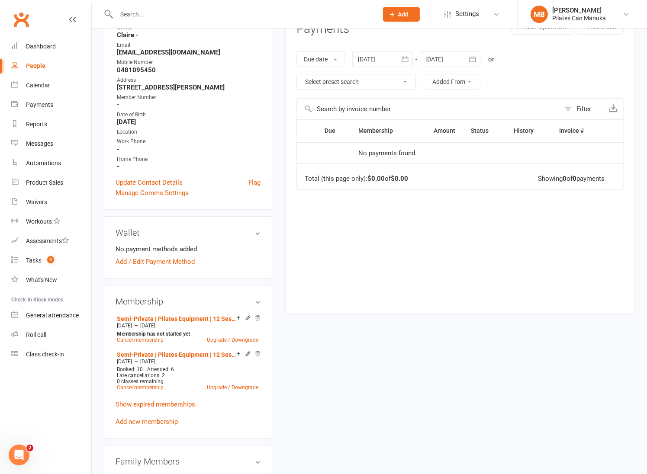
scroll to position [130, 0]
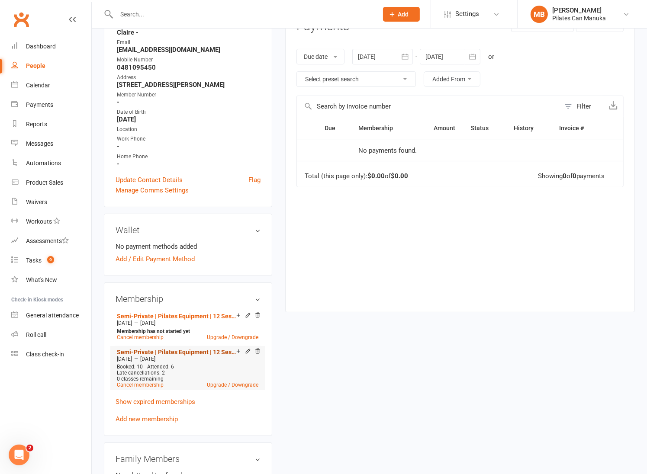
click at [144, 353] on link "Semi-Private | Pilates Equipment | 12 Sessions" at bounding box center [176, 352] width 119 height 7
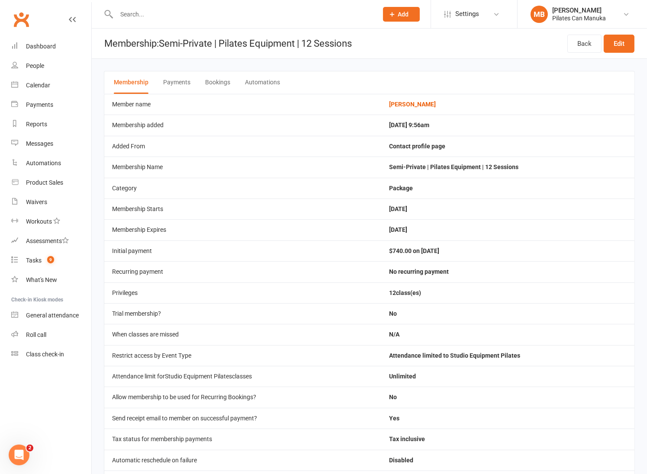
click at [221, 83] on button "Bookings" at bounding box center [217, 82] width 25 height 22
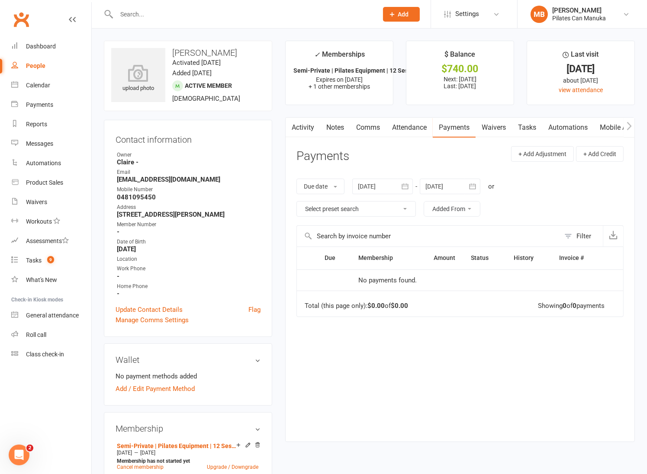
click at [533, 125] on link "Tasks" at bounding box center [527, 128] width 30 height 20
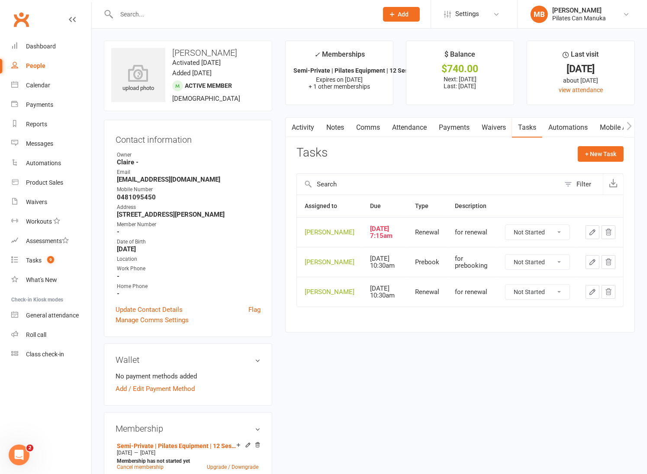
click at [593, 234] on icon "button" at bounding box center [592, 232] width 8 height 8
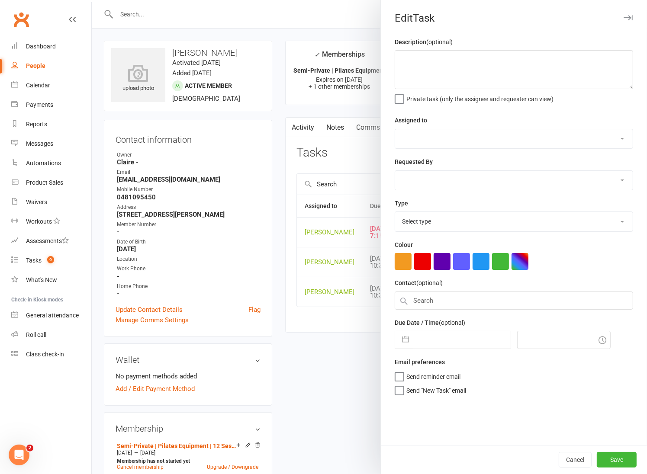
type textarea "for renewal"
select select "51663"
type input "[DATE]"
type input "10:15am"
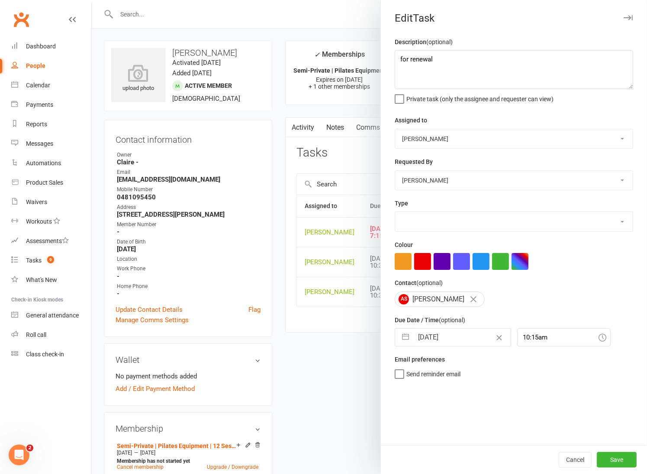
select select "29081"
drag, startPoint x: 401, startPoint y: 338, endPoint x: 435, endPoint y: 351, distance: 36.4
click at [402, 338] on button "button" at bounding box center [405, 337] width 16 height 17
select select "8"
select select "2025"
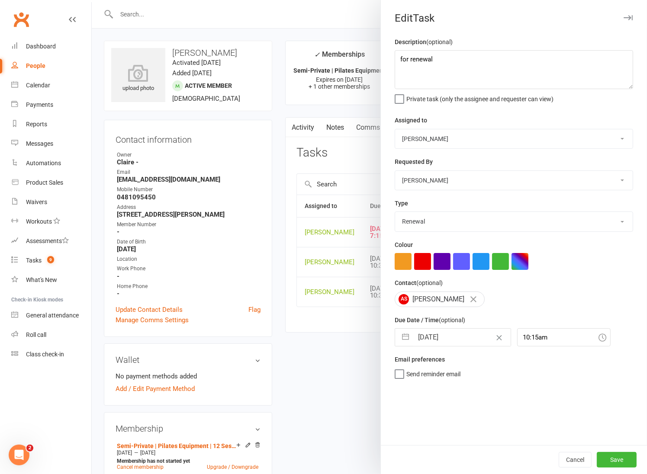
select select "9"
select select "2025"
select select "10"
select select "2025"
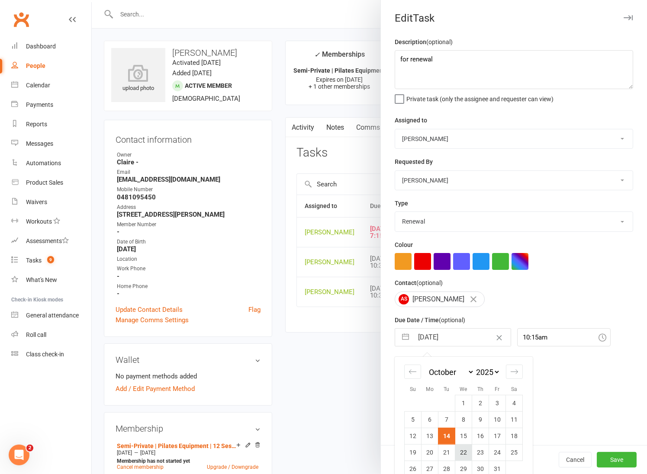
click at [455, 457] on td "22" at bounding box center [463, 452] width 17 height 16
type input "[DATE]"
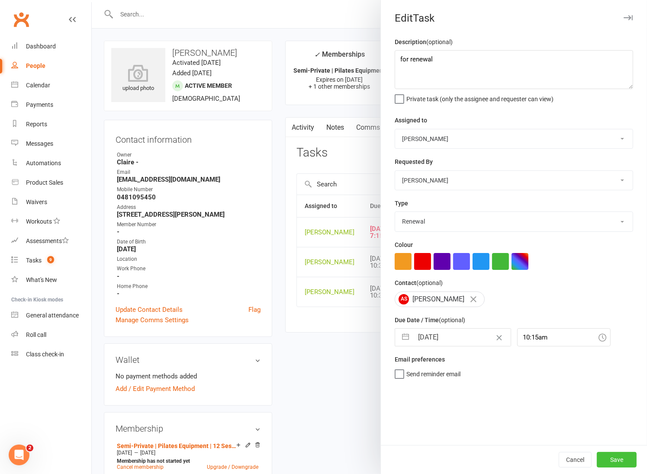
click at [609, 458] on button "Save" at bounding box center [616, 460] width 40 height 16
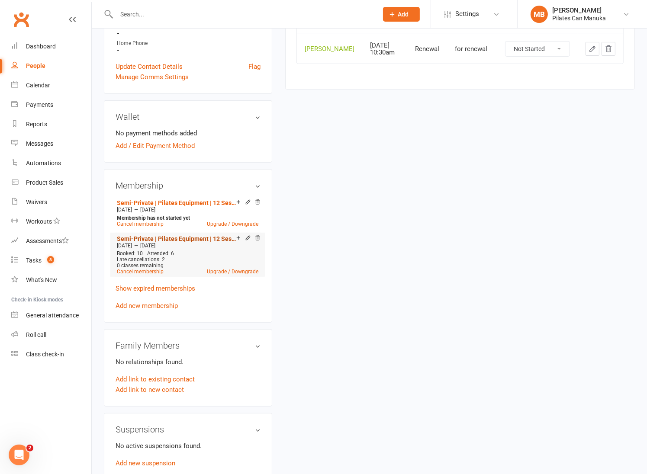
scroll to position [194, 0]
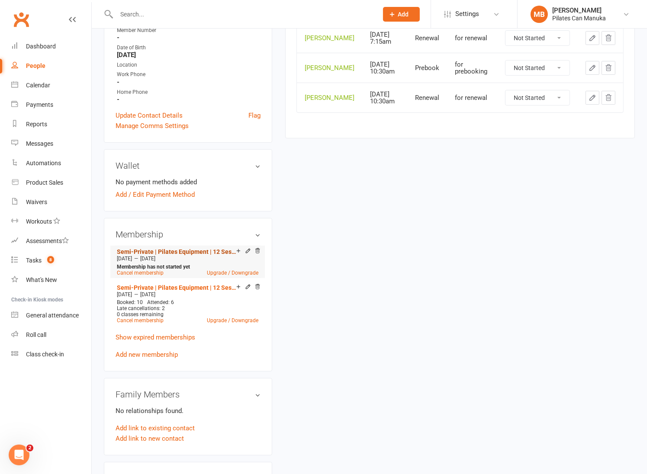
click at [176, 250] on link "Semi-Private | Pilates Equipment | 12 Sessions" at bounding box center [176, 251] width 119 height 7
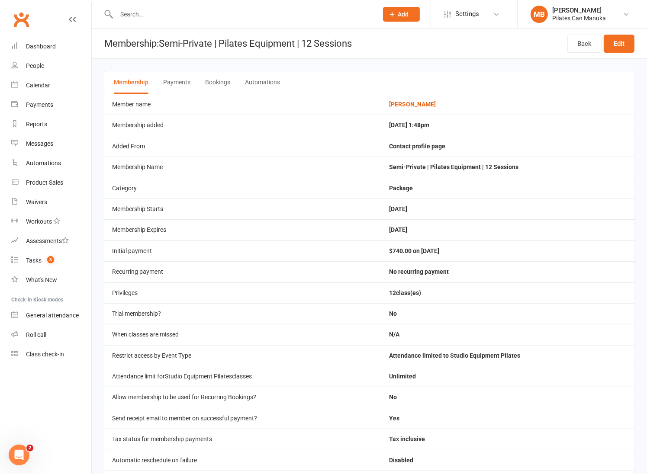
click at [218, 83] on button "Bookings" at bounding box center [217, 82] width 25 height 22
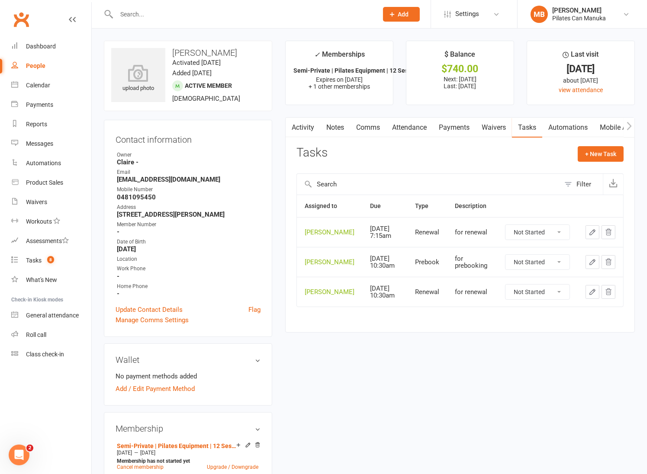
click at [594, 292] on icon "button" at bounding box center [592, 292] width 8 height 8
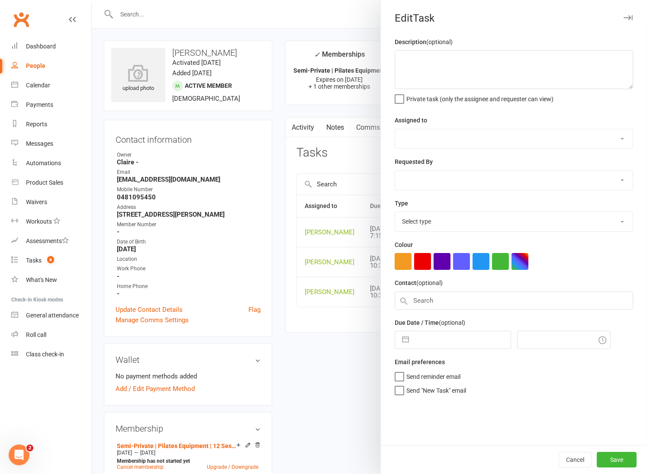
type textarea "for renewal"
select select "51663"
type input "[DATE]"
type input "1:30pm"
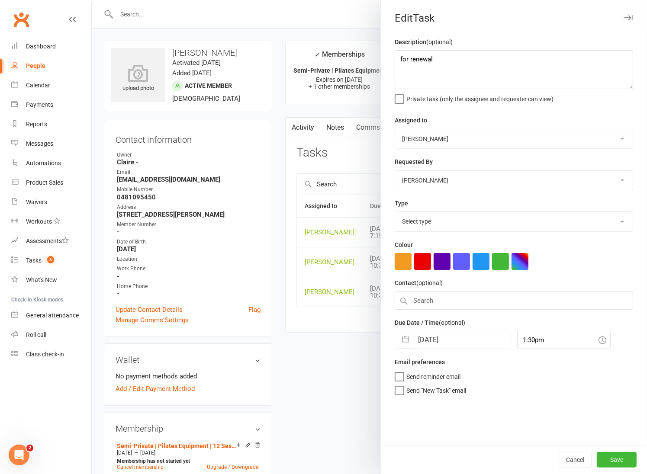
select select "29081"
click at [402, 335] on button "button" at bounding box center [405, 337] width 16 height 17
select select "10"
select select "2025"
select select "11"
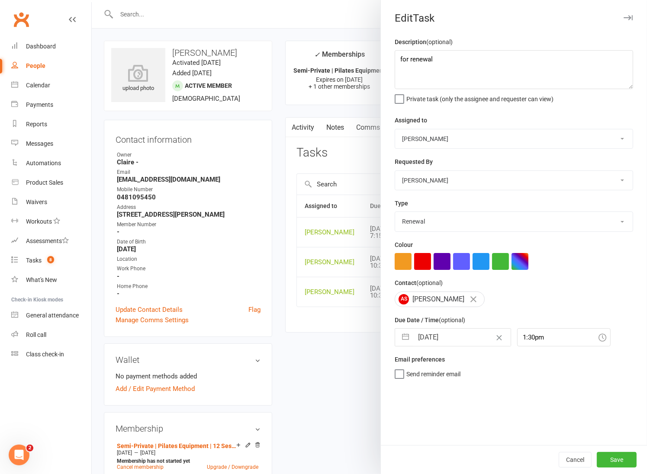
select select "2025"
select select "2026"
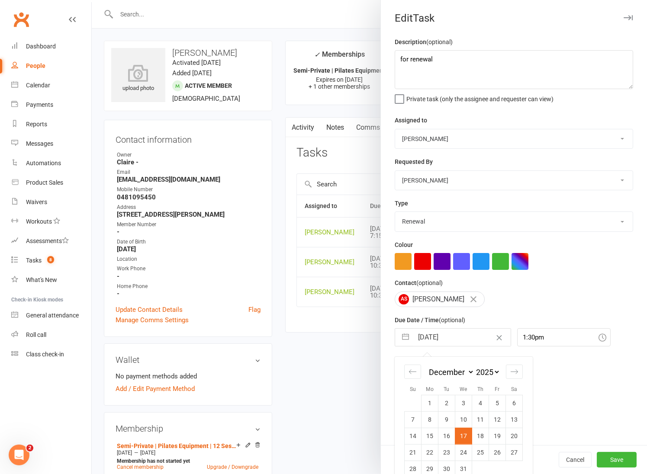
scroll to position [14, 0]
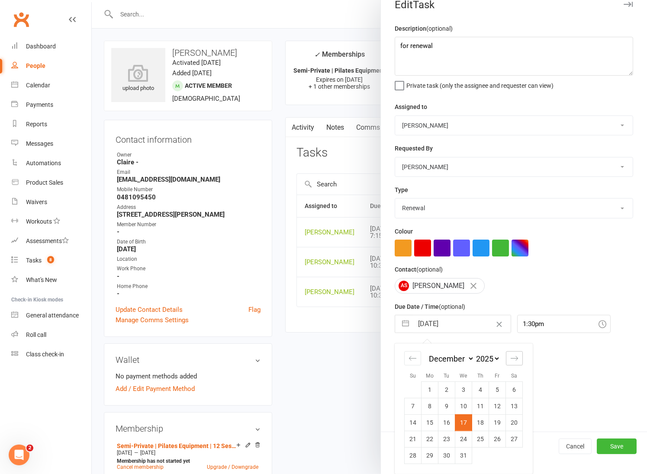
click at [510, 358] on icon "Move forward to switch to the next month." at bounding box center [514, 358] width 8 height 8
select select "1"
select select "2026"
click at [458, 423] on td "14" at bounding box center [463, 422] width 17 height 16
type input "14 Jan 2026"
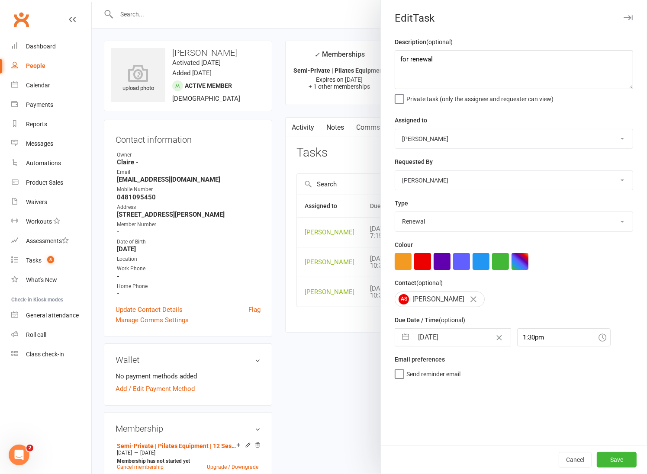
scroll to position [0, 0]
click at [613, 455] on button "Save" at bounding box center [616, 460] width 40 height 16
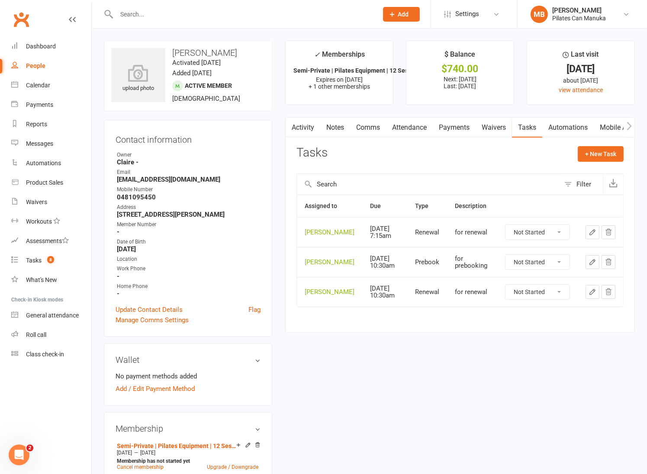
click at [592, 264] on icon "button" at bounding box center [592, 262] width 8 height 8
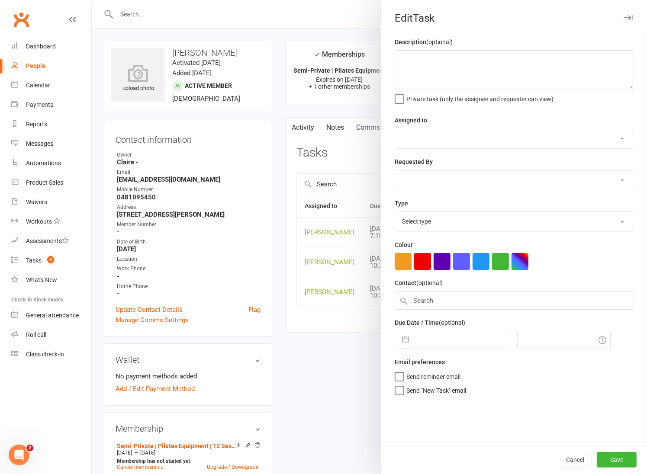
click at [404, 339] on button "button" at bounding box center [405, 339] width 16 height 17
select select "8"
select select "2025"
select select "9"
select select "2025"
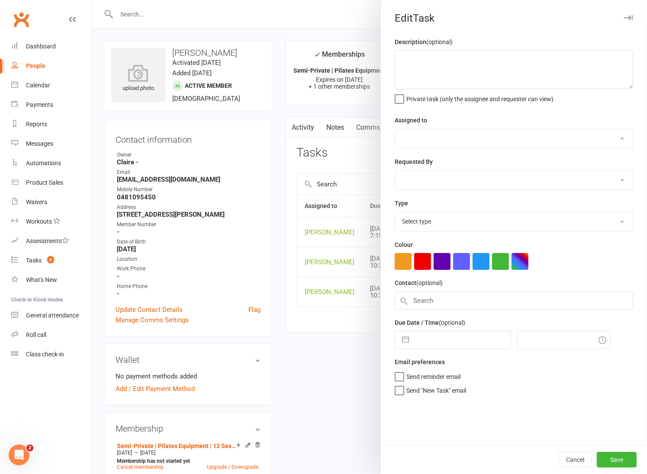
select select "10"
select select "2025"
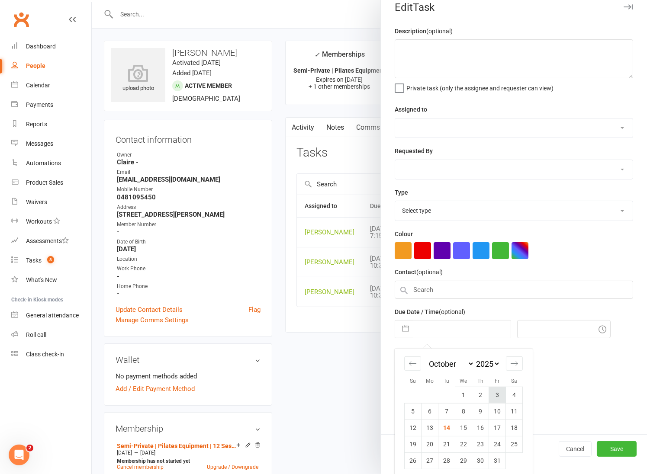
scroll to position [17, 0]
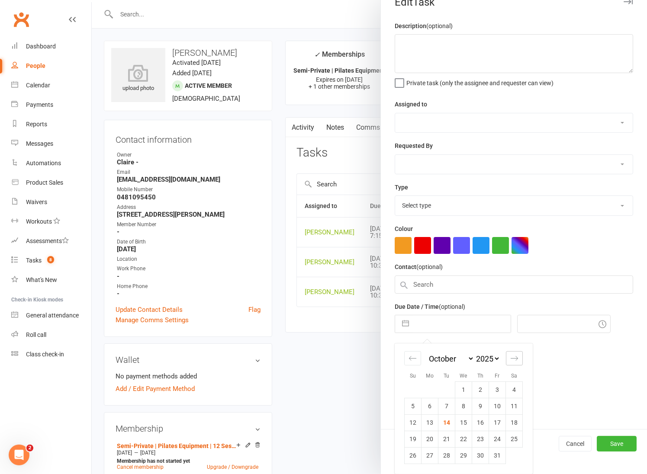
click at [510, 357] on icon "Move forward to switch to the next month." at bounding box center [514, 358] width 8 height 8
select select "11"
select select "2025"
select select "2026"
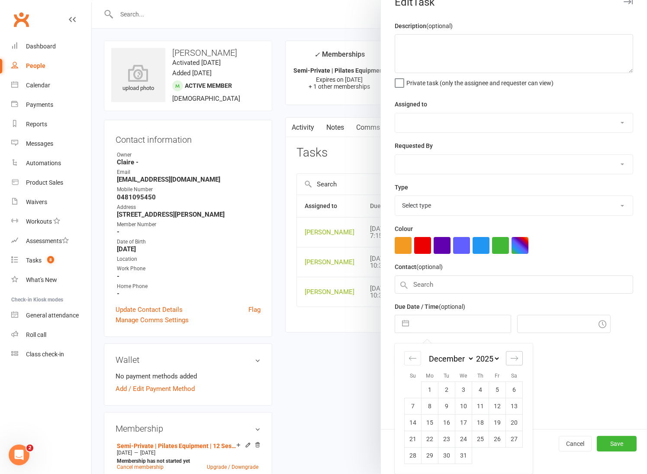
type textarea "for prebooking"
select select "51663"
type input "03 Dec 2025"
type input "1:30pm"
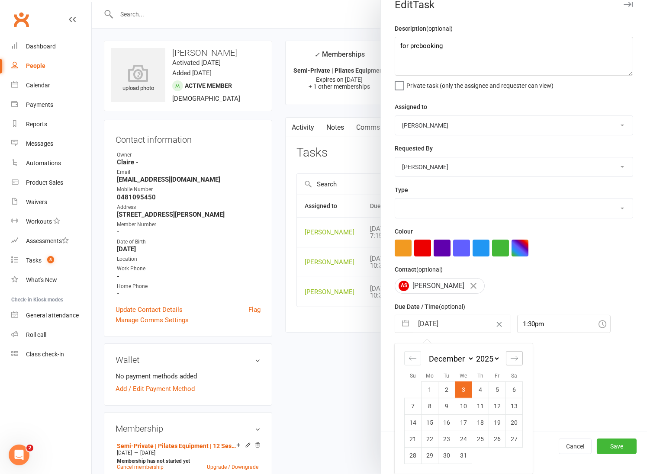
scroll to position [14, 0]
select select "30853"
click at [464, 441] on td "24" at bounding box center [463, 439] width 17 height 16
type input "24 Dec 2025"
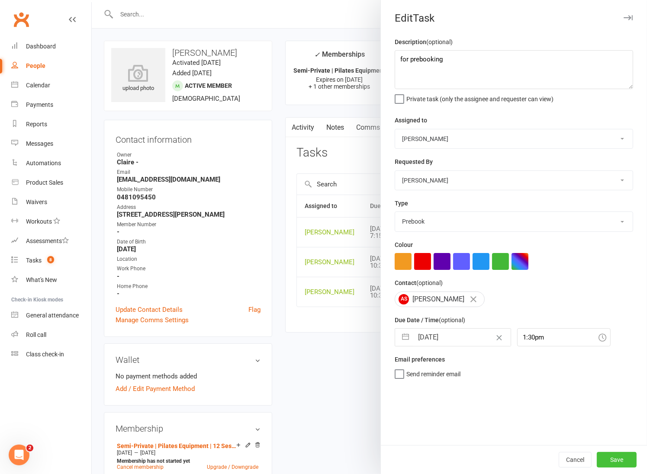
click at [608, 455] on button "Save" at bounding box center [616, 460] width 40 height 16
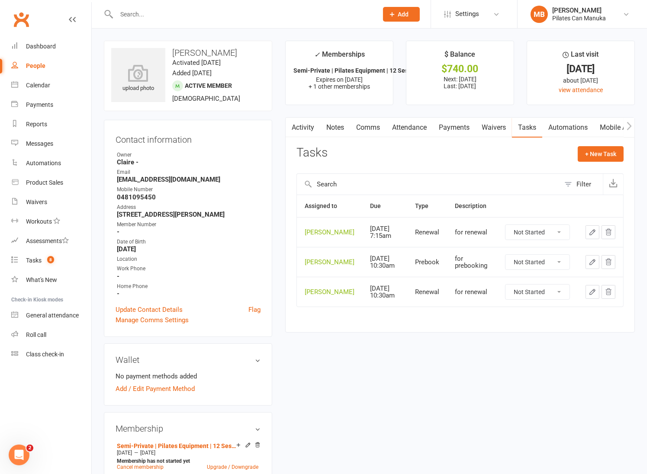
drag, startPoint x: 489, startPoint y: 412, endPoint x: 525, endPoint y: 401, distance: 37.2
click at [492, 410] on div "upload photo Arthur Spyrou Activated 28 December, 2024 Added 28 December, 2024 …" at bounding box center [369, 471] width 544 height 860
click at [45, 255] on link "Tasks 8" at bounding box center [51, 260] width 80 height 19
